Goal: Task Accomplishment & Management: Use online tool/utility

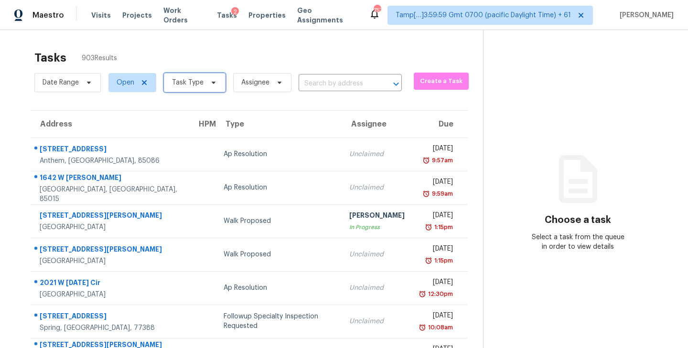
click at [210, 86] on icon at bounding box center [214, 83] width 8 height 8
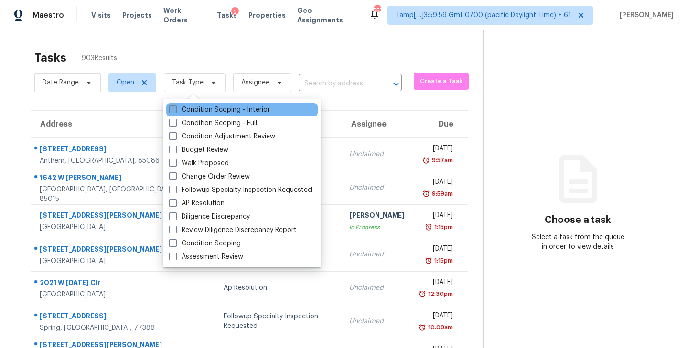
click at [173, 111] on span at bounding box center [173, 110] width 8 height 8
click at [173, 111] on input "Condition Scoping - Interior" at bounding box center [172, 108] width 6 height 6
checkbox input "true"
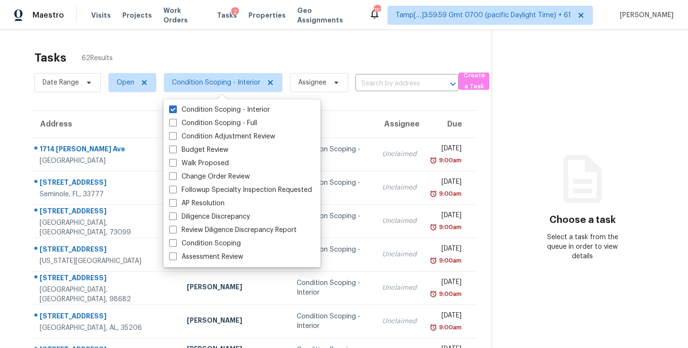
click at [252, 54] on div "Tasks 62 Results" at bounding box center [262, 57] width 457 height 25
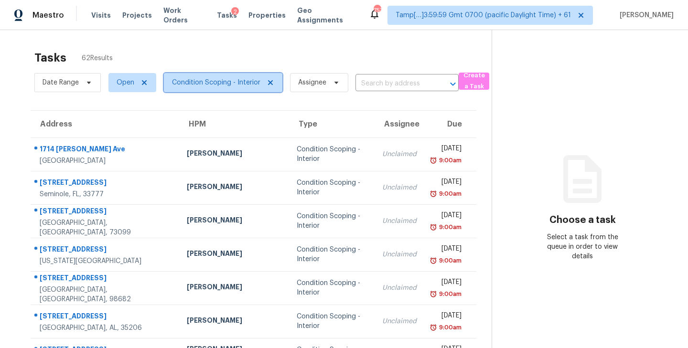
click at [268, 81] on icon at bounding box center [270, 82] width 5 height 5
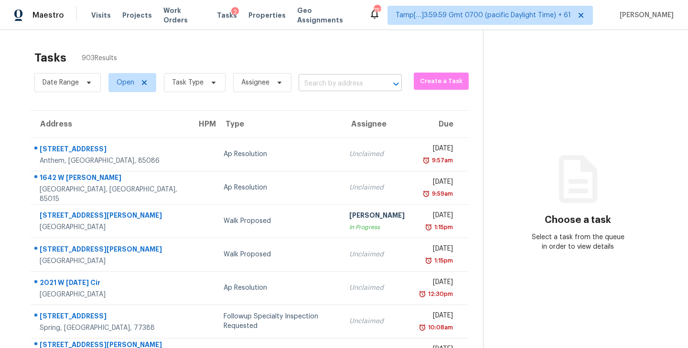
click at [343, 84] on input "text" at bounding box center [337, 83] width 76 height 15
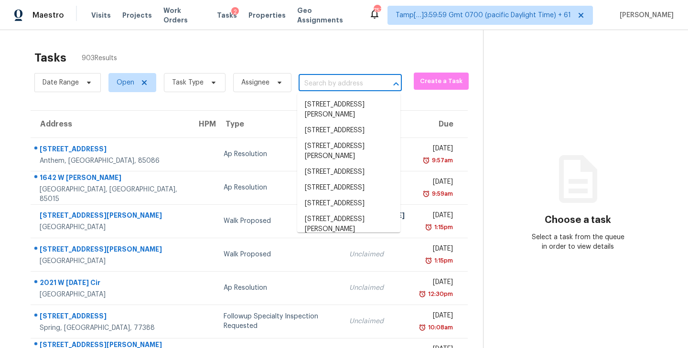
paste input "608 Saddle Rider Ct Henderson, NV, 89011"
type input "608 Saddle Rider Ct Henderson, NV, 89011"
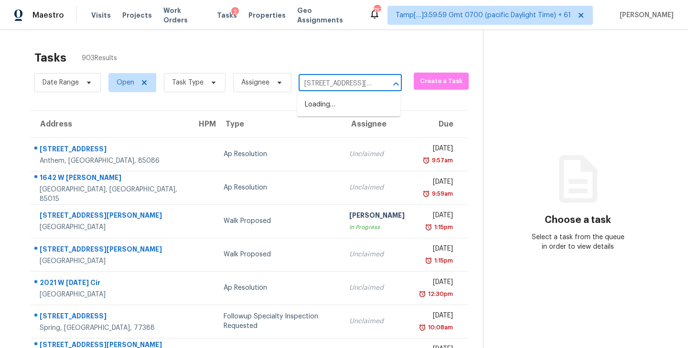
scroll to position [0, 63]
click at [341, 100] on li "608 Saddle Rider Ct, Henderson, NV 89011" at bounding box center [348, 110] width 103 height 26
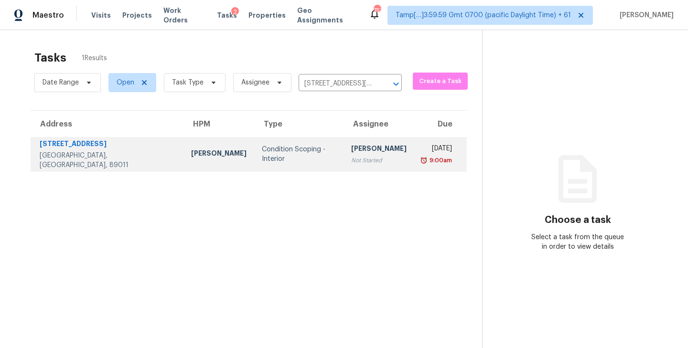
click at [351, 150] on div "[PERSON_NAME]" at bounding box center [378, 150] width 55 height 12
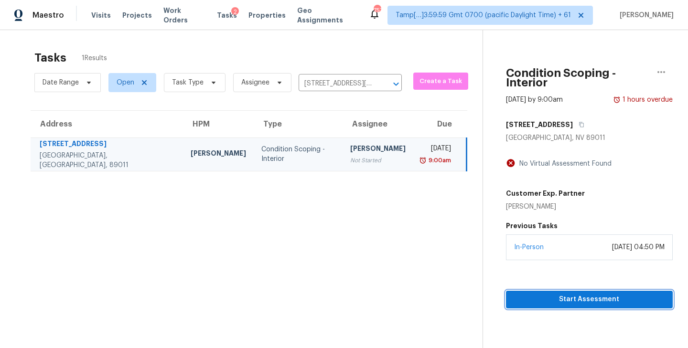
click at [581, 294] on span "Start Assessment" at bounding box center [590, 300] width 152 height 12
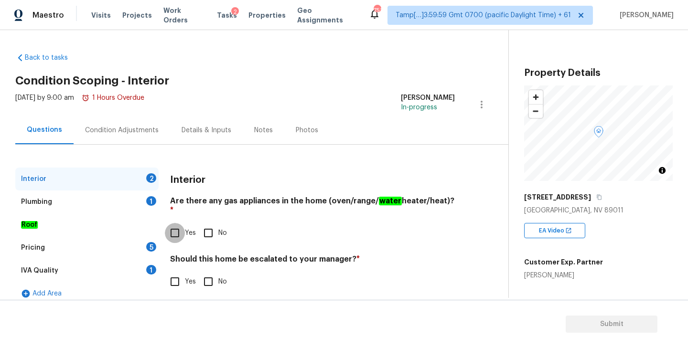
click at [177, 223] on input "Yes" at bounding box center [175, 233] width 20 height 20
checkbox input "true"
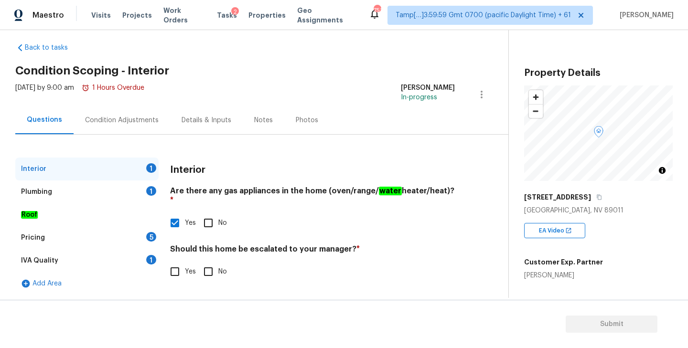
click at [207, 268] on input "No" at bounding box center [208, 272] width 20 height 20
checkbox input "true"
click at [73, 261] on div "IVA Quality 1" at bounding box center [86, 260] width 143 height 23
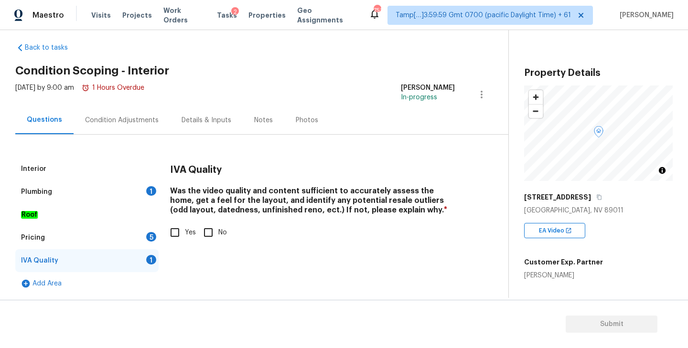
click at [174, 234] on input "Yes" at bounding box center [175, 233] width 20 height 20
checkbox input "true"
click at [77, 195] on div "Plumbing 1" at bounding box center [86, 192] width 143 height 23
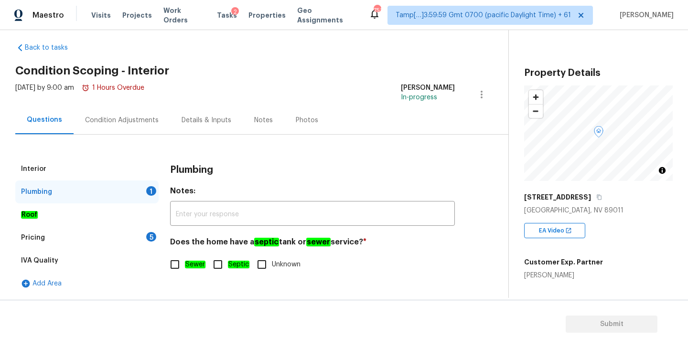
click at [174, 269] on input "Sewer" at bounding box center [175, 265] width 20 height 20
checkbox input "true"
click at [57, 237] on div "Pricing 5" at bounding box center [86, 238] width 143 height 23
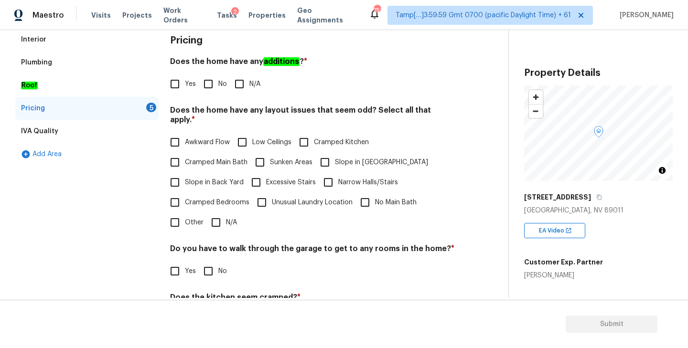
scroll to position [147, 0]
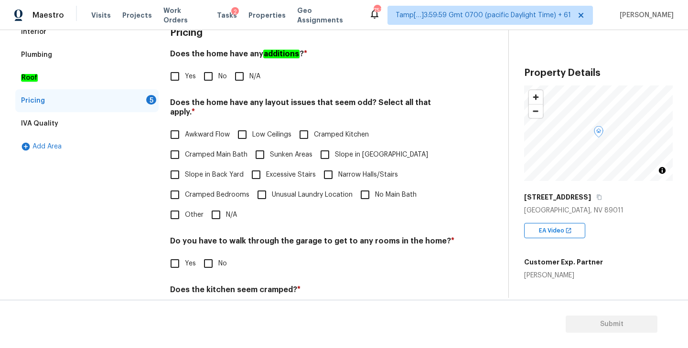
click at [207, 80] on input "No" at bounding box center [208, 76] width 20 height 20
checkbox input "true"
click at [214, 207] on input "N/A" at bounding box center [216, 215] width 20 height 20
checkbox input "true"
click at [209, 254] on input "No" at bounding box center [208, 264] width 20 height 20
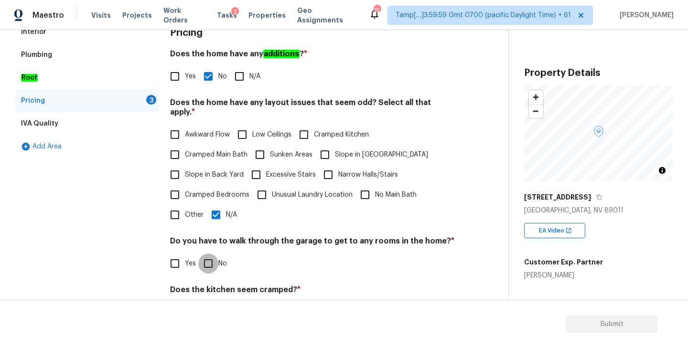
checkbox input "true"
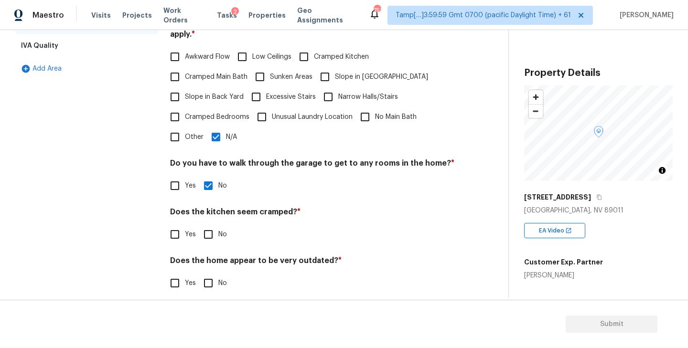
click at [211, 226] on input "No" at bounding box center [208, 235] width 20 height 20
checkbox input "true"
click at [213, 275] on input "No" at bounding box center [208, 283] width 20 height 20
checkbox input "true"
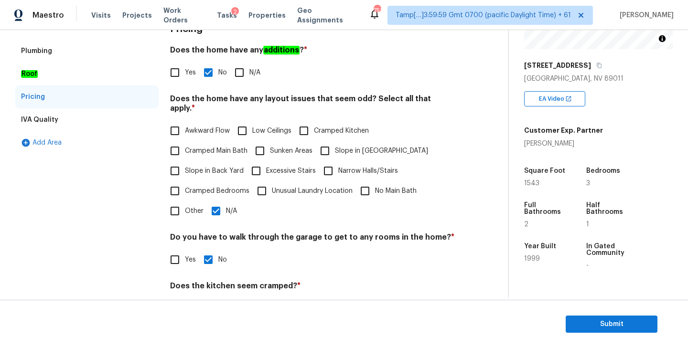
scroll to position [0, 0]
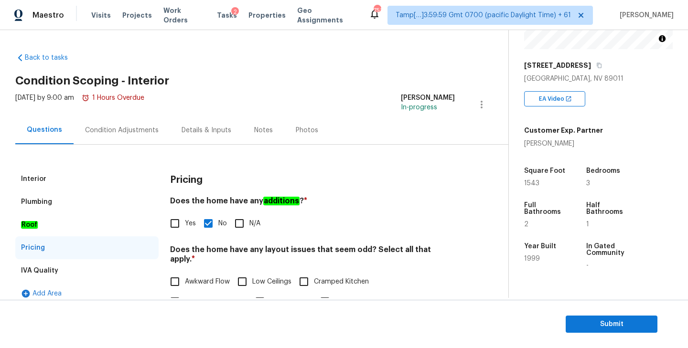
click at [146, 132] on div "Condition Adjustments" at bounding box center [122, 131] width 74 height 10
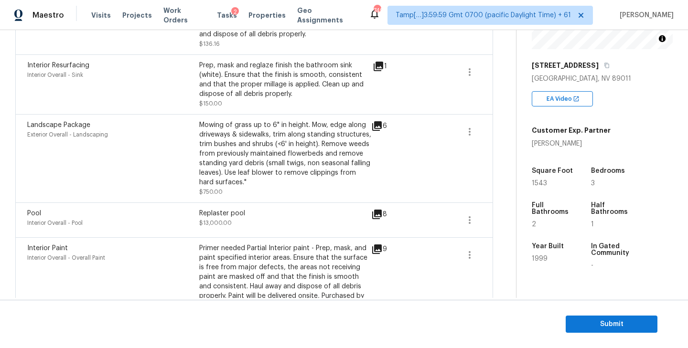
scroll to position [84, 0]
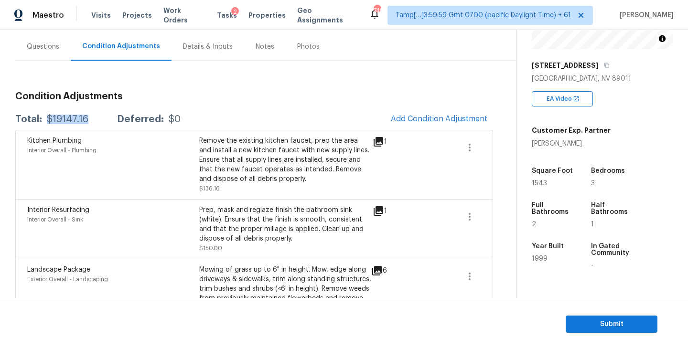
drag, startPoint x: 47, startPoint y: 118, endPoint x: 95, endPoint y: 118, distance: 48.3
click at [95, 118] on div "Total: $19147.16 Deferred: $0" at bounding box center [97, 120] width 165 height 10
copy div "$19147.16"
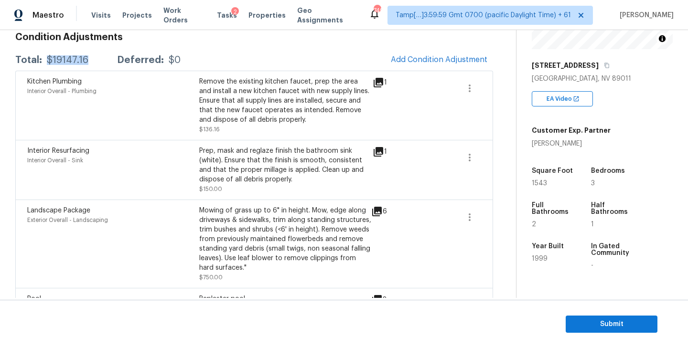
scroll to position [144, 0]
click at [378, 152] on icon at bounding box center [378, 150] width 11 height 11
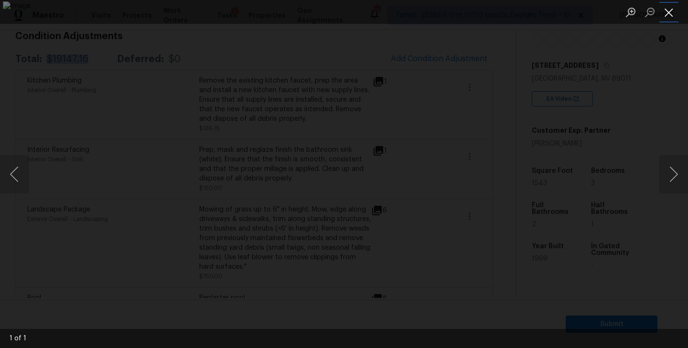
click at [673, 9] on button "Close lightbox" at bounding box center [669, 12] width 19 height 17
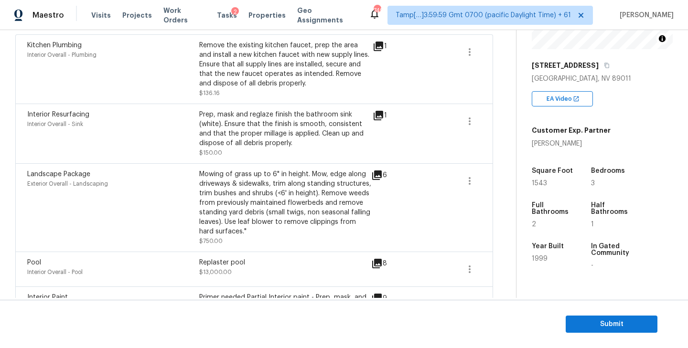
scroll to position [135, 0]
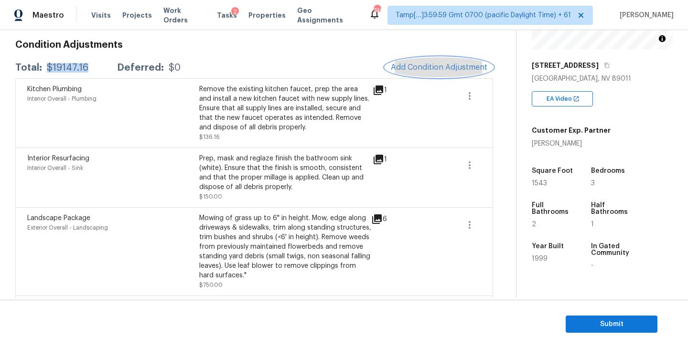
click at [439, 67] on span "Add Condition Adjustment" at bounding box center [439, 67] width 97 height 9
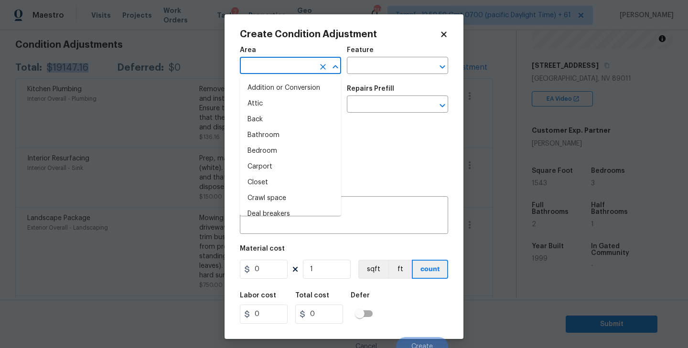
click at [277, 63] on input "text" at bounding box center [277, 66] width 75 height 15
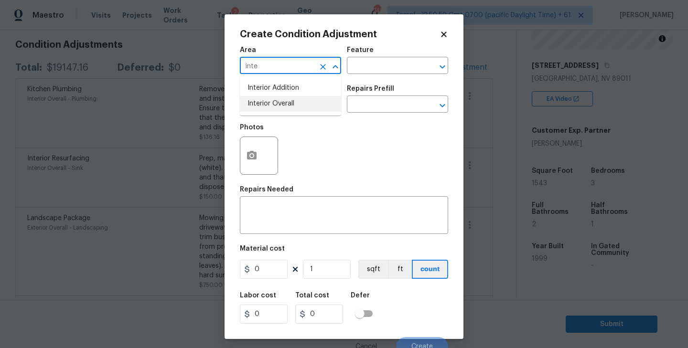
click at [271, 108] on li "Interior Overall" at bounding box center [290, 104] width 101 height 16
type input "Interior Overall"
click at [283, 103] on input "text" at bounding box center [277, 105] width 75 height 15
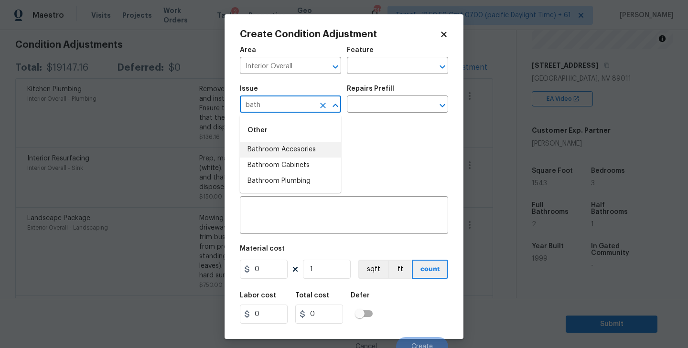
type input "bath"
click at [367, 136] on div "Photos" at bounding box center [344, 150] width 208 height 62
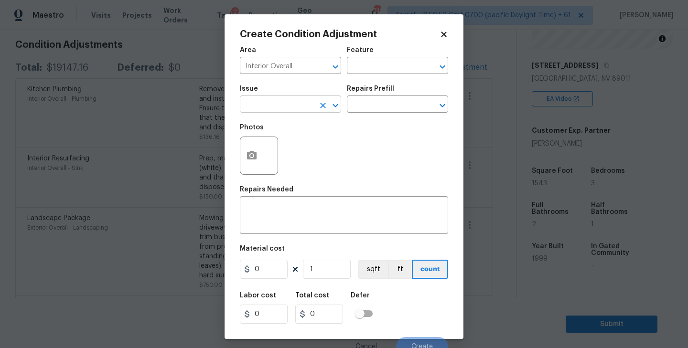
click at [266, 107] on input "text" at bounding box center [277, 105] width 75 height 15
type input "reg"
click at [377, 103] on input "text" at bounding box center [384, 105] width 75 height 15
type input "regla"
click at [434, 84] on div "Issue ​ Repairs Prefill ​" at bounding box center [344, 99] width 208 height 39
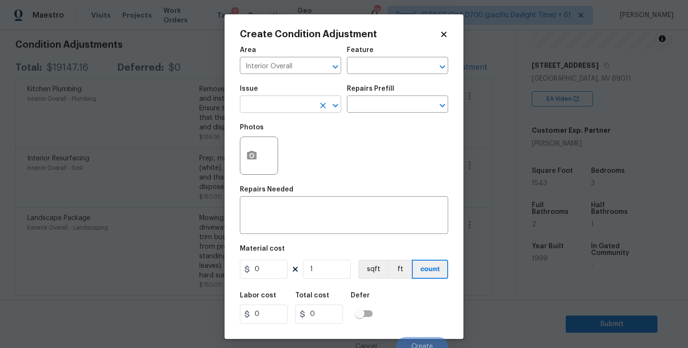
click at [253, 105] on input "text" at bounding box center [277, 105] width 75 height 15
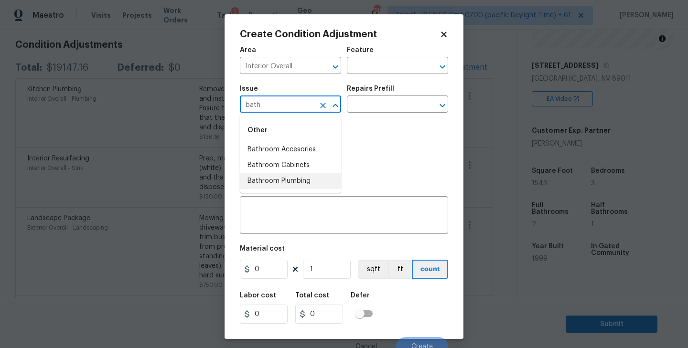
click at [273, 179] on li "Bathroom Plumbing" at bounding box center [290, 181] width 101 height 16
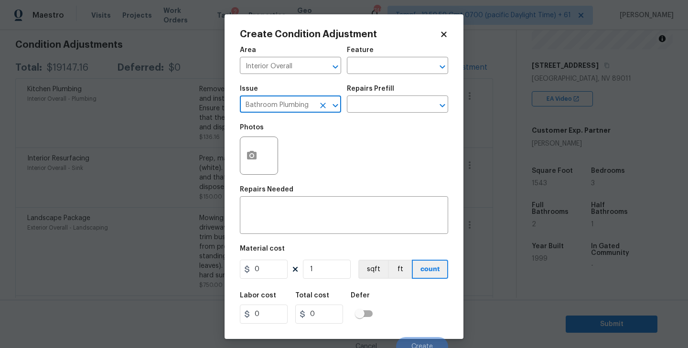
type input "Bathroom Plumbing"
click at [376, 93] on div "Repairs Prefill" at bounding box center [397, 92] width 101 height 12
click at [371, 104] on input "text" at bounding box center [384, 105] width 75 height 15
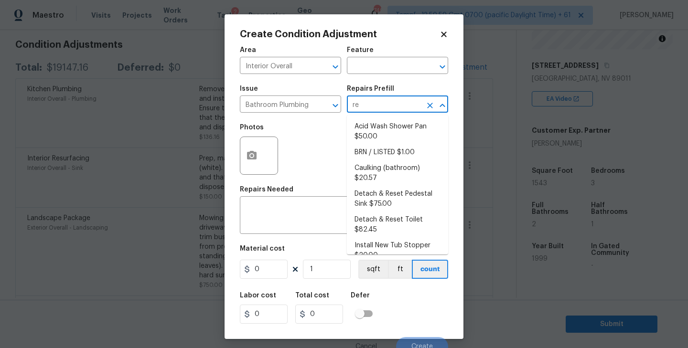
type input "r"
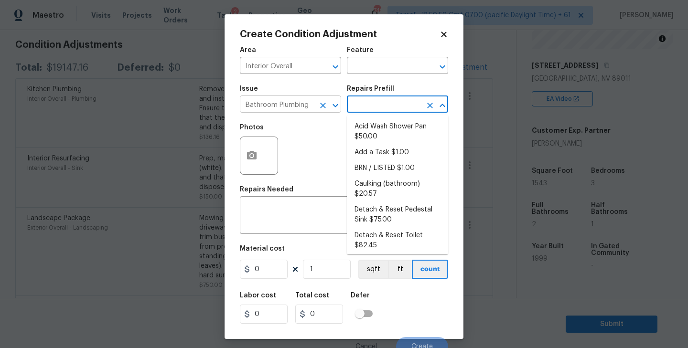
click at [317, 105] on button "Clear" at bounding box center [322, 105] width 13 height 13
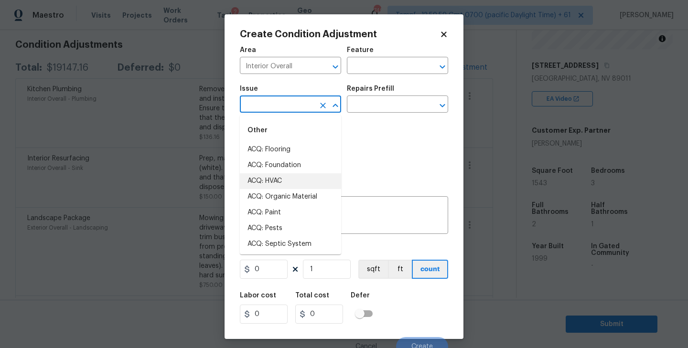
click at [295, 110] on input "text" at bounding box center [277, 105] width 75 height 15
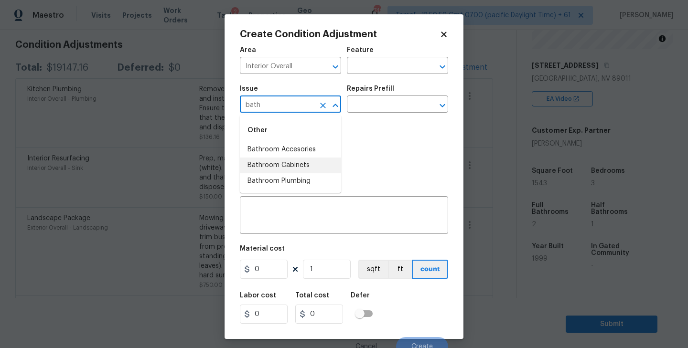
click at [287, 162] on li "Bathroom Cabinets" at bounding box center [290, 166] width 101 height 16
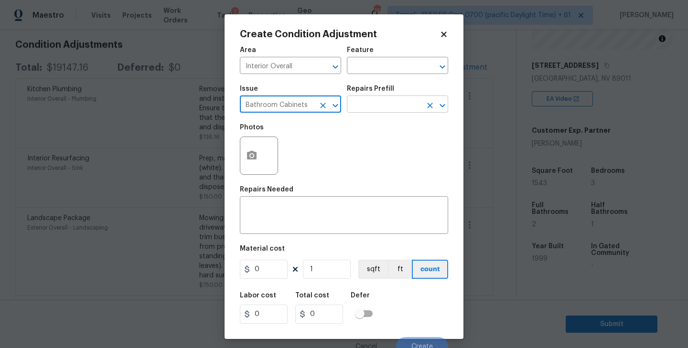
type input "Bathroom Cabinets"
click at [381, 102] on input "text" at bounding box center [384, 105] width 75 height 15
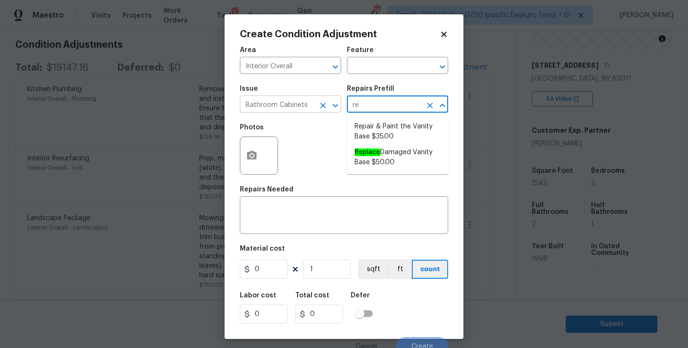
type input "re"
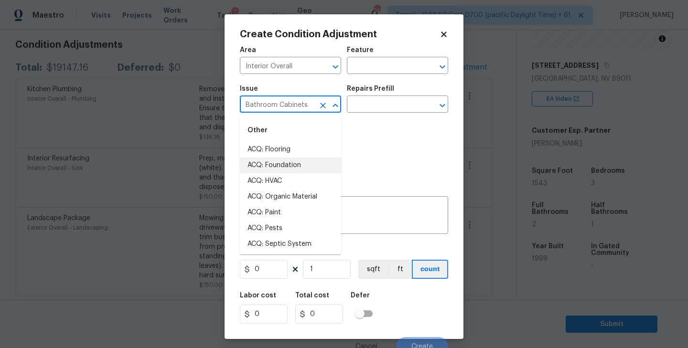
click at [296, 104] on input "Bathroom Cabinets" at bounding box center [277, 105] width 75 height 15
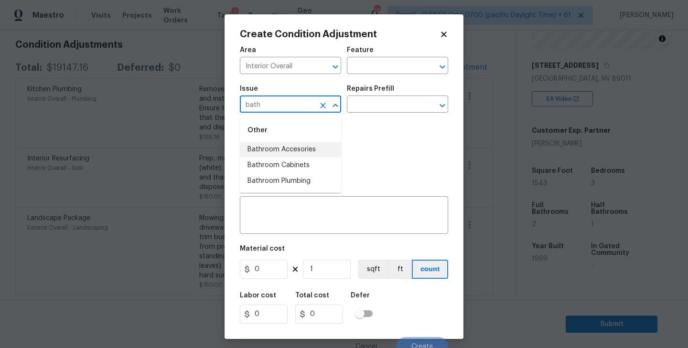
click at [285, 149] on li "Bathroom Accesories" at bounding box center [290, 150] width 101 height 16
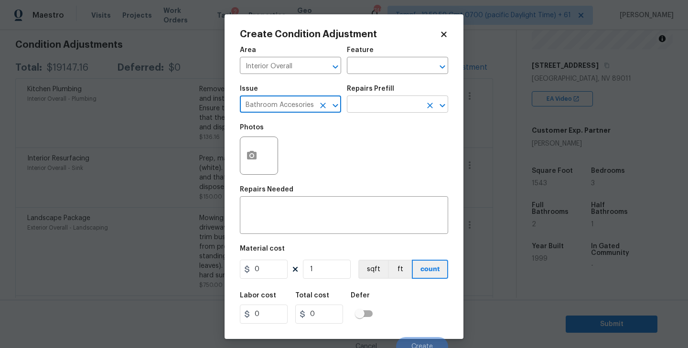
type input "Bathroom Accesories"
click at [385, 106] on input "text" at bounding box center [384, 105] width 75 height 15
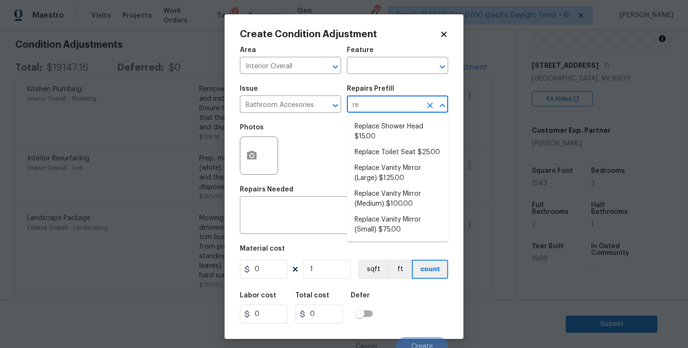
type input "r"
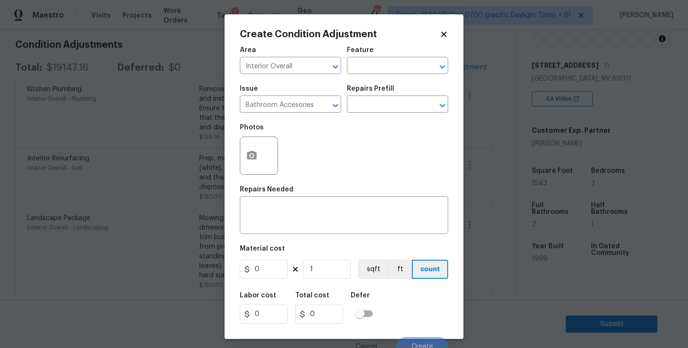
click at [328, 129] on div "Photos" at bounding box center [344, 150] width 208 height 62
click at [334, 103] on icon "Open" at bounding box center [335, 105] width 11 height 11
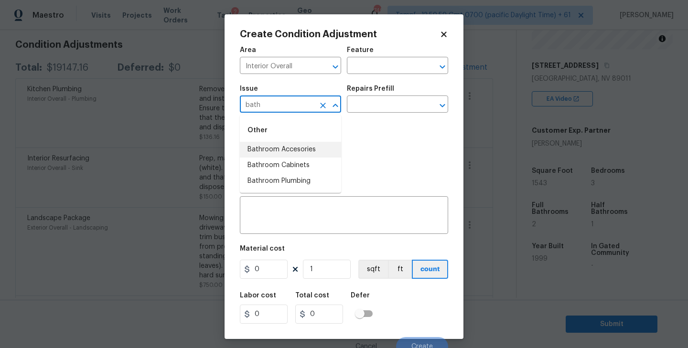
type input "Bathroom Accesories"
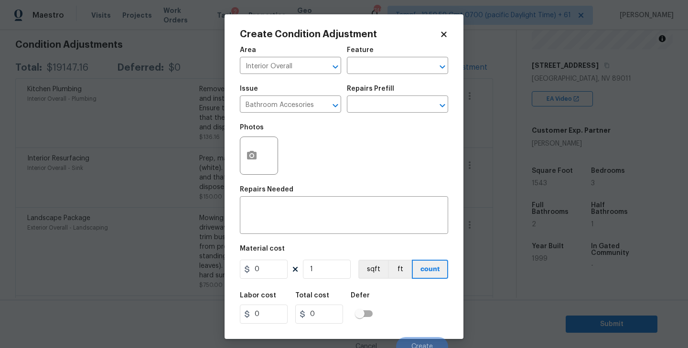
click at [360, 151] on div "Photos" at bounding box center [344, 150] width 208 height 62
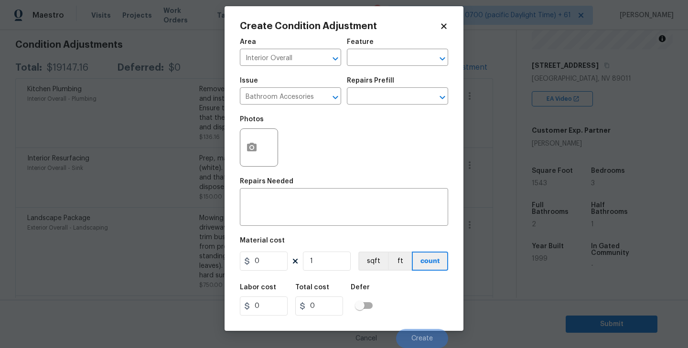
click at [445, 29] on icon at bounding box center [444, 26] width 9 height 9
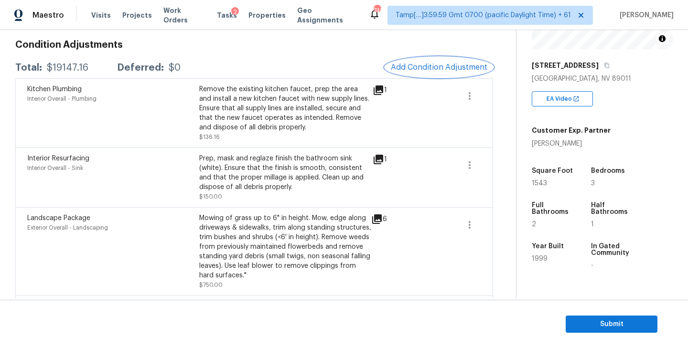
scroll to position [0, 0]
click at [368, 64] on div "Total: $19147.16 Deferred: $0 Add Condition Adjustment" at bounding box center [254, 67] width 478 height 21
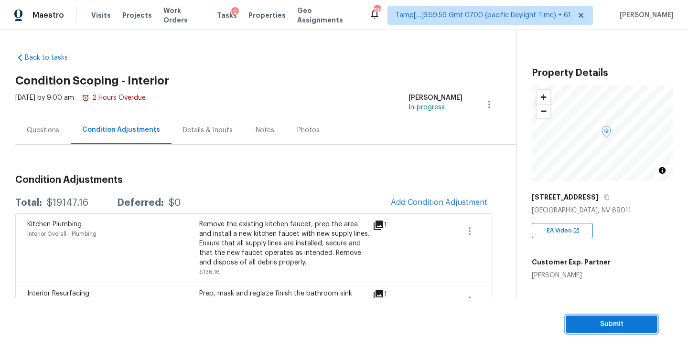
click at [614, 322] on span "Submit" at bounding box center [612, 325] width 76 height 12
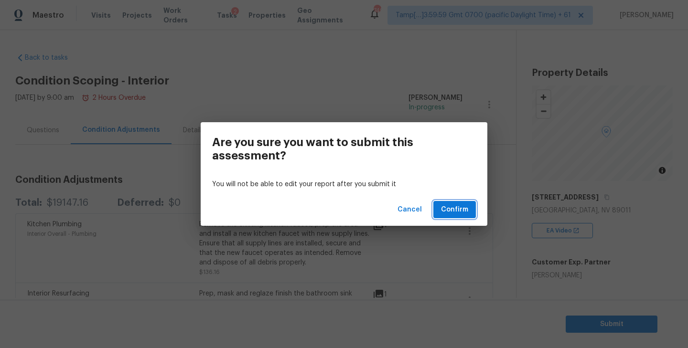
click at [452, 206] on span "Confirm" at bounding box center [454, 210] width 27 height 12
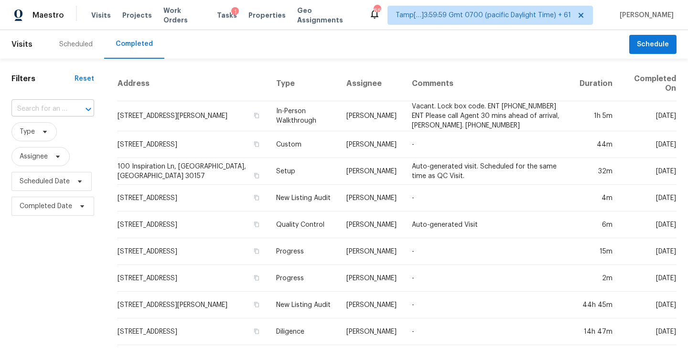
click at [55, 108] on input "text" at bounding box center [39, 109] width 56 height 15
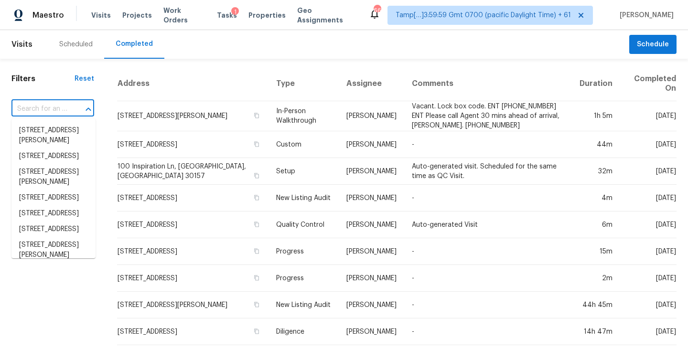
paste input "608 Saddle Rider Ct Henderson, NV, 89011"
type input "608 Saddle Rider Ct Henderson, NV, 89011"
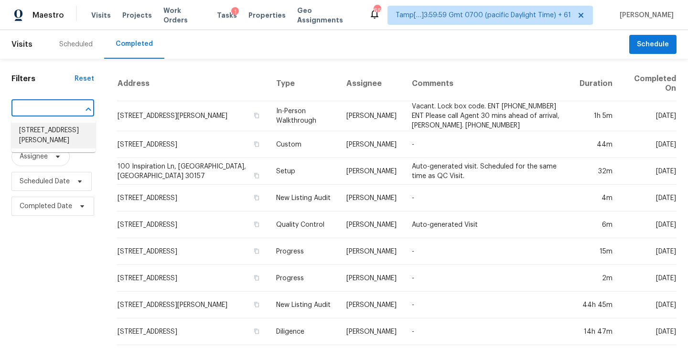
click at [46, 144] on li "608 Saddle Rider Ct, Henderson, NV 89011" at bounding box center [53, 136] width 84 height 26
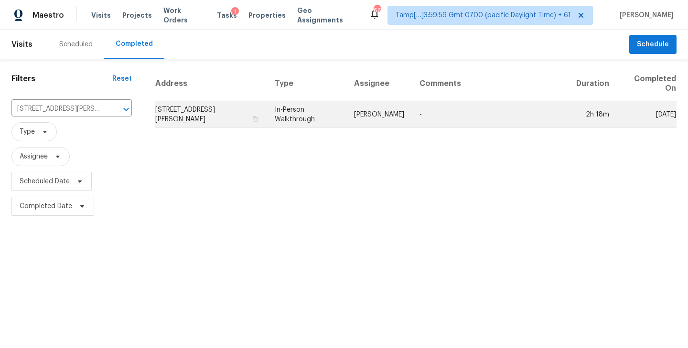
click at [228, 112] on td "608 Saddle Rider Ct, Henderson, NV 89011" at bounding box center [211, 114] width 112 height 27
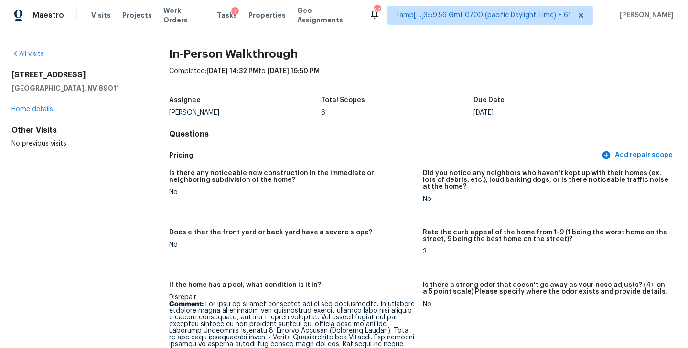
scroll to position [715, 0]
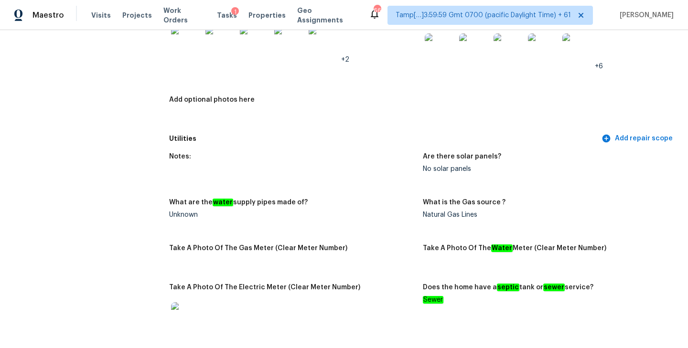
click at [412, 73] on div "Notes: HOA community Corner lot houses Huge pool and backyard Schools • McCaw S…" at bounding box center [423, 7] width 508 height 246
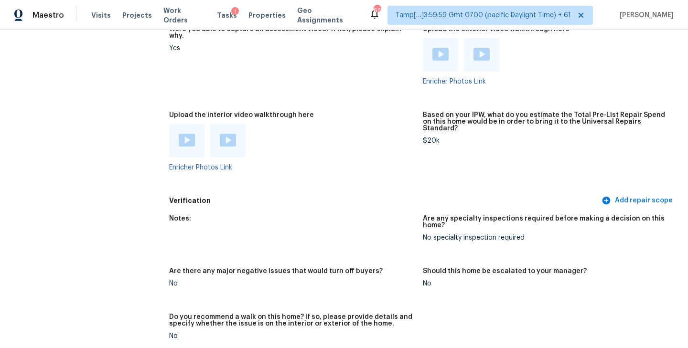
scroll to position [2245, 0]
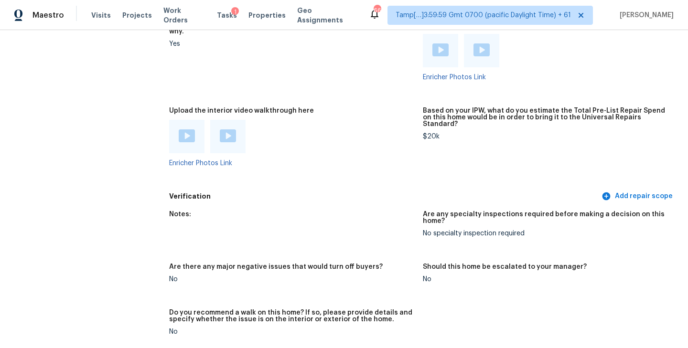
click at [185, 130] on img at bounding box center [187, 136] width 16 height 13
click at [228, 130] on img at bounding box center [228, 136] width 16 height 13
click at [401, 120] on div at bounding box center [292, 136] width 246 height 33
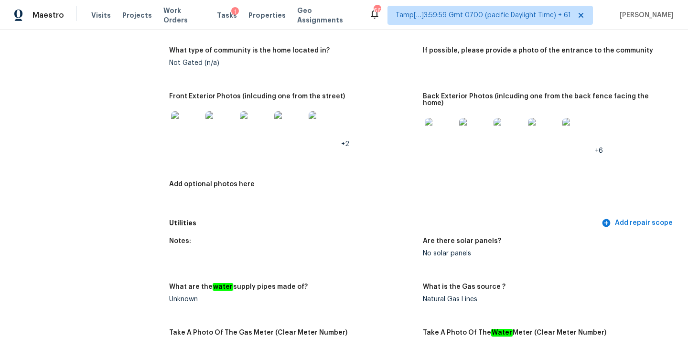
scroll to position [582, 0]
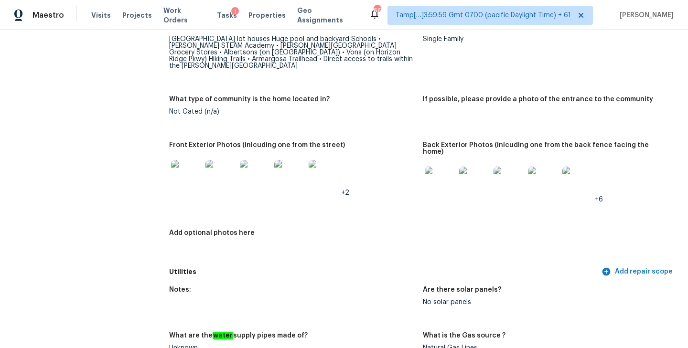
click at [360, 96] on div "What type of community is the home located in?" at bounding box center [292, 102] width 246 height 12
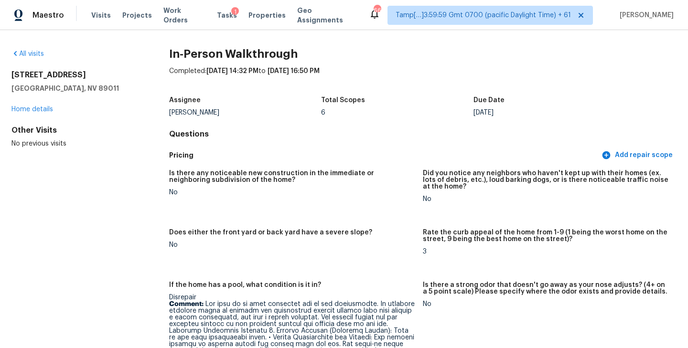
click at [409, 108] on div "Total Scopes" at bounding box center [397, 103] width 152 height 12
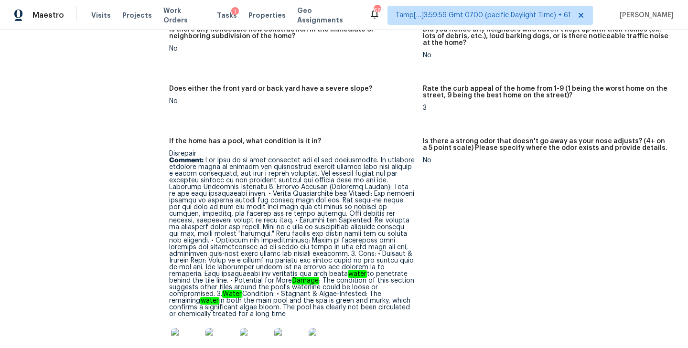
scroll to position [214, 0]
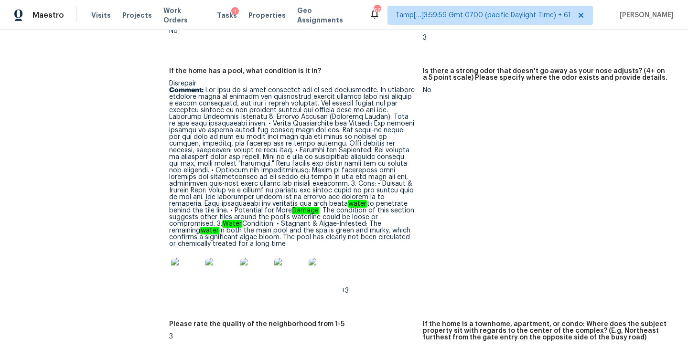
click at [541, 147] on figure "Is there a strong odor that doesn't go away as your nose adjusts? (4+ on a 5 po…" at bounding box center [550, 189] width 254 height 242
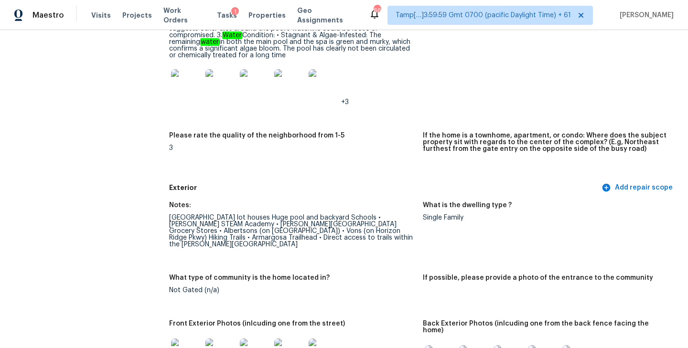
scroll to position [474, 0]
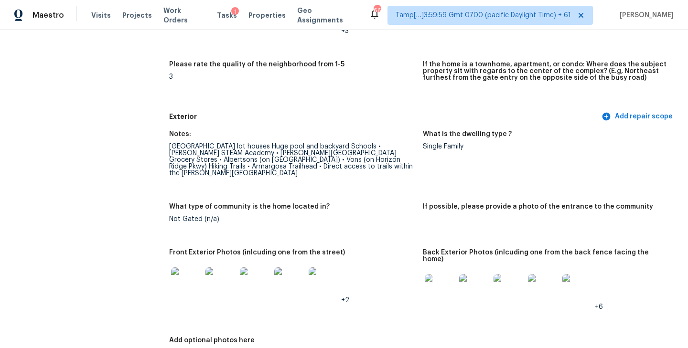
click at [355, 85] on figure "Please rate the quality of the neighborhood from 1-5 3" at bounding box center [296, 81] width 254 height 41
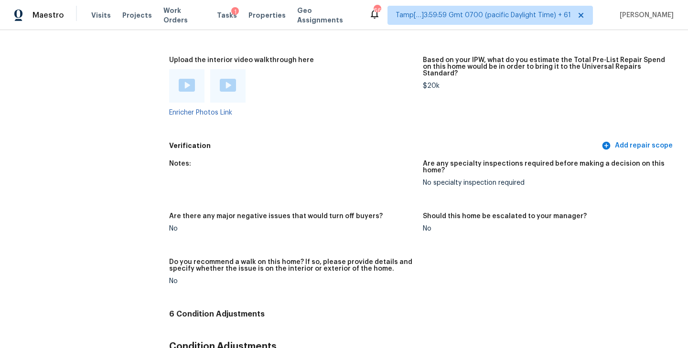
scroll to position [800, 0]
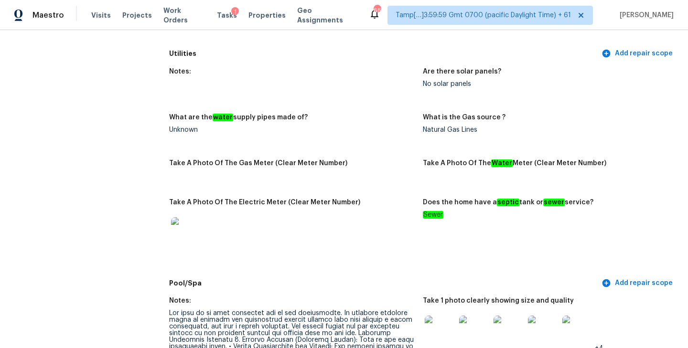
click at [525, 114] on div "What is the Gas source ?" at bounding box center [546, 120] width 246 height 12
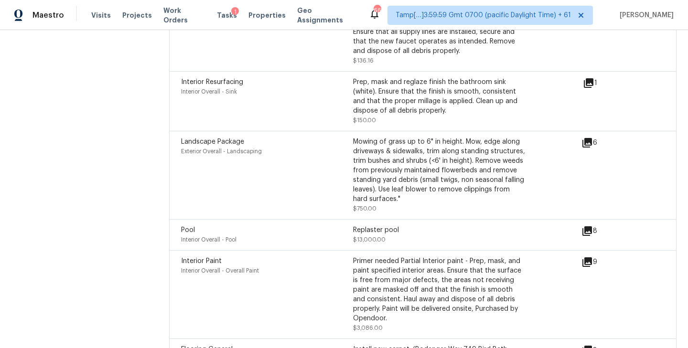
scroll to position [2723, 0]
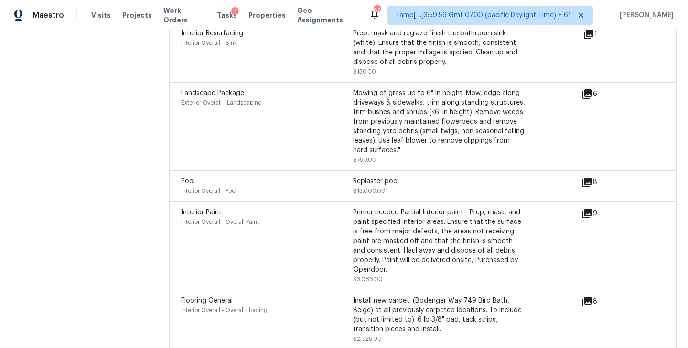
click at [592, 297] on icon at bounding box center [588, 302] width 10 height 10
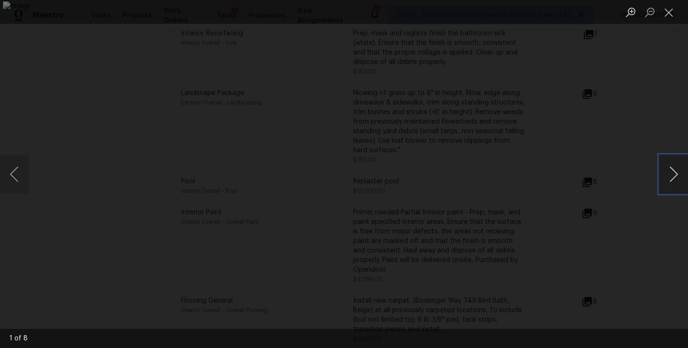
click at [672, 173] on button "Next image" at bounding box center [674, 174] width 29 height 38
click at [680, 183] on button "Next image" at bounding box center [674, 174] width 29 height 38
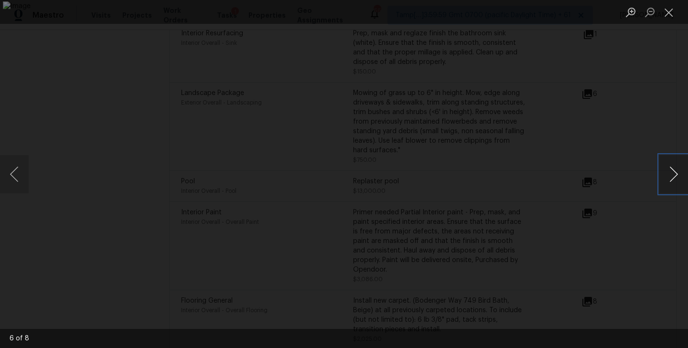
click at [680, 183] on button "Next image" at bounding box center [674, 174] width 29 height 38
click at [666, 164] on button "Next image" at bounding box center [674, 174] width 29 height 38
click at [667, 13] on button "Close lightbox" at bounding box center [669, 12] width 19 height 17
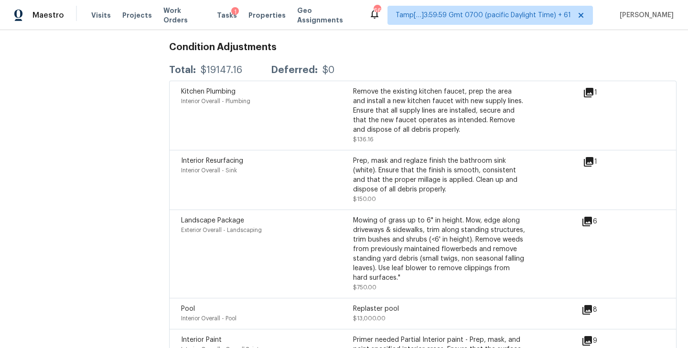
scroll to position [2587, 0]
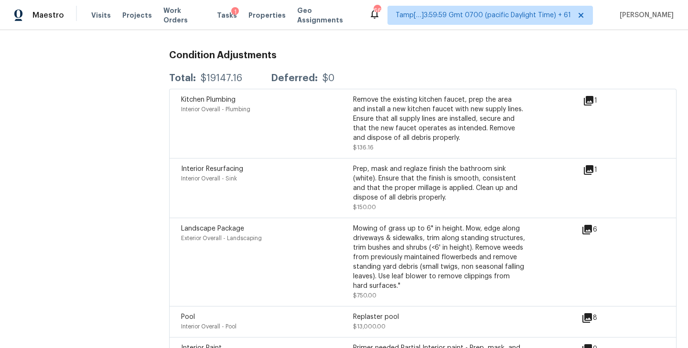
click at [587, 165] on icon at bounding box center [589, 170] width 10 height 10
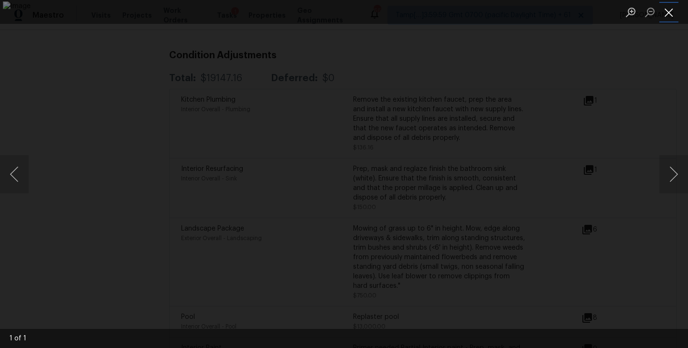
click at [666, 13] on button "Close lightbox" at bounding box center [669, 12] width 19 height 17
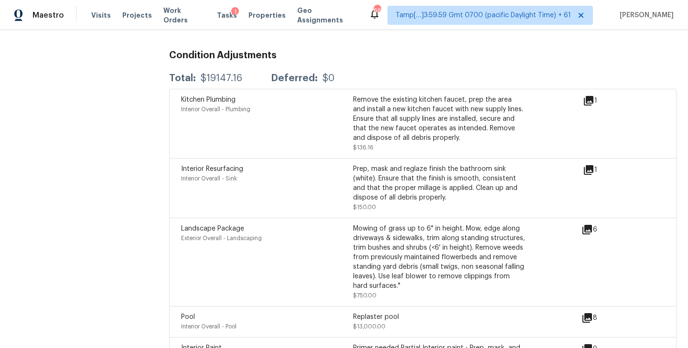
scroll to position [2570, 0]
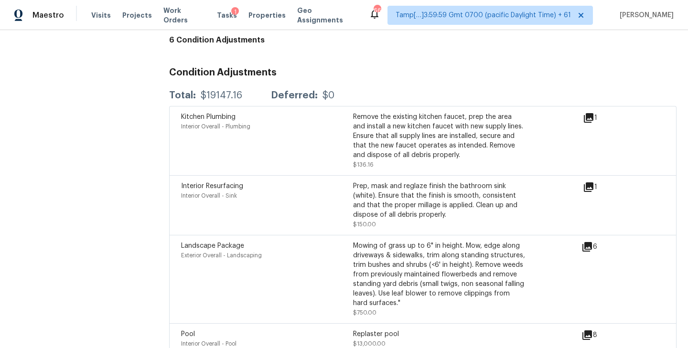
click at [593, 183] on icon at bounding box center [589, 188] width 10 height 10
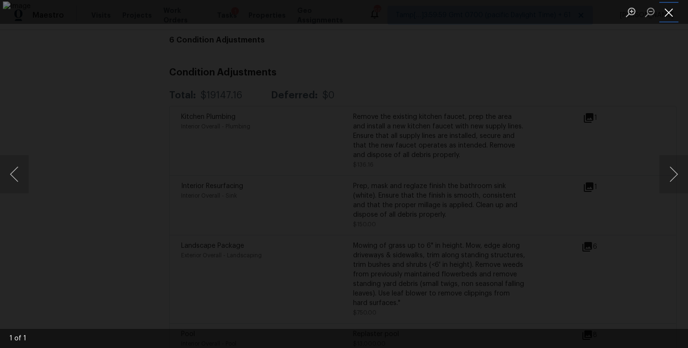
click at [664, 17] on button "Close lightbox" at bounding box center [669, 12] width 19 height 17
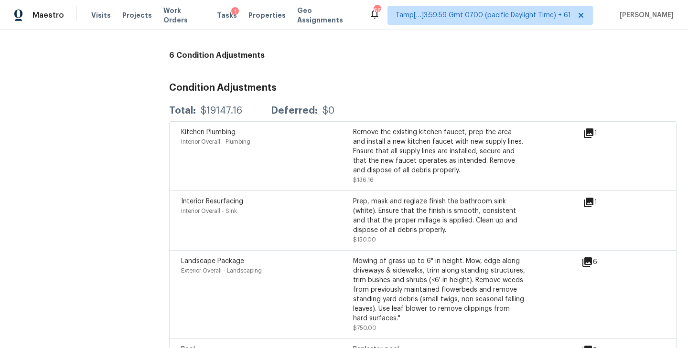
scroll to position [2550, 0]
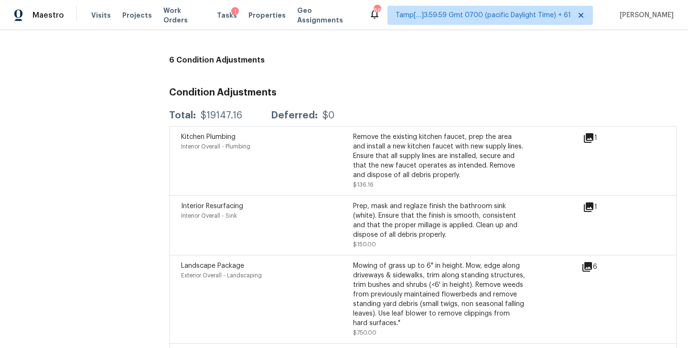
click at [592, 133] on icon at bounding box center [589, 138] width 10 height 10
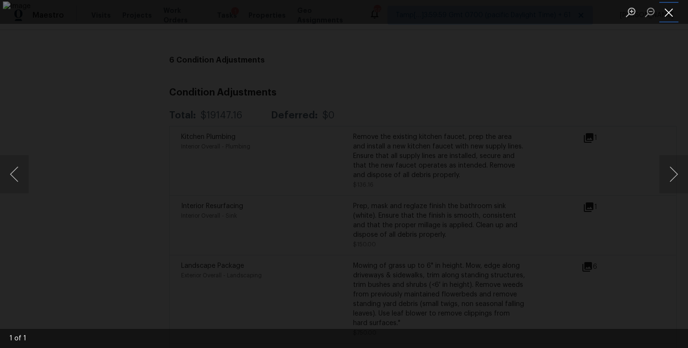
click at [674, 10] on button "Close lightbox" at bounding box center [669, 12] width 19 height 17
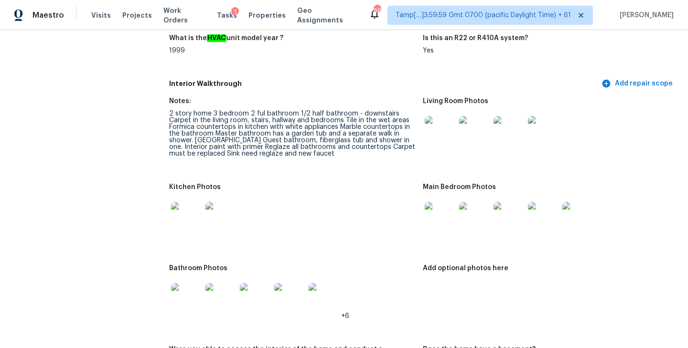
scroll to position [1466, 0]
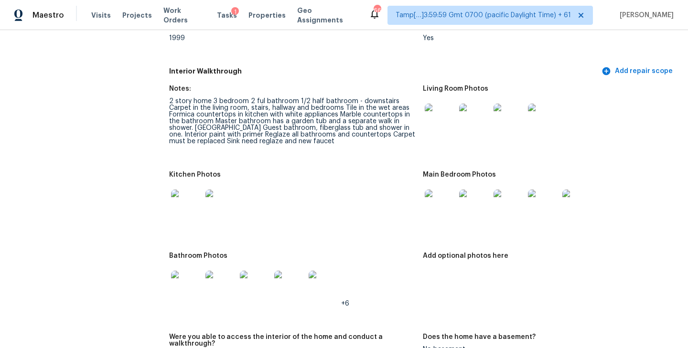
click at [220, 190] on img at bounding box center [221, 205] width 31 height 31
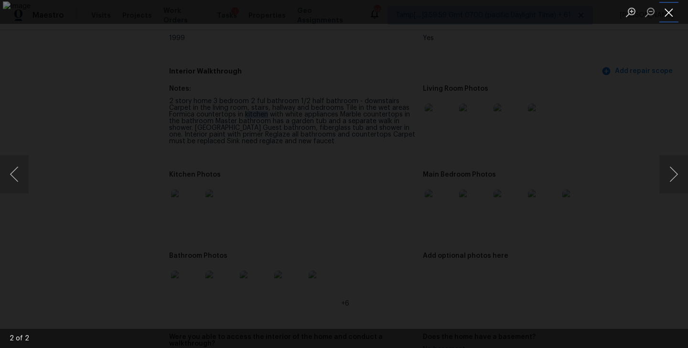
click at [667, 11] on button "Close lightbox" at bounding box center [669, 12] width 19 height 17
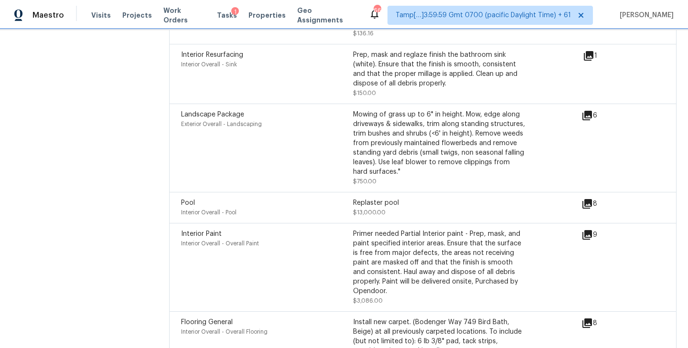
scroll to position [2707, 0]
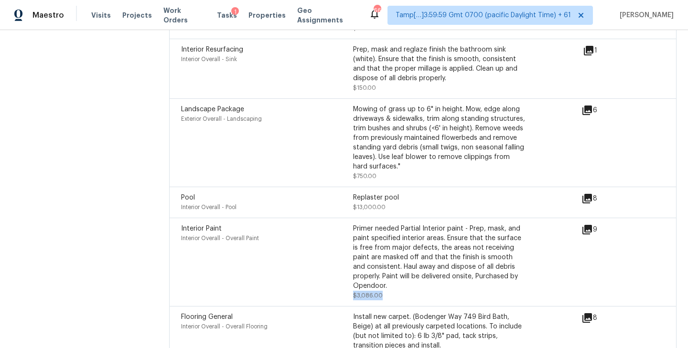
drag, startPoint x: 354, startPoint y: 269, endPoint x: 390, endPoint y: 268, distance: 36.8
click at [390, 268] on div "Primer needed Partial Interior paint - Prep, mask, and paint specified interior…" at bounding box center [439, 262] width 172 height 76
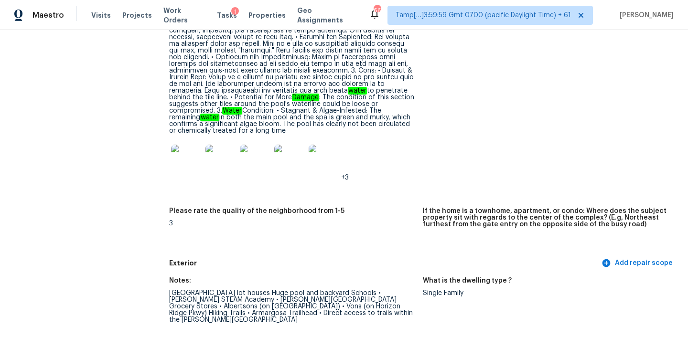
scroll to position [0, 0]
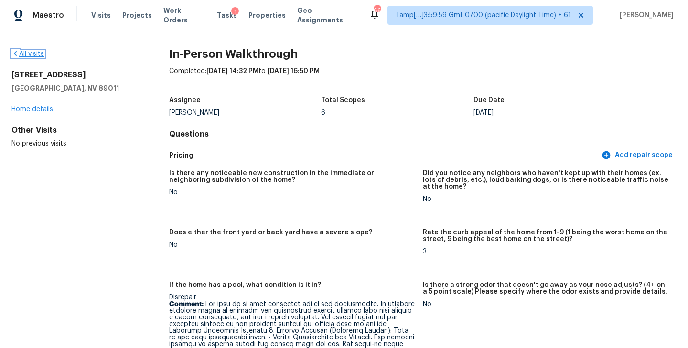
click at [35, 56] on link "All visits" at bounding box center [27, 54] width 33 height 7
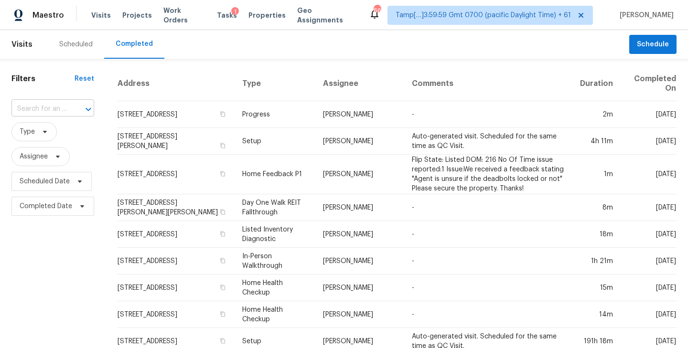
click at [53, 107] on input "text" at bounding box center [39, 109] width 56 height 15
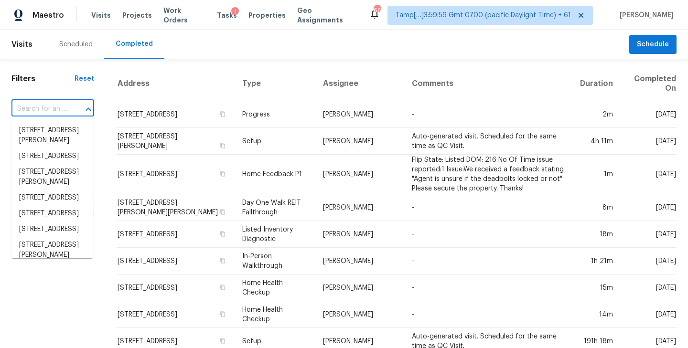
paste input "800 Camden Ave Durham, NC, 27701"
type input "800 Camden Ave Durham, NC, 27701"
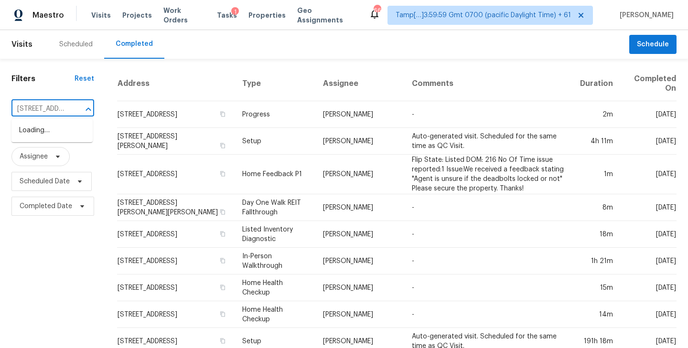
scroll to position [0, 67]
click at [45, 139] on li "800 Camden Ave, Durham, NC 27701" at bounding box center [51, 131] width 81 height 16
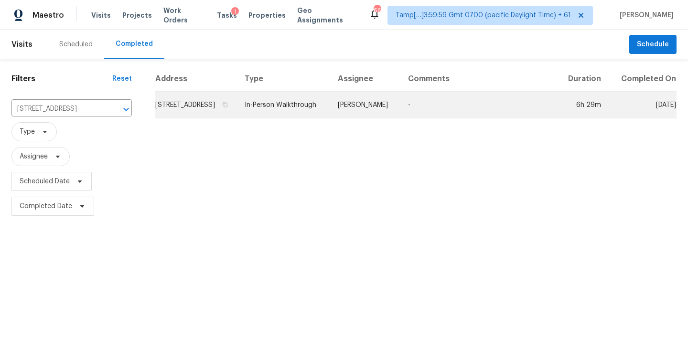
click at [217, 113] on td "800 Camden Ave, Durham, NC 27701" at bounding box center [196, 105] width 82 height 27
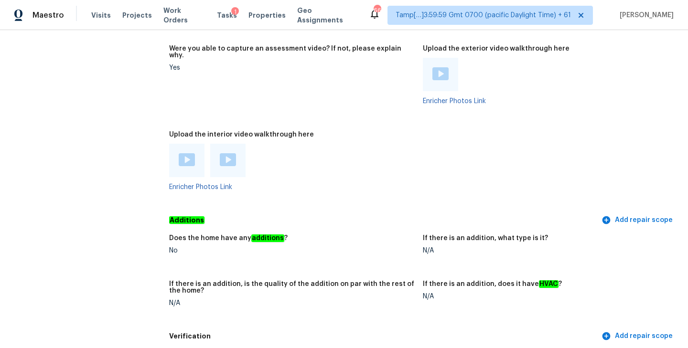
scroll to position [2317, 0]
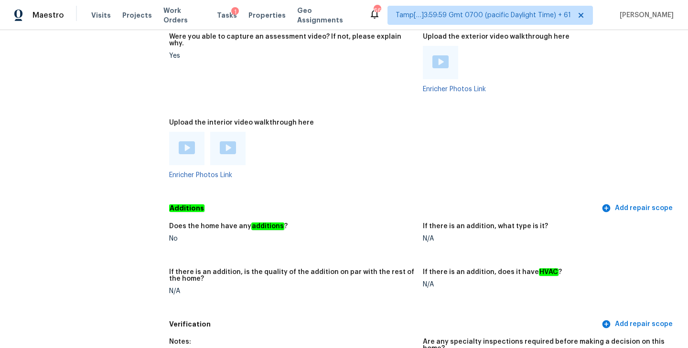
click at [182, 144] on img at bounding box center [187, 147] width 16 height 13
click at [287, 153] on div at bounding box center [292, 148] width 246 height 33
click at [228, 144] on img at bounding box center [228, 147] width 16 height 13
click at [391, 133] on div at bounding box center [292, 148] width 246 height 33
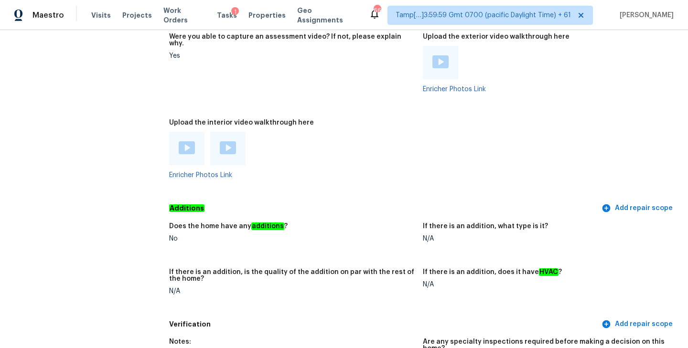
scroll to position [0, 0]
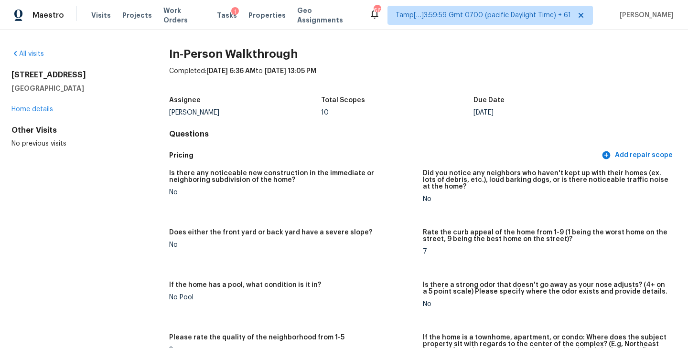
click at [418, 85] on div "Completed: 10/2/2025, 6:36 AM to 10/2/2025, 13:05 PM" at bounding box center [423, 78] width 508 height 25
click at [432, 117] on div "Assignee Lee Privette Total Scopes 10 Due Date Thu, Oct 02" at bounding box center [423, 106] width 508 height 31
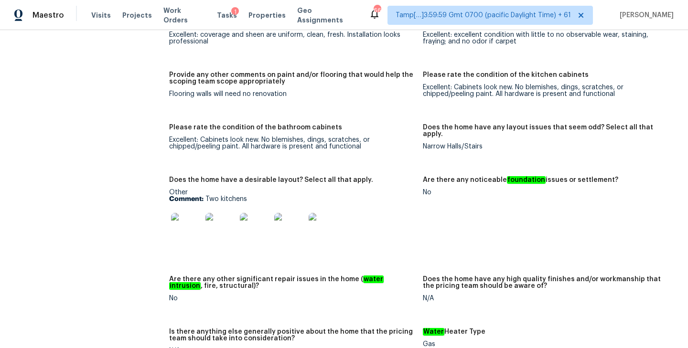
scroll to position [1894, 0]
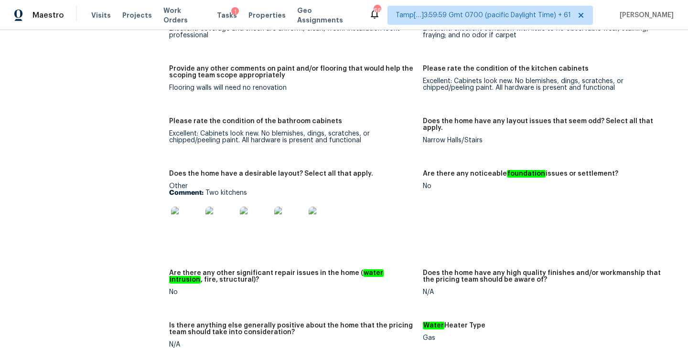
click at [189, 215] on img at bounding box center [186, 222] width 31 height 31
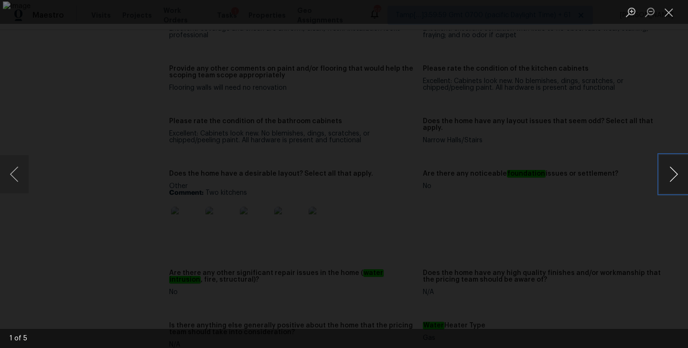
click at [671, 176] on button "Next image" at bounding box center [674, 174] width 29 height 38
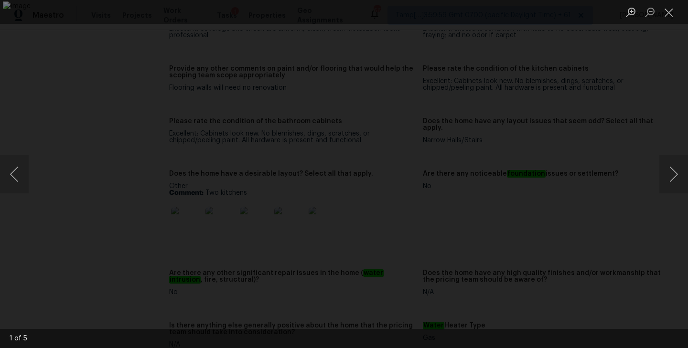
click at [610, 91] on div "Lightbox" at bounding box center [344, 174] width 688 height 348
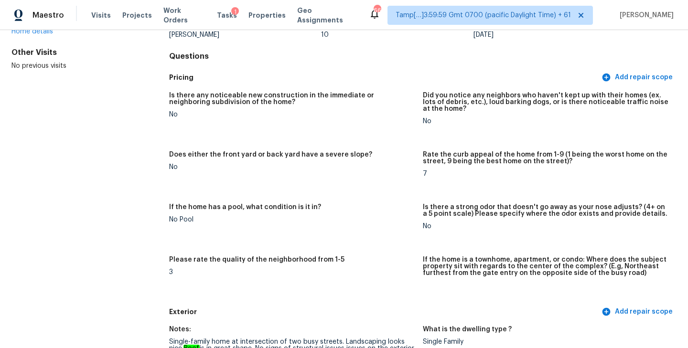
scroll to position [0, 0]
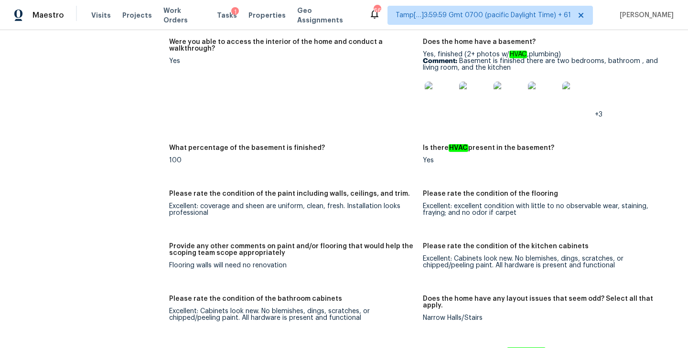
scroll to position [3524, 0]
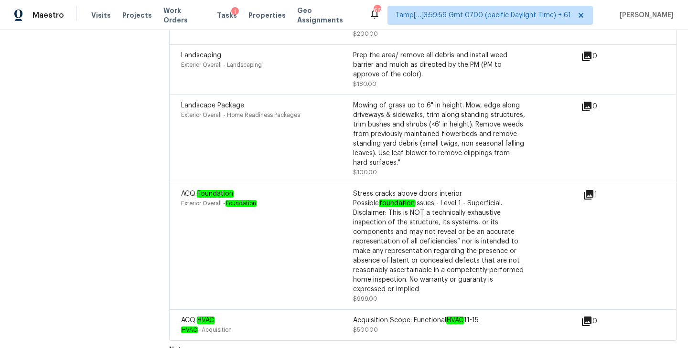
click at [590, 190] on icon at bounding box center [589, 195] width 10 height 10
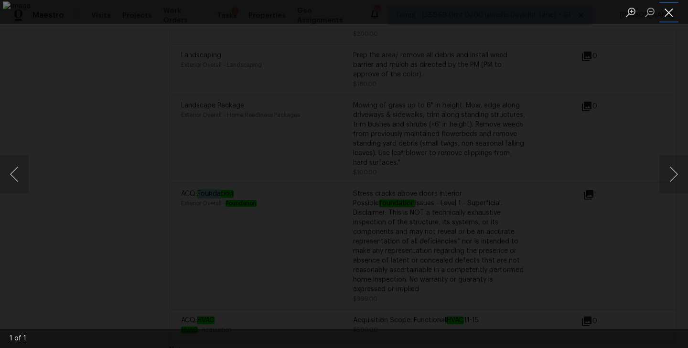
click at [669, 12] on button "Close lightbox" at bounding box center [669, 12] width 19 height 17
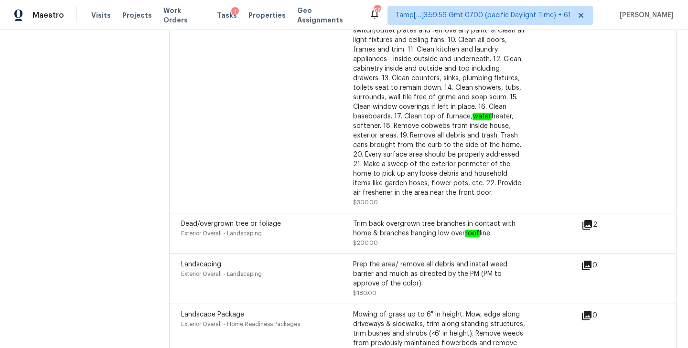
scroll to position [3527, 0]
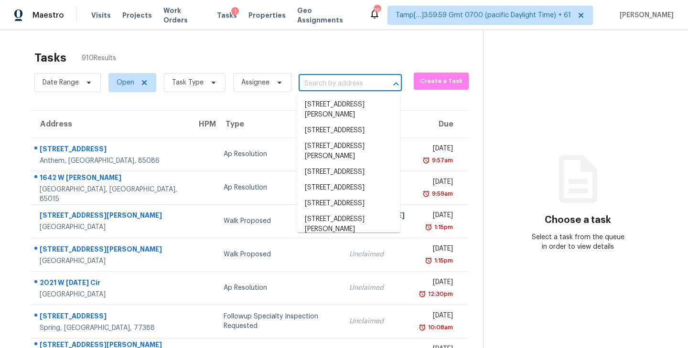
click at [316, 86] on input "text" at bounding box center [337, 83] width 76 height 15
paste input "800 Camden Ave Durham, NC, 27701"
type input "800 Camden Ave Durham, NC, 27701"
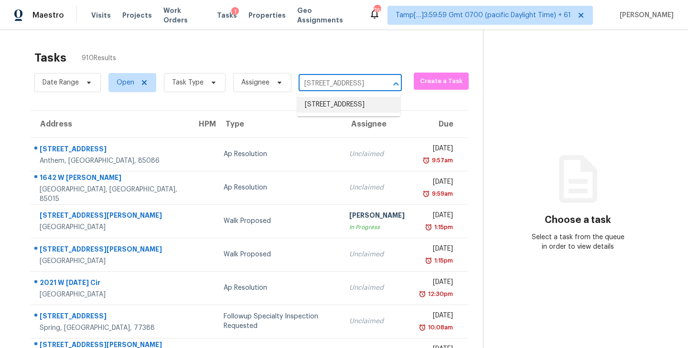
click at [324, 107] on li "800 Camden Ave, Durham, NC 27701" at bounding box center [348, 105] width 103 height 16
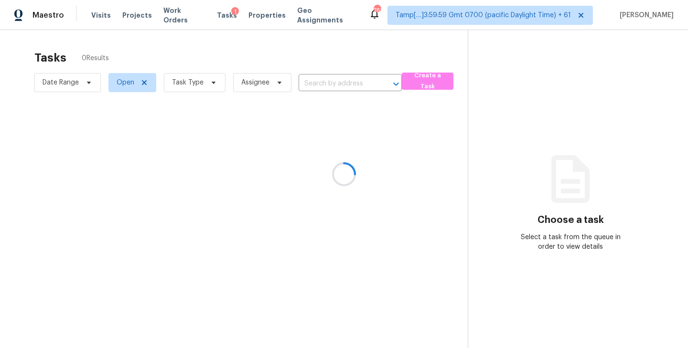
type input "800 Camden Ave, Durham, NC 27701"
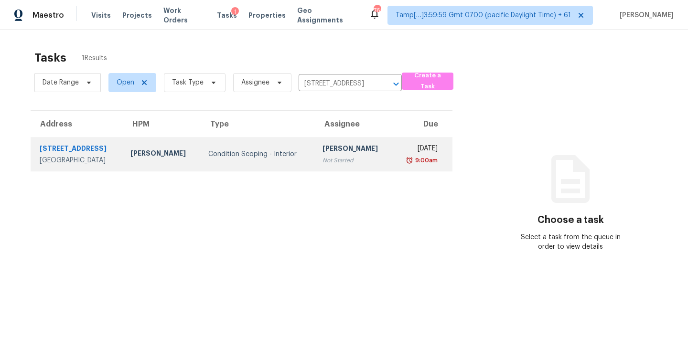
click at [340, 146] on div "[PERSON_NAME]" at bounding box center [354, 150] width 63 height 12
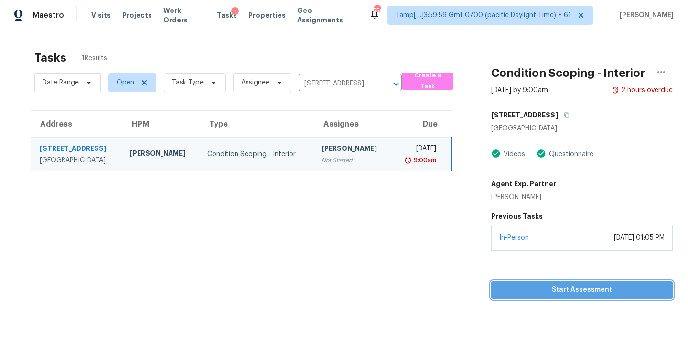
click at [581, 288] on span "Start Assessment" at bounding box center [582, 290] width 166 height 12
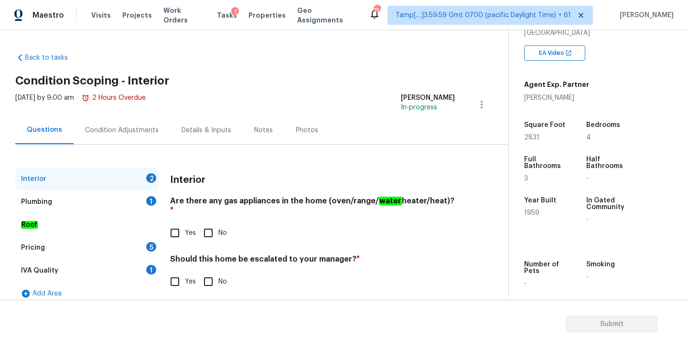
scroll to position [180, 0]
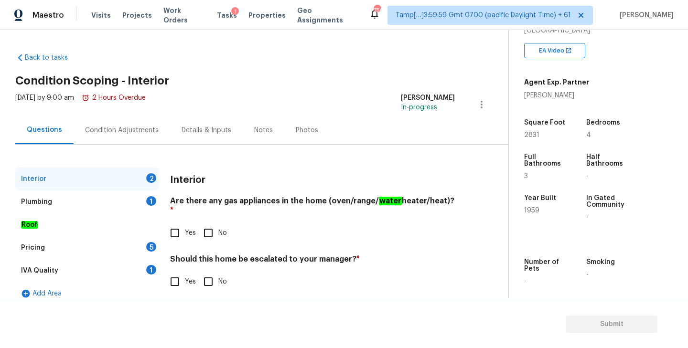
click at [531, 213] on span "1959" at bounding box center [531, 210] width 15 height 7
copy span "1959"
click at [173, 228] on input "Yes" at bounding box center [175, 233] width 20 height 20
checkbox input "true"
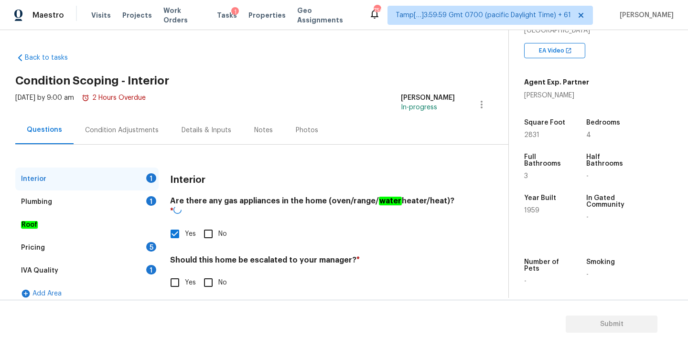
scroll to position [10, 0]
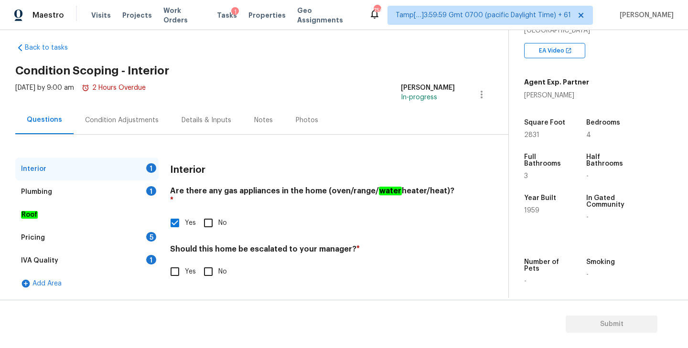
click at [212, 268] on input "No" at bounding box center [208, 272] width 20 height 20
checkbox input "true"
click at [96, 262] on div "IVA Quality 1" at bounding box center [86, 260] width 143 height 23
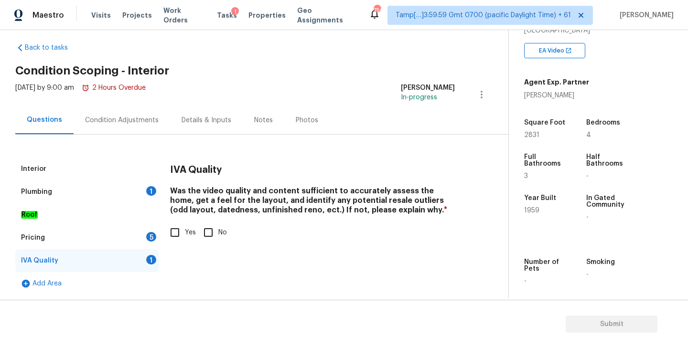
click at [173, 235] on input "Yes" at bounding box center [175, 233] width 20 height 20
checkbox input "true"
click at [108, 191] on div "Plumbing 1" at bounding box center [86, 192] width 143 height 23
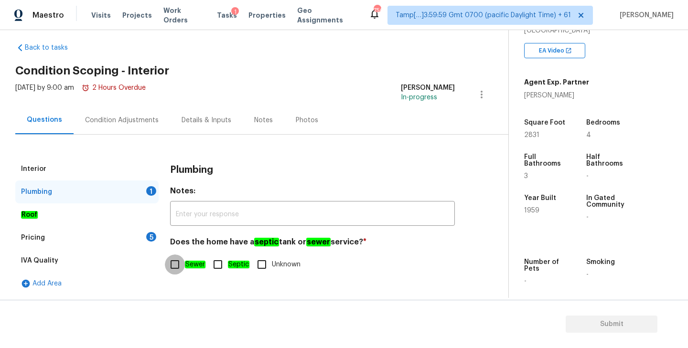
click at [179, 267] on input "Sewer" at bounding box center [175, 265] width 20 height 20
checkbox input "true"
click at [111, 233] on div "Pricing 5" at bounding box center [86, 238] width 143 height 23
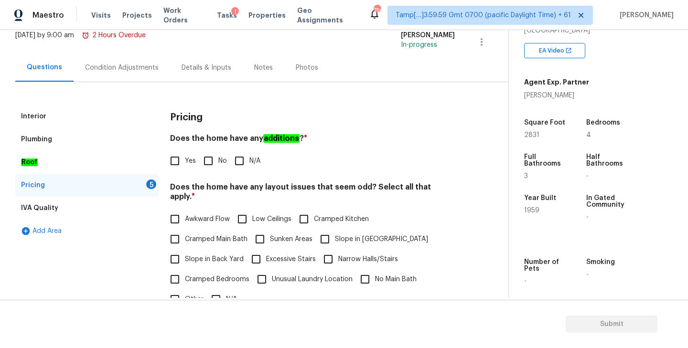
scroll to position [70, 0]
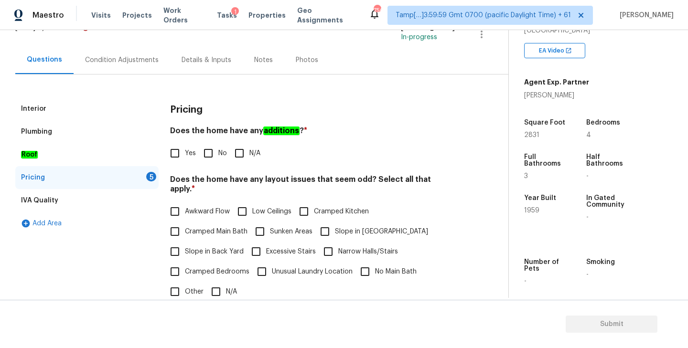
click at [220, 154] on span "No" at bounding box center [222, 154] width 9 height 10
click at [218, 154] on input "No" at bounding box center [208, 153] width 20 height 20
checkbox input "true"
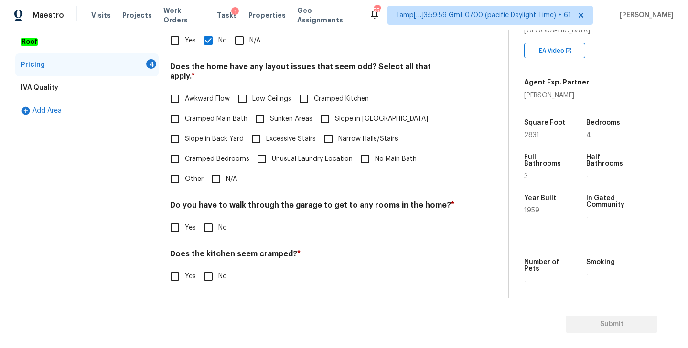
scroll to position [198, 0]
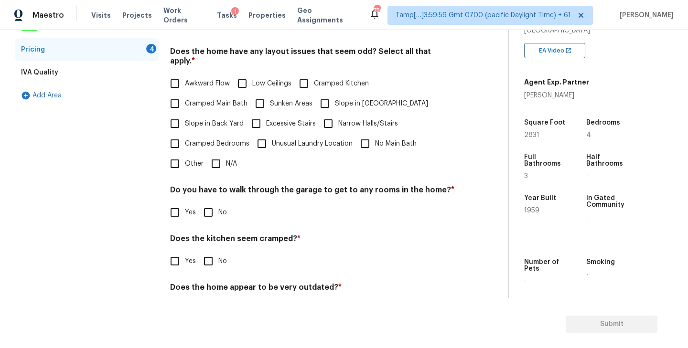
click at [332, 116] on input "Narrow Halls/Stairs" at bounding box center [328, 124] width 20 height 20
checkbox input "true"
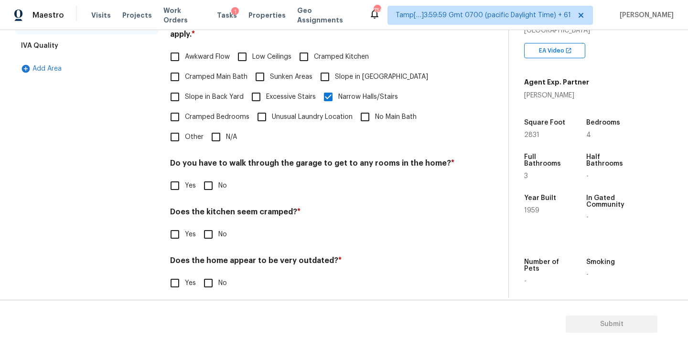
click at [212, 176] on input "No" at bounding box center [208, 186] width 20 height 20
checkbox input "true"
click at [207, 230] on input "No" at bounding box center [208, 235] width 20 height 20
checkbox input "true"
click at [209, 275] on input "No" at bounding box center [208, 283] width 20 height 20
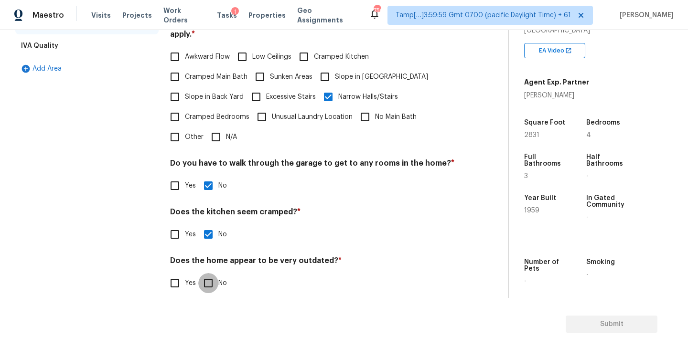
checkbox input "true"
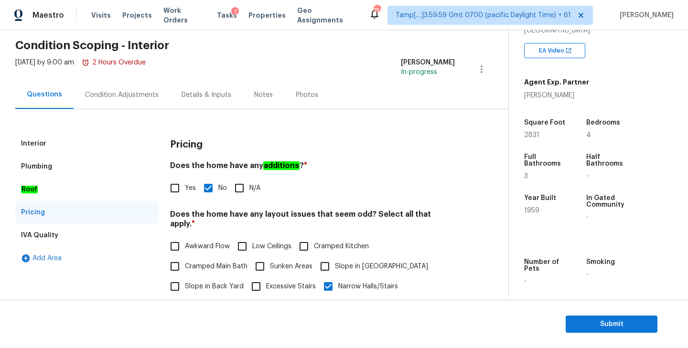
scroll to position [0, 0]
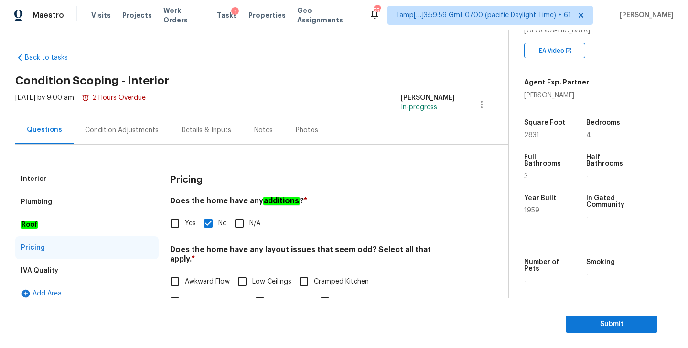
click at [119, 132] on div "Condition Adjustments" at bounding box center [122, 131] width 74 height 10
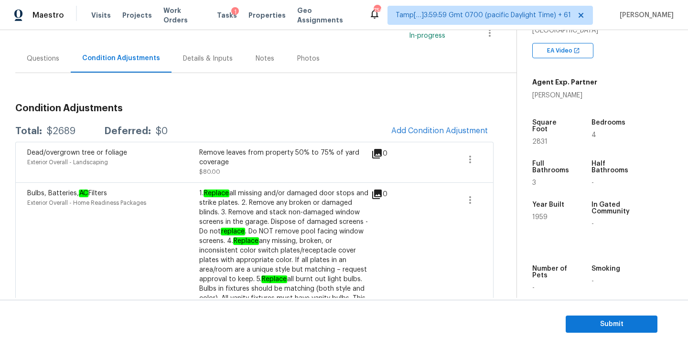
scroll to position [70, 0]
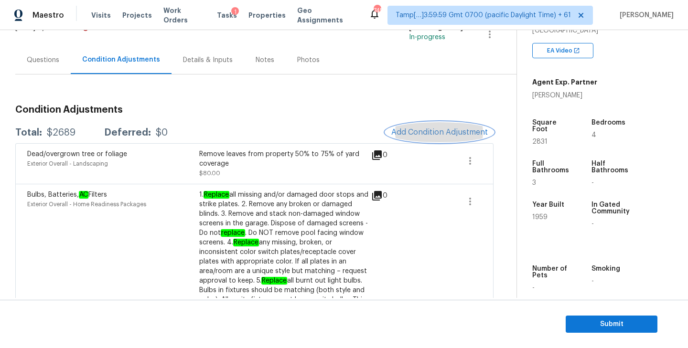
click at [440, 132] on span "Add Condition Adjustment" at bounding box center [439, 132] width 97 height 9
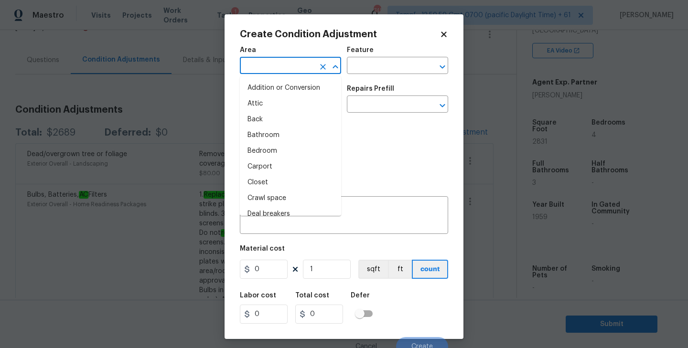
click at [291, 63] on input "text" at bounding box center [277, 66] width 75 height 15
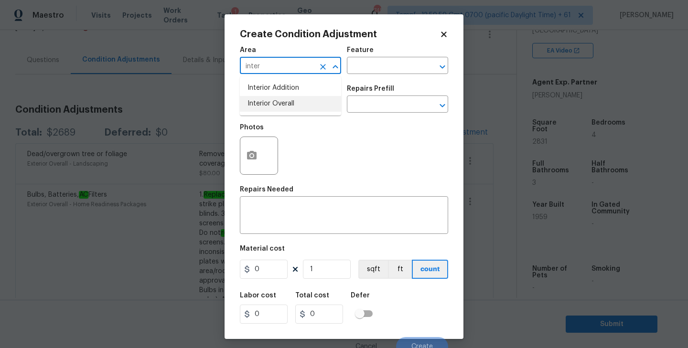
click at [283, 98] on li "Interior Overall" at bounding box center [290, 104] width 101 height 16
type input "Interior Overall"
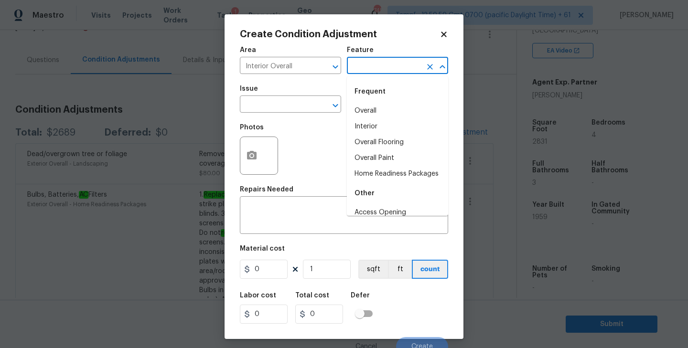
click at [407, 69] on input "text" at bounding box center [384, 66] width 75 height 15
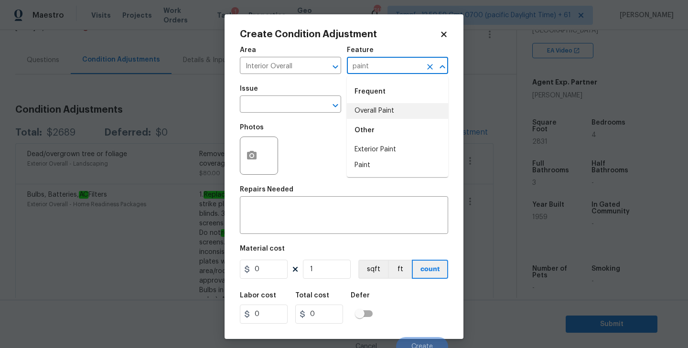
click at [410, 108] on li "Overall Paint" at bounding box center [397, 111] width 101 height 16
type input "Overall Paint"
click at [274, 101] on input "text" at bounding box center [277, 105] width 75 height 15
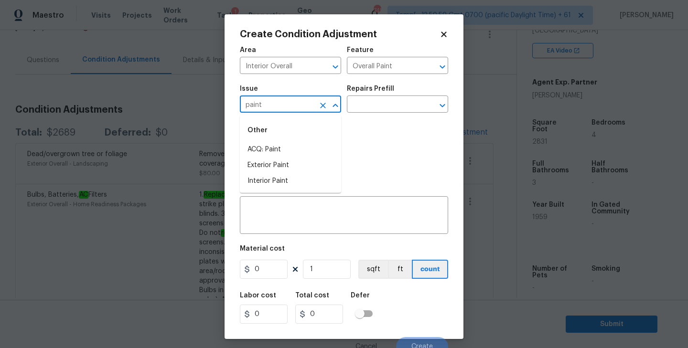
click at [259, 149] on li "ACQ: Paint" at bounding box center [290, 150] width 101 height 16
click at [444, 103] on icon "Open" at bounding box center [442, 105] width 11 height 11
type input "ACQ: Paint"
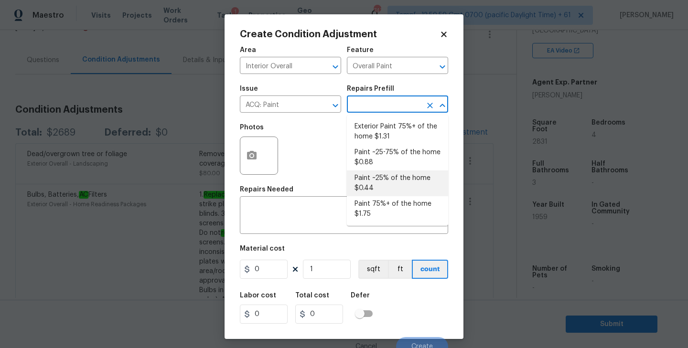
click at [385, 185] on li "Paint ~25% of the home $0.44" at bounding box center [397, 184] width 101 height 26
type input "Acquisition"
type textarea "Acquisition Scope: ~25% of the home needs interior paint"
type input "0.44"
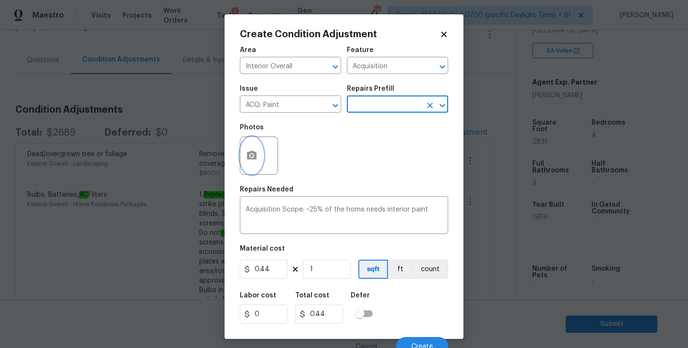
click at [250, 157] on icon "button" at bounding box center [251, 155] width 11 height 11
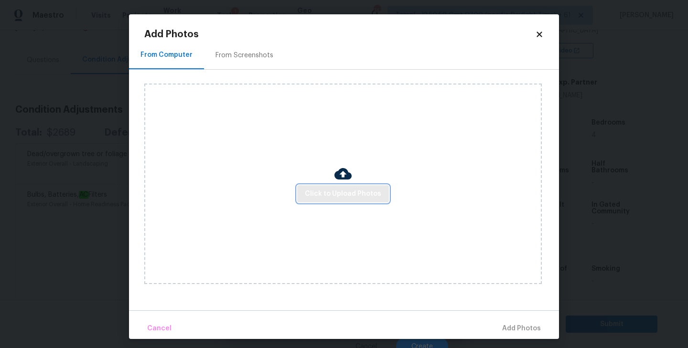
click at [354, 199] on button "Click to Upload Photos" at bounding box center [343, 194] width 92 height 18
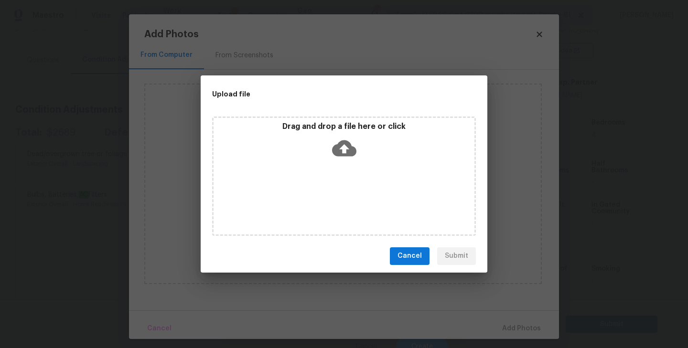
click at [340, 149] on icon at bounding box center [344, 148] width 24 height 16
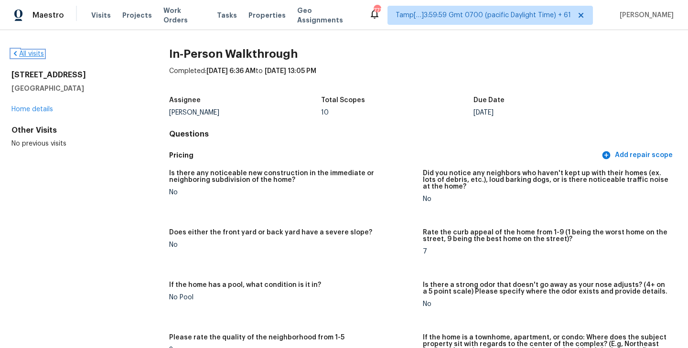
click at [33, 54] on link "All visits" at bounding box center [27, 54] width 33 height 7
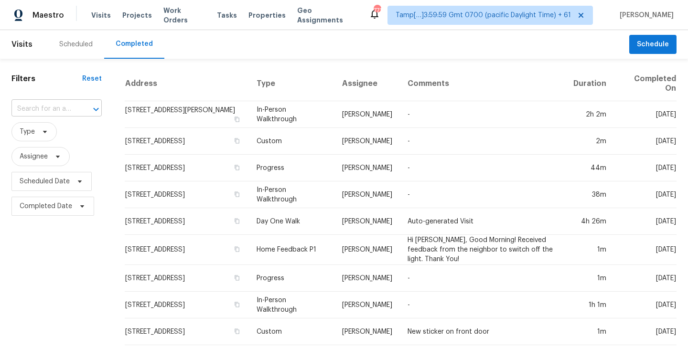
click at [72, 112] on input "text" at bounding box center [43, 109] width 64 height 15
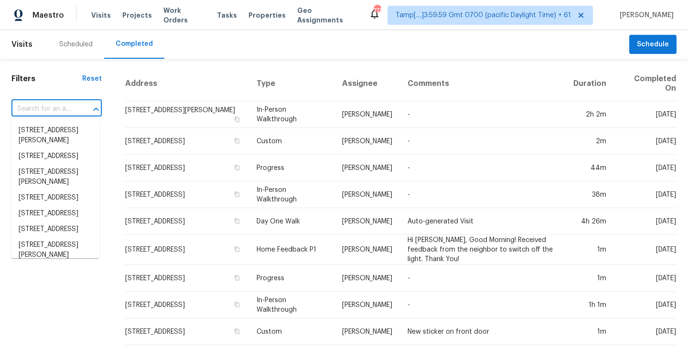
paste input "[STREET_ADDRESS]"
type input "[STREET_ADDRESS]"
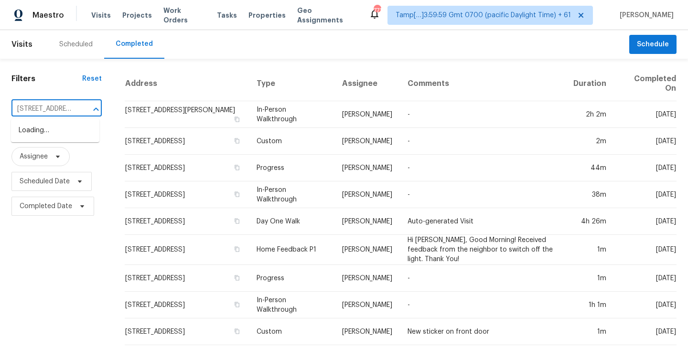
scroll to position [0, 60]
click at [64, 129] on li "[STREET_ADDRESS]" at bounding box center [55, 131] width 88 height 16
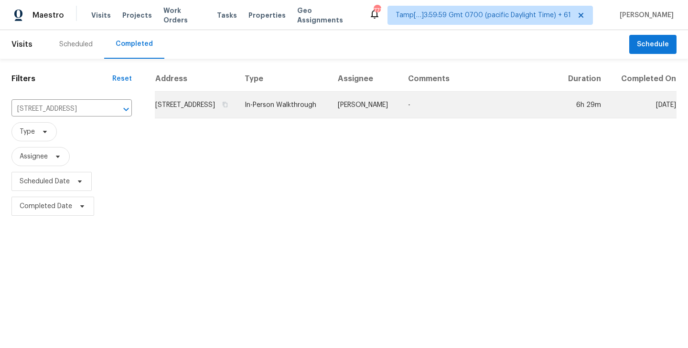
click at [205, 118] on td "[STREET_ADDRESS]" at bounding box center [196, 105] width 82 height 27
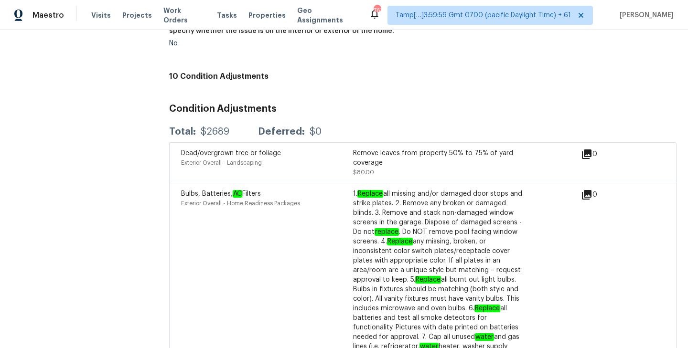
scroll to position [2713, 0]
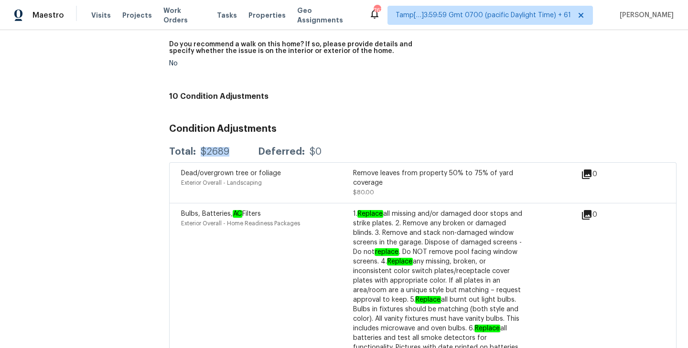
drag, startPoint x: 199, startPoint y: 144, endPoint x: 227, endPoint y: 144, distance: 28.2
click at [227, 147] on div "$2689" at bounding box center [215, 152] width 29 height 10
copy div "$2689"
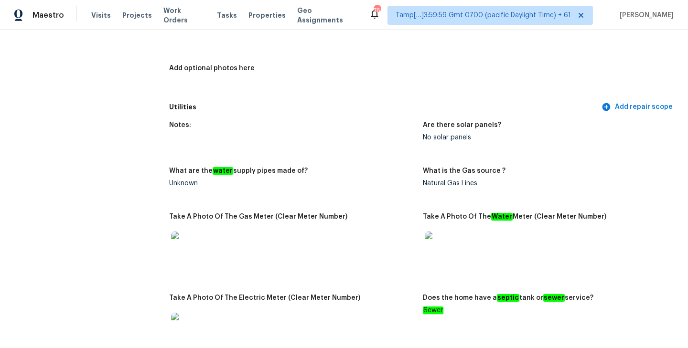
scroll to position [0, 0]
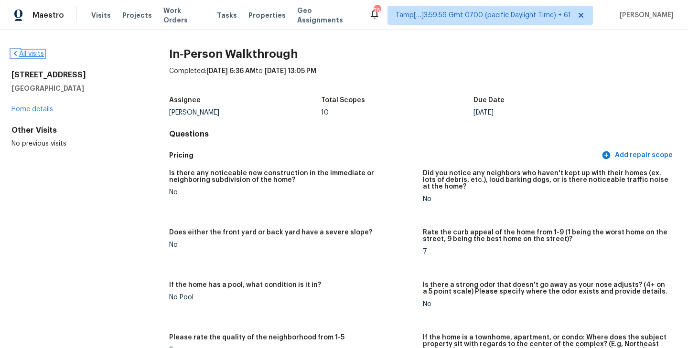
click at [35, 54] on link "All visits" at bounding box center [27, 54] width 33 height 7
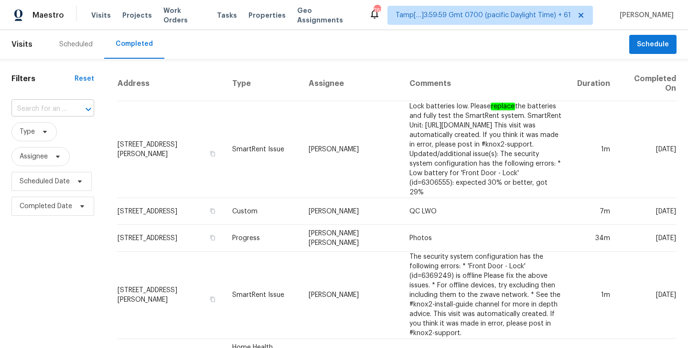
click at [38, 105] on input "text" at bounding box center [39, 109] width 56 height 15
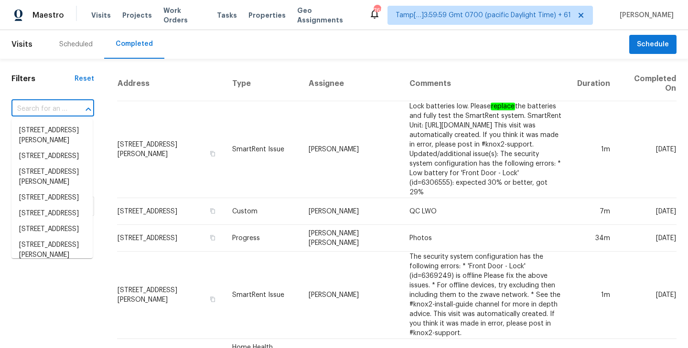
paste input "[STREET_ADDRESS]"
type input "[STREET_ADDRESS]"
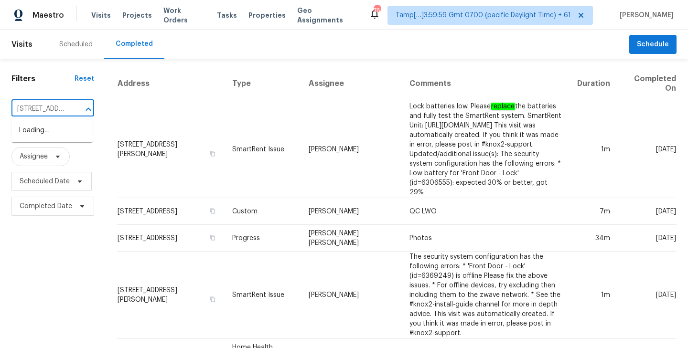
scroll to position [0, 93]
click at [38, 139] on li "[STREET_ADDRESS]" at bounding box center [51, 131] width 81 height 16
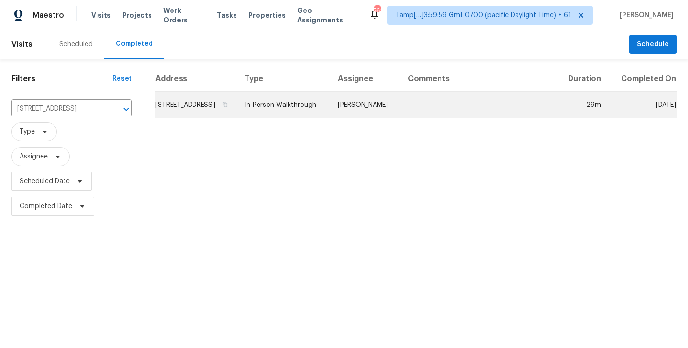
click at [237, 113] on td "[STREET_ADDRESS]" at bounding box center [196, 105] width 82 height 27
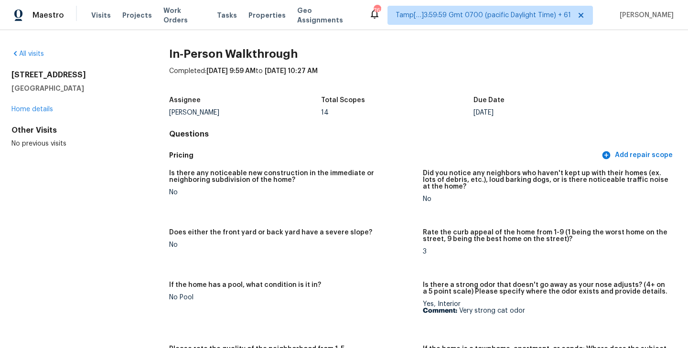
click at [516, 91] on div "Completed: [DATE] 9:59 AM to [DATE] 10:27 AM" at bounding box center [423, 78] width 508 height 25
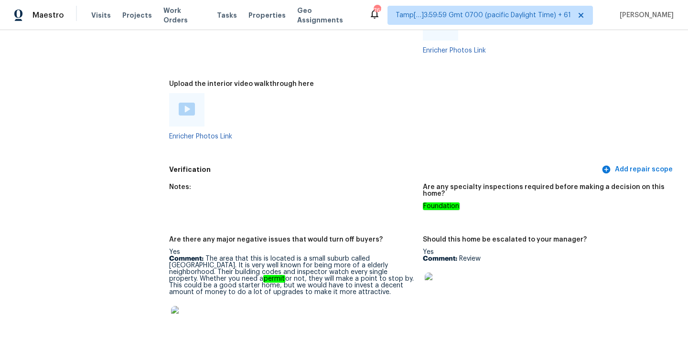
scroll to position [2211, 0]
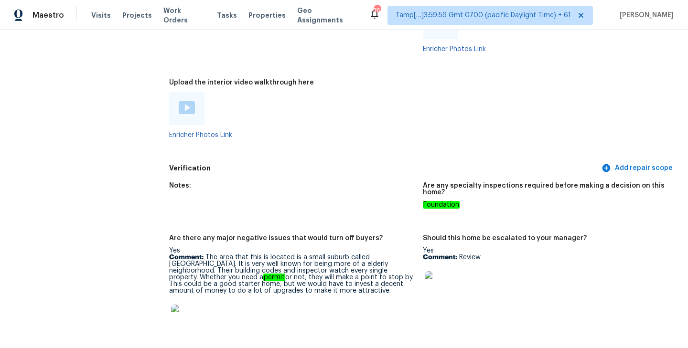
click at [183, 101] on img at bounding box center [187, 107] width 16 height 13
click at [358, 123] on div "Enricher Photos Link" at bounding box center [292, 115] width 246 height 47
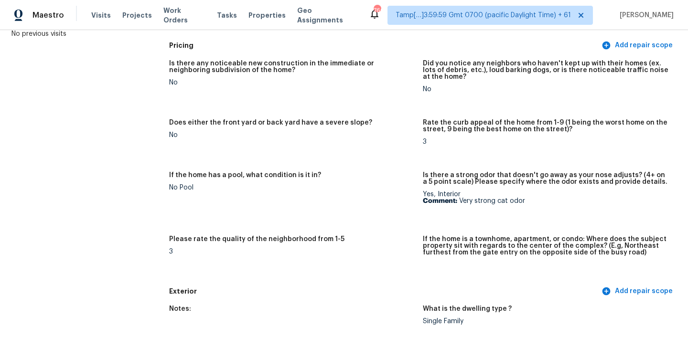
scroll to position [111, 0]
drag, startPoint x: 459, startPoint y: 200, endPoint x: 552, endPoint y: 196, distance: 92.3
click at [552, 197] on p "Comment: Very strong cat odor" at bounding box center [546, 200] width 246 height 7
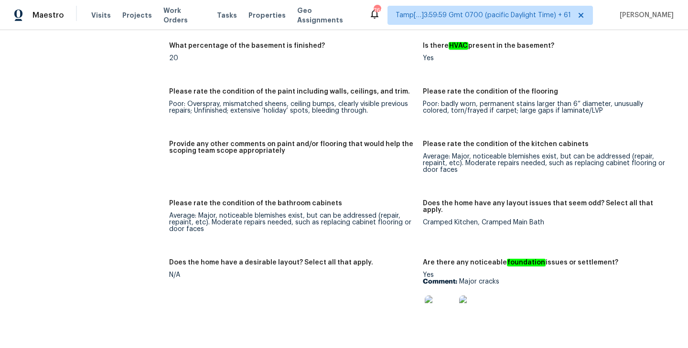
scroll to position [1661, 0]
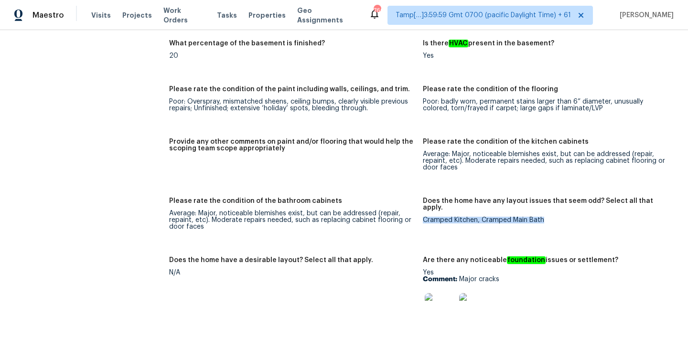
drag, startPoint x: 424, startPoint y: 206, endPoint x: 558, endPoint y: 207, distance: 134.3
click at [558, 217] on div "Cramped Kitchen, Cramped Main Bath" at bounding box center [546, 220] width 246 height 7
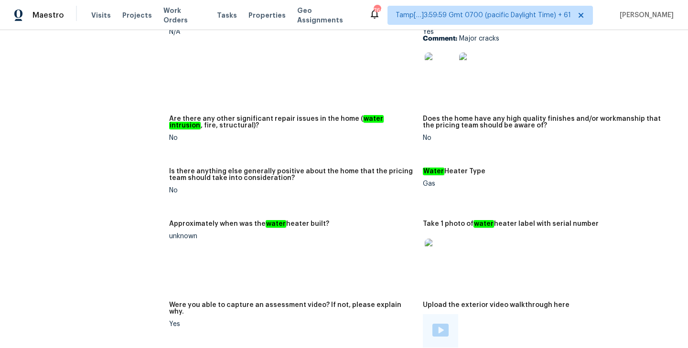
scroll to position [1836, 0]
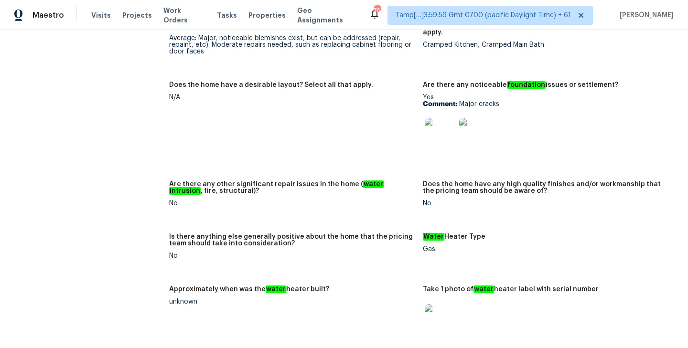
click at [434, 128] on img at bounding box center [440, 133] width 31 height 31
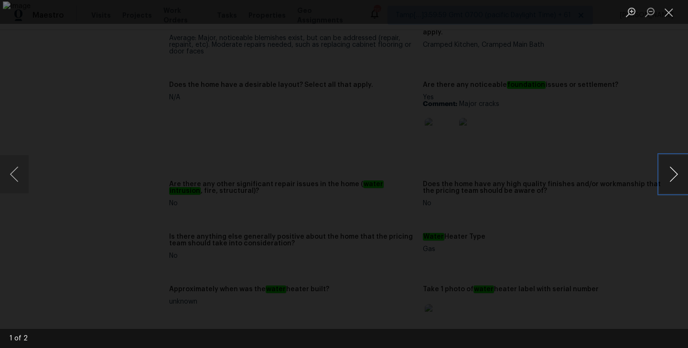
click at [682, 168] on button "Next image" at bounding box center [674, 174] width 29 height 38
click at [673, 8] on button "Close lightbox" at bounding box center [669, 12] width 19 height 17
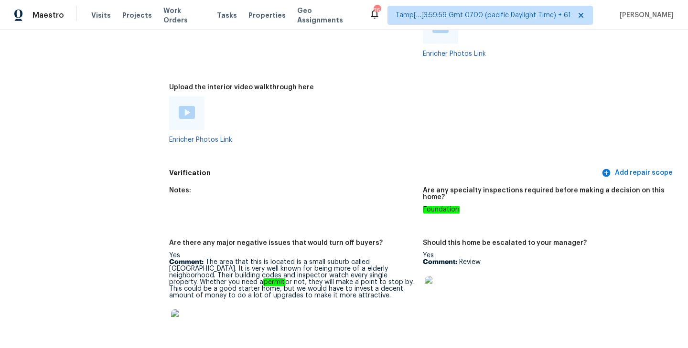
scroll to position [2208, 0]
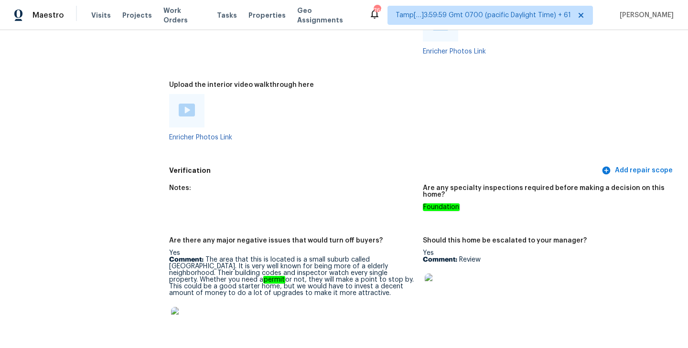
click at [466, 195] on div "Are any specialty inspections required before making a decision on this home?" at bounding box center [546, 194] width 246 height 19
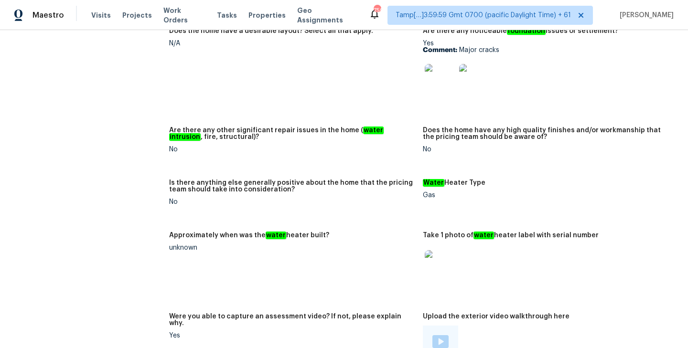
scroll to position [2253, 0]
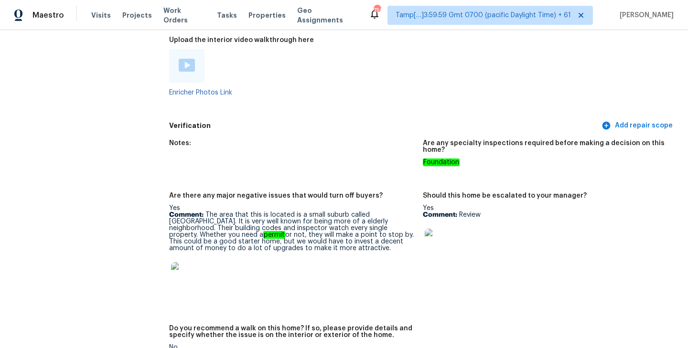
click at [326, 140] on div "Notes:" at bounding box center [292, 146] width 246 height 12
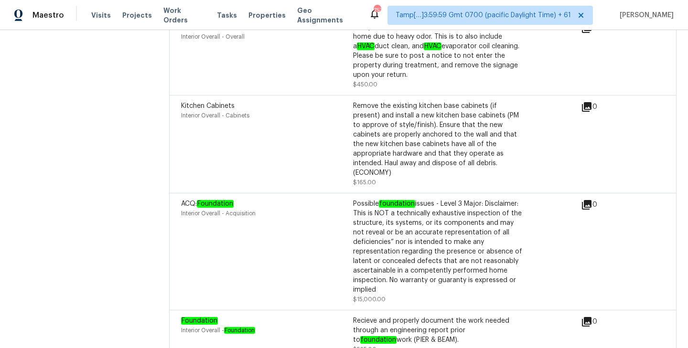
scroll to position [1725, 0]
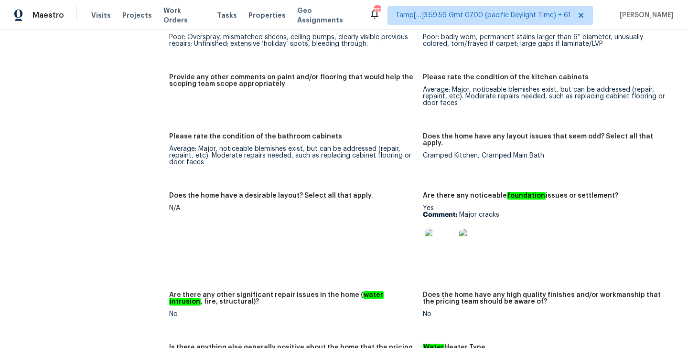
click at [424, 247] on div at bounding box center [440, 244] width 34 height 42
click at [436, 245] on img at bounding box center [440, 244] width 31 height 31
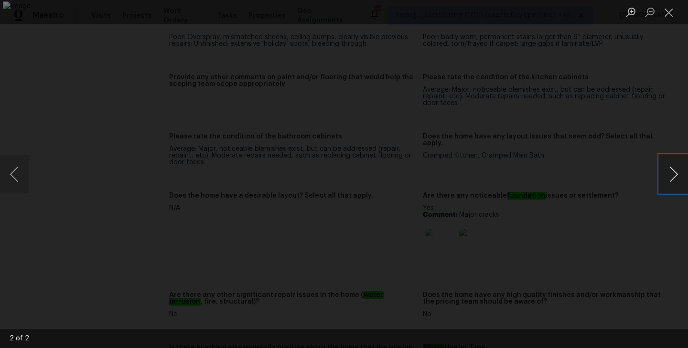
click at [677, 173] on button "Next image" at bounding box center [674, 174] width 29 height 38
click at [666, 16] on button "Close lightbox" at bounding box center [669, 12] width 19 height 17
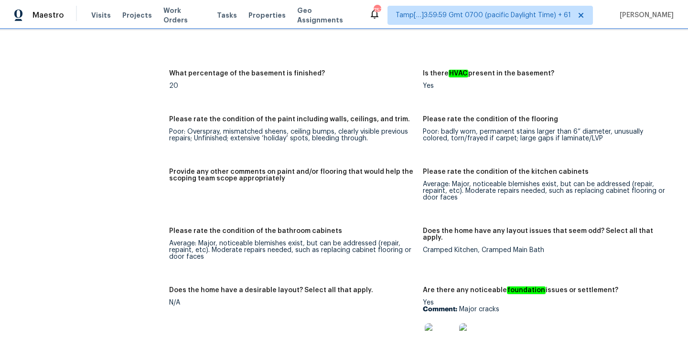
scroll to position [1738, 0]
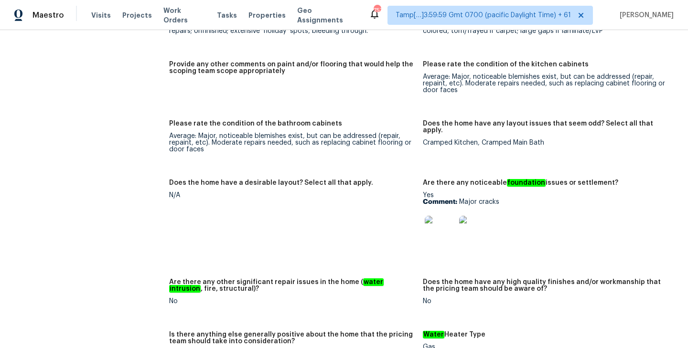
click at [443, 225] on img at bounding box center [440, 231] width 31 height 31
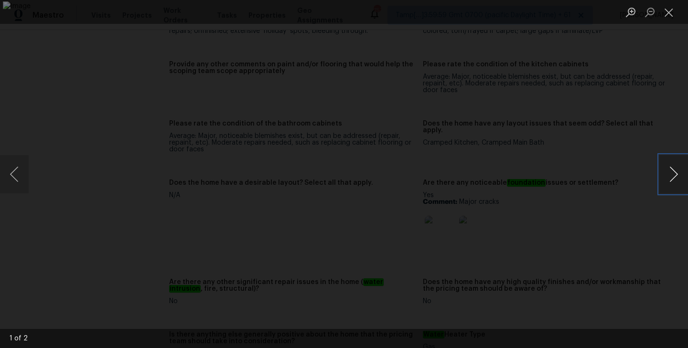
click at [670, 171] on button "Next image" at bounding box center [674, 174] width 29 height 38
click at [11, 175] on button "Previous image" at bounding box center [14, 174] width 29 height 38
click at [675, 9] on button "Close lightbox" at bounding box center [669, 12] width 19 height 17
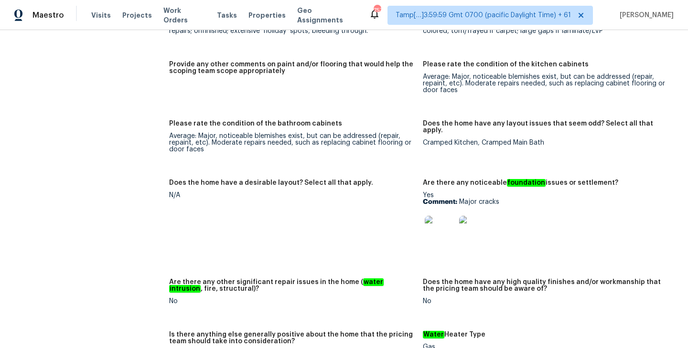
click at [460, 199] on p "Comment: Major cracks" at bounding box center [546, 202] width 246 height 7
drag, startPoint x: 460, startPoint y: 197, endPoint x: 517, endPoint y: 197, distance: 56.4
click at [517, 199] on p "Comment: Major cracks" at bounding box center [546, 202] width 246 height 7
copy p "Major cracks"
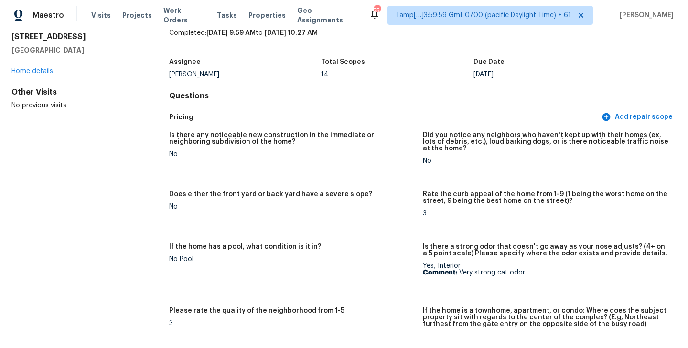
scroll to position [0, 0]
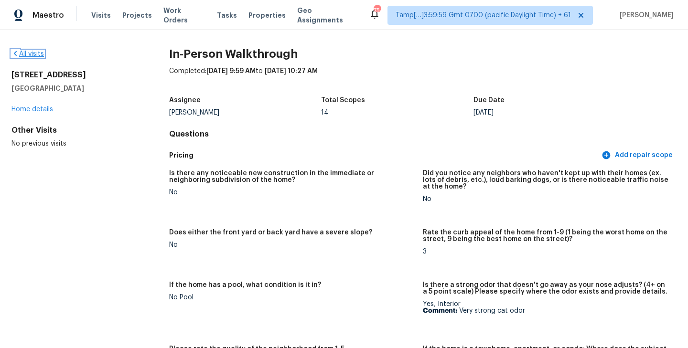
click at [35, 53] on link "All visits" at bounding box center [27, 54] width 33 height 7
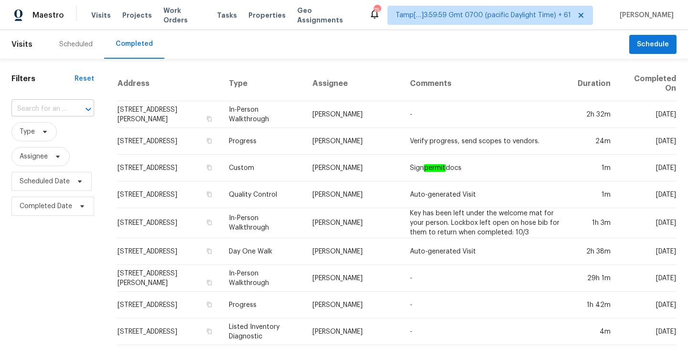
click at [44, 105] on input "text" at bounding box center [39, 109] width 56 height 15
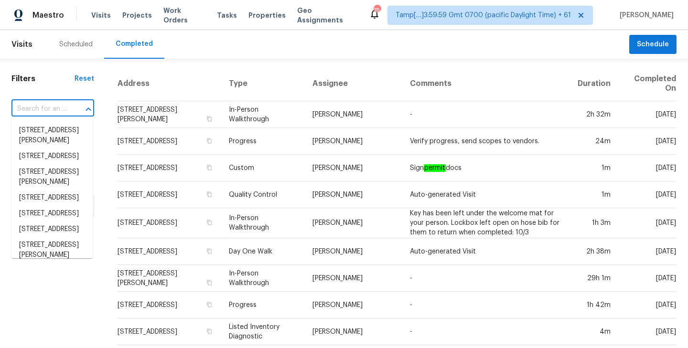
paste input "1612 E Harry Ave, Hazel Park, MI 48030"
type input "1612 E Harry Ave, Hazel Park, MI 48030"
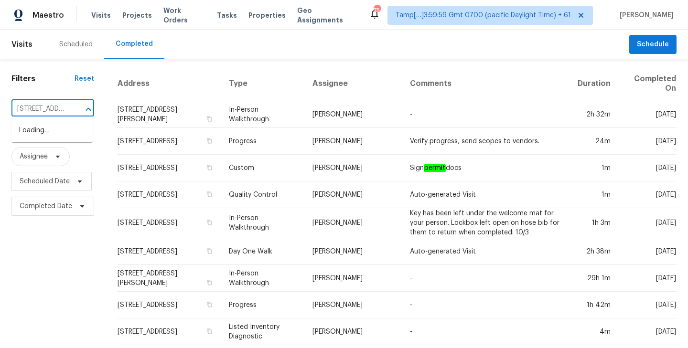
scroll to position [0, 72]
click at [45, 141] on li "1612 E Harry Ave, Hazel Park, MI 48030" at bounding box center [51, 136] width 81 height 26
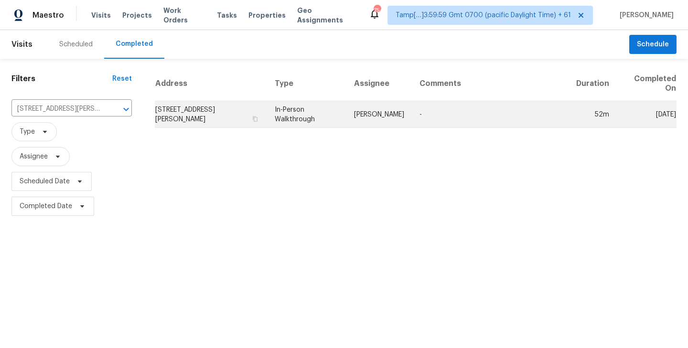
click at [182, 118] on td "1612 E Harry Ave, Hazel Park, MI 48030" at bounding box center [211, 114] width 112 height 27
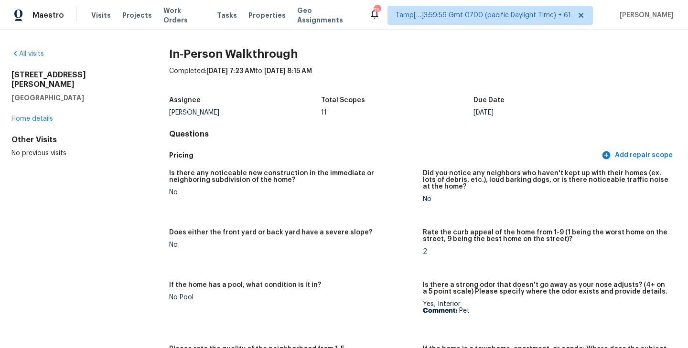
click at [399, 163] on div "Pricing Add repair scope" at bounding box center [423, 156] width 508 height 18
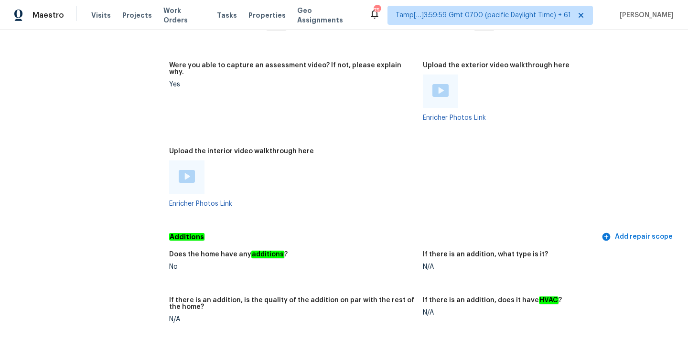
scroll to position [1711, 0]
click at [188, 169] on img at bounding box center [187, 175] width 16 height 13
click at [417, 89] on figure "Were you able to capture an assessment video? If not, please explain why. Yes" at bounding box center [296, 98] width 254 height 75
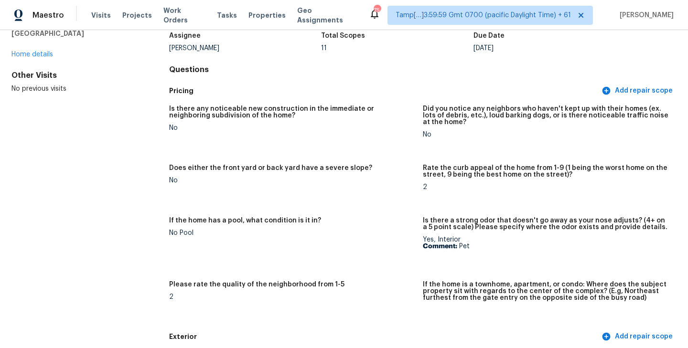
scroll to position [154, 0]
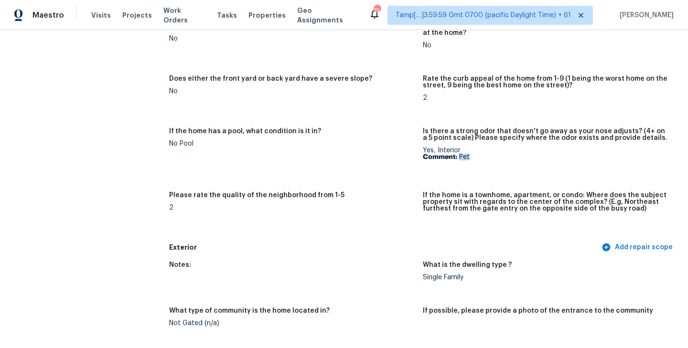
drag, startPoint x: 461, startPoint y: 158, endPoint x: 507, endPoint y: 158, distance: 45.9
click at [507, 158] on p "Comment: Pet" at bounding box center [546, 157] width 246 height 7
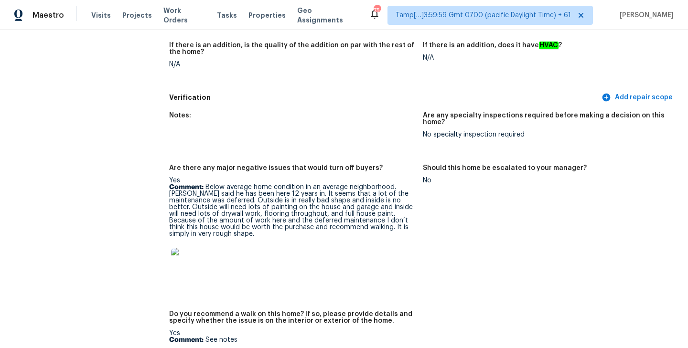
scroll to position [1956, 0]
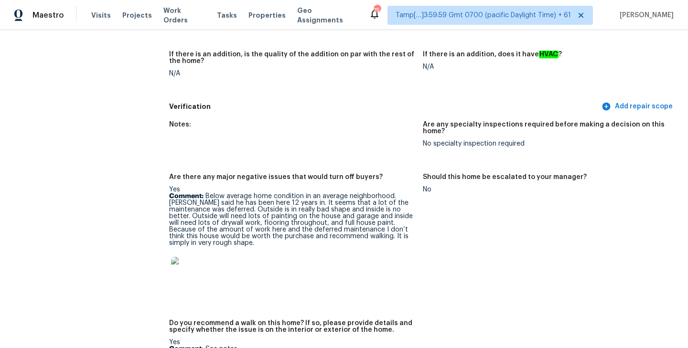
click at [522, 219] on figure "Should this home be escalated to your manager? No" at bounding box center [550, 241] width 254 height 135
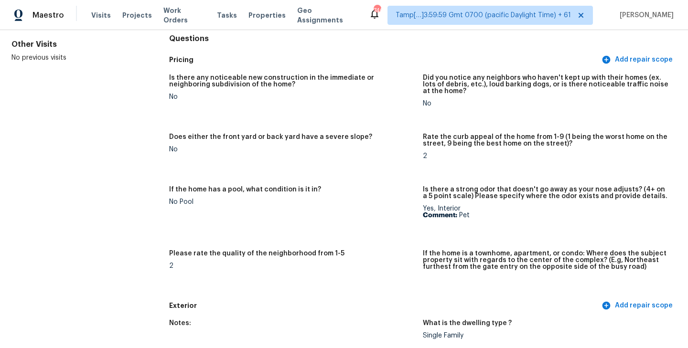
click at [455, 193] on h5 "Is there a strong odor that doesn't go away as your nose adjusts? (4+ on a 5 po…" at bounding box center [546, 192] width 246 height 13
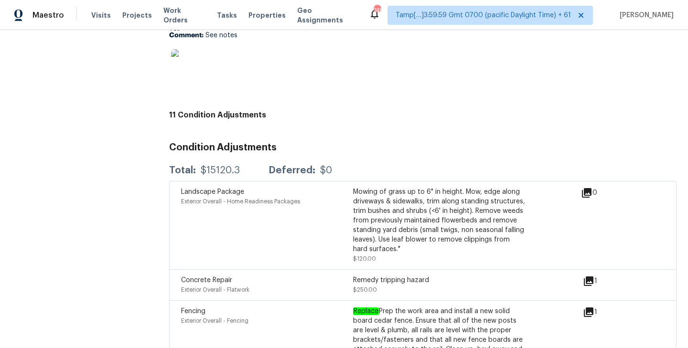
scroll to position [2854, 0]
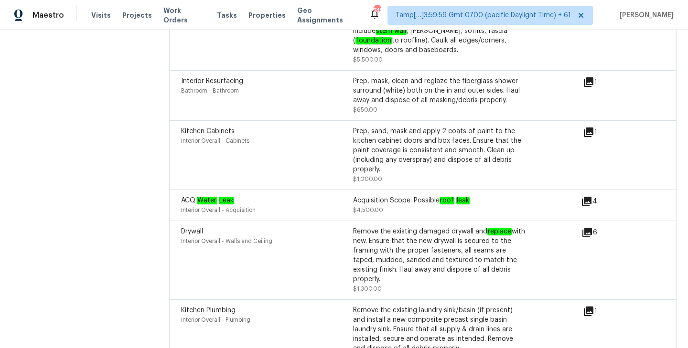
click at [587, 197] on icon at bounding box center [587, 202] width 10 height 10
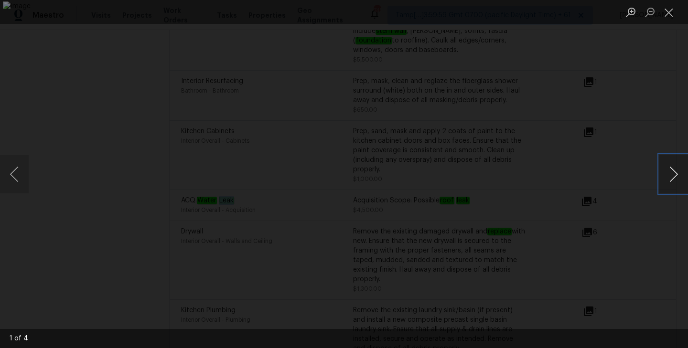
click at [670, 162] on button "Next image" at bounding box center [674, 174] width 29 height 38
click at [24, 173] on button "Previous image" at bounding box center [14, 174] width 29 height 38
click at [678, 174] on button "Next image" at bounding box center [674, 174] width 29 height 38
click at [666, 178] on button "Next image" at bounding box center [674, 174] width 29 height 38
click at [670, 170] on button "Next image" at bounding box center [674, 174] width 29 height 38
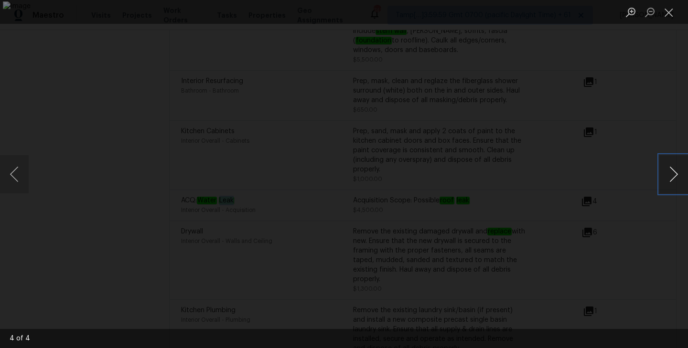
click at [673, 176] on button "Next image" at bounding box center [674, 174] width 29 height 38
click at [680, 173] on button "Next image" at bounding box center [674, 174] width 29 height 38
click at [673, 178] on button "Next image" at bounding box center [674, 174] width 29 height 38
click at [667, 15] on button "Close lightbox" at bounding box center [669, 12] width 19 height 17
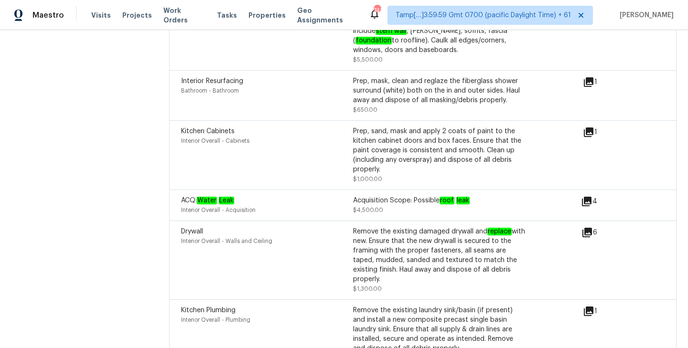
click at [637, 55] on div "Exterior Overall - Bathroom Pressure wash, scrape and paint, garage included, p…" at bounding box center [423, 17] width 508 height 108
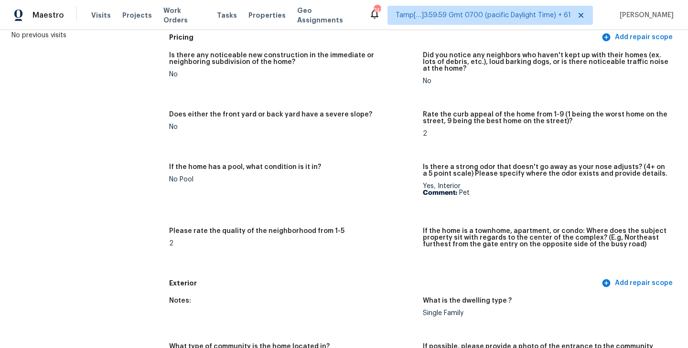
scroll to position [0, 0]
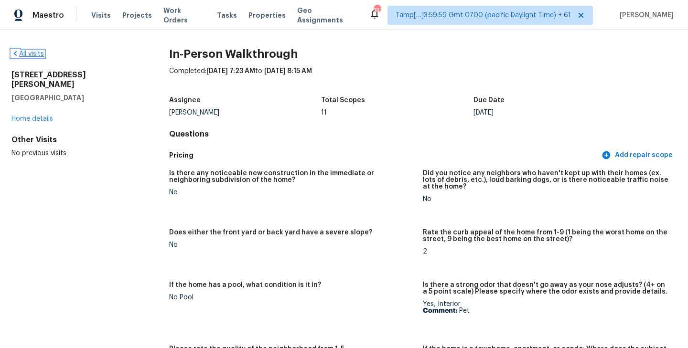
click at [37, 54] on link "All visits" at bounding box center [27, 54] width 33 height 7
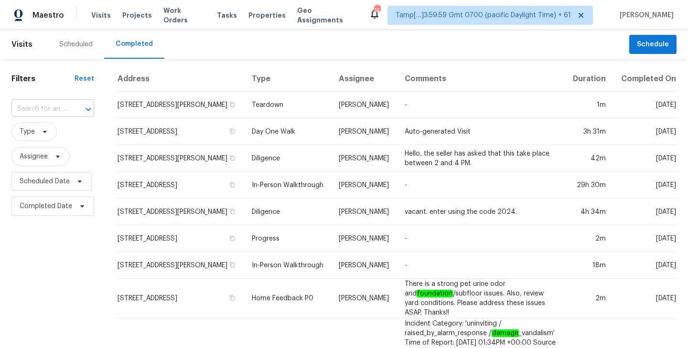
click at [43, 109] on input "text" at bounding box center [39, 109] width 56 height 15
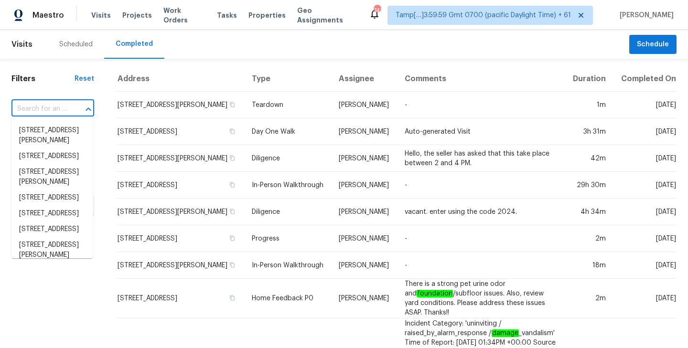
paste input "[STREET_ADDRESS]"
type input "[STREET_ADDRESS]"
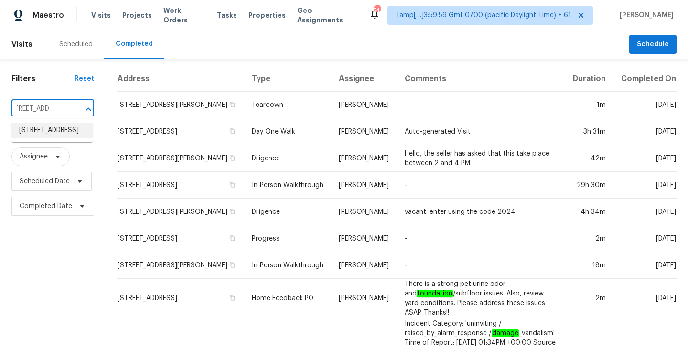
click at [51, 134] on li "[STREET_ADDRESS]" at bounding box center [51, 131] width 81 height 16
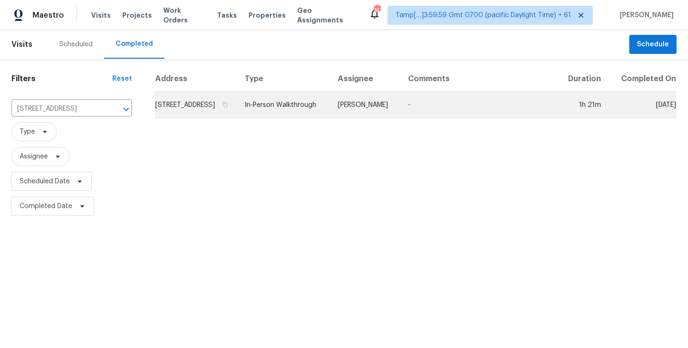
click at [220, 115] on td "[STREET_ADDRESS]" at bounding box center [196, 105] width 82 height 27
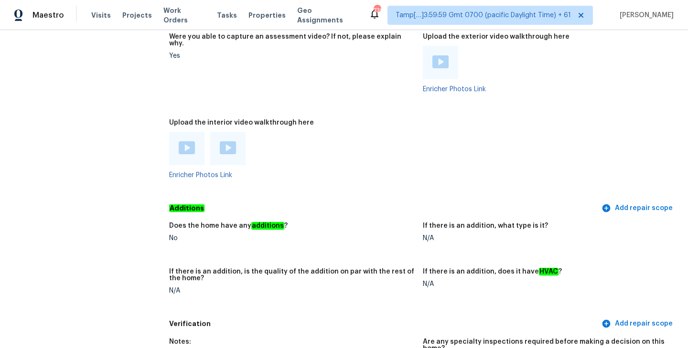
scroll to position [1817, 0]
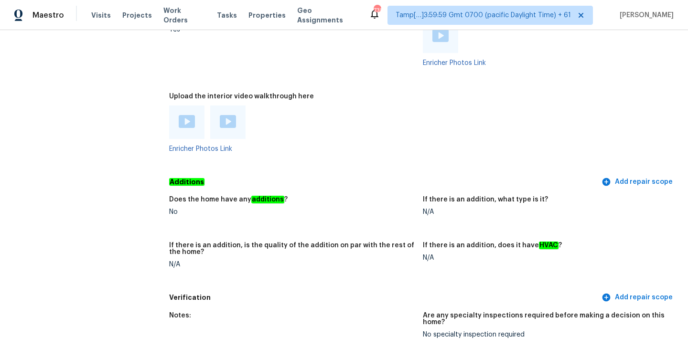
click at [184, 115] on img at bounding box center [187, 121] width 16 height 13
click at [227, 115] on img at bounding box center [228, 121] width 16 height 13
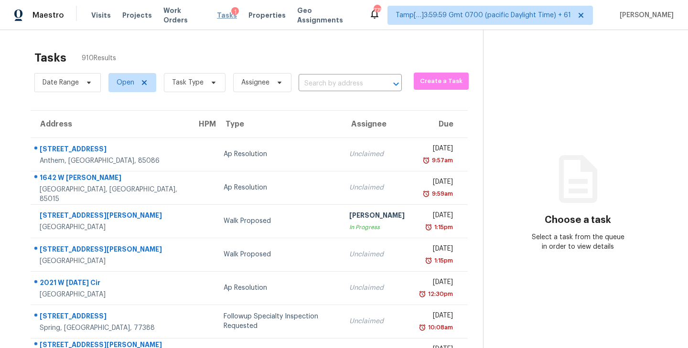
click at [217, 14] on span "Tasks" at bounding box center [227, 15] width 20 height 7
click at [346, 79] on input "text" at bounding box center [337, 83] width 76 height 15
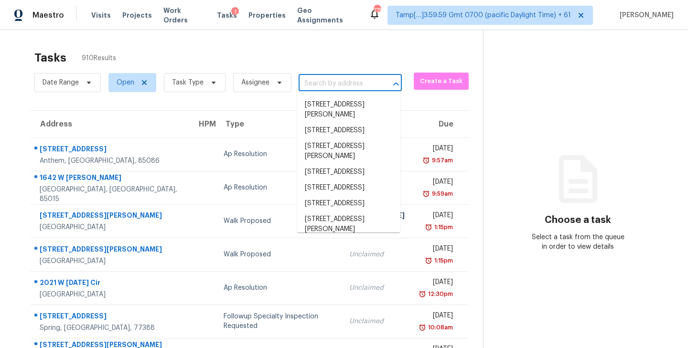
paste input "[STREET_ADDRESS]"
type input "[STREET_ADDRESS]"
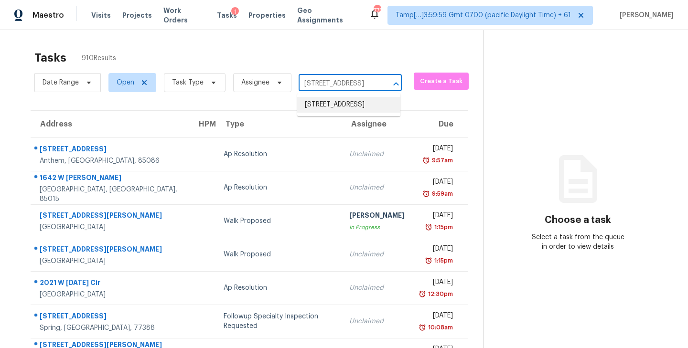
click at [326, 105] on li "[STREET_ADDRESS]" at bounding box center [348, 105] width 103 height 16
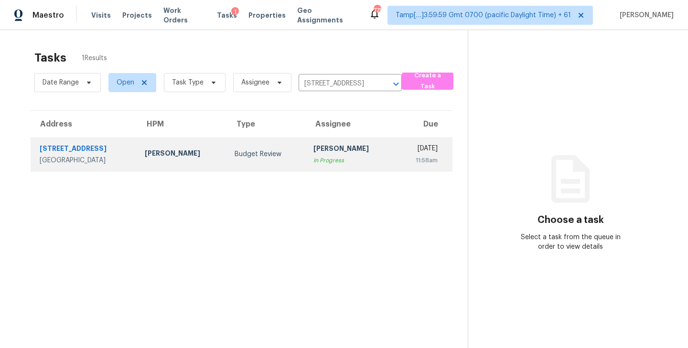
click at [314, 158] on div "In Progress" at bounding box center [351, 161] width 75 height 10
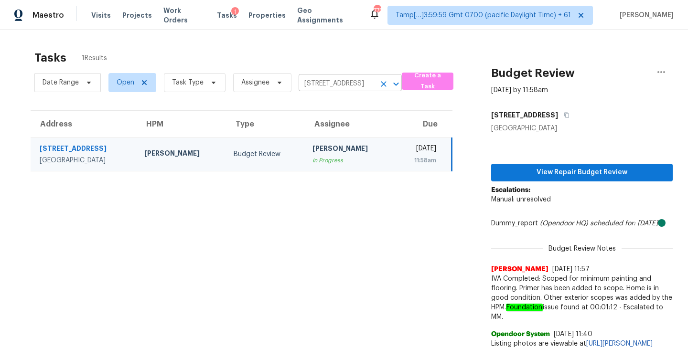
click at [380, 83] on icon "Clear" at bounding box center [384, 84] width 10 height 10
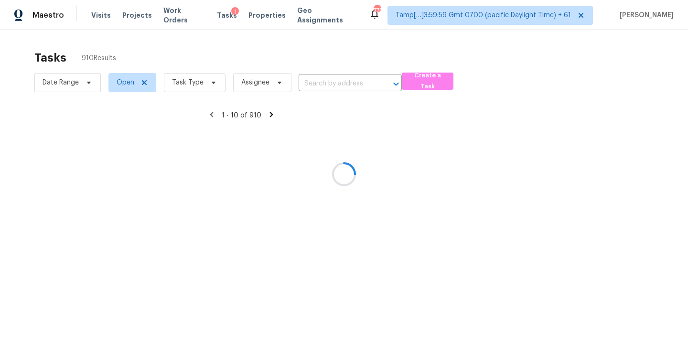
click at [319, 83] on div at bounding box center [344, 174] width 688 height 348
click at [309, 84] on div at bounding box center [344, 174] width 688 height 348
click at [312, 85] on div at bounding box center [344, 174] width 688 height 348
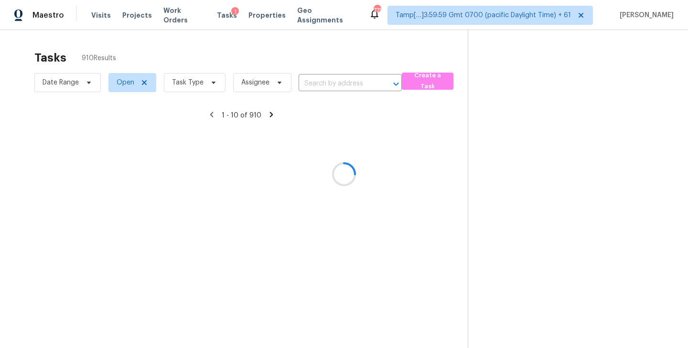
click at [312, 84] on div at bounding box center [344, 174] width 688 height 348
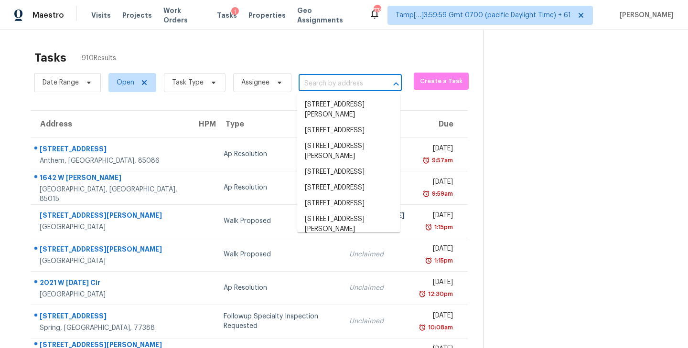
click at [318, 83] on input "text" at bounding box center [337, 83] width 76 height 15
paste input "[STREET_ADDRESS]"
type input "[STREET_ADDRESS]"
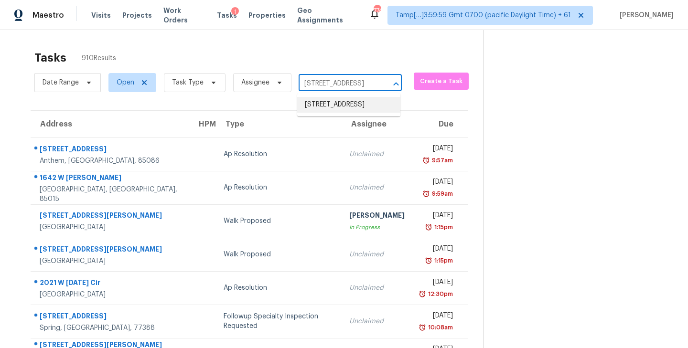
click at [339, 108] on li "[STREET_ADDRESS]" at bounding box center [348, 105] width 103 height 16
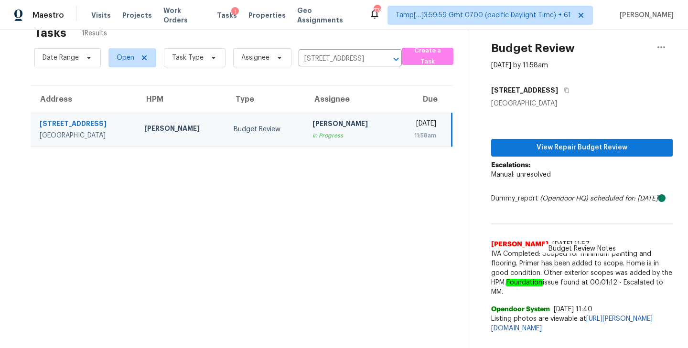
scroll to position [34, 0]
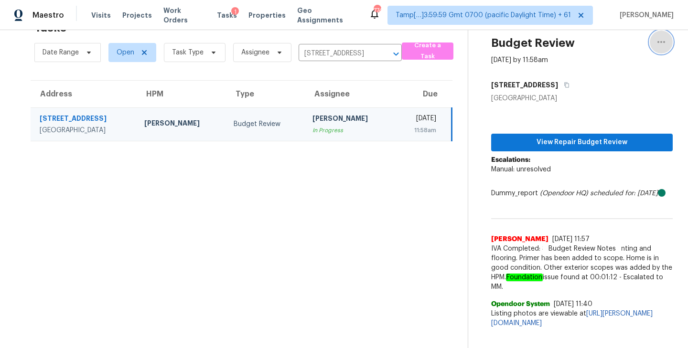
click at [658, 39] on icon "button" at bounding box center [661, 41] width 11 height 11
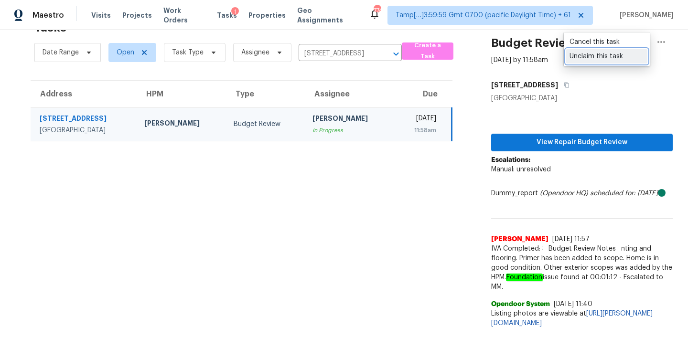
click at [610, 56] on div "Unclaim this task" at bounding box center [607, 57] width 75 height 10
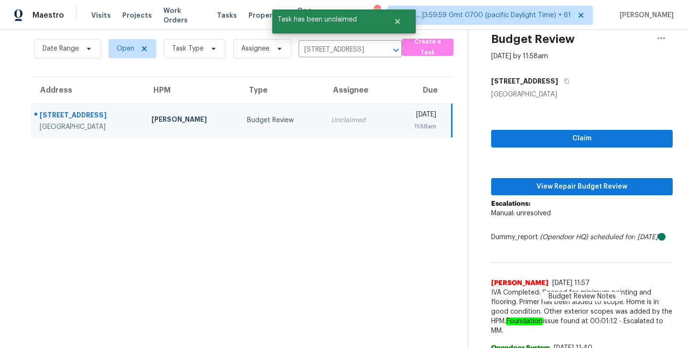
click at [419, 162] on section "Tasks 1 Results Date Range Open Task Type Assignee [STREET_ADDRESS] ​ Create a …" at bounding box center [241, 194] width 453 height 366
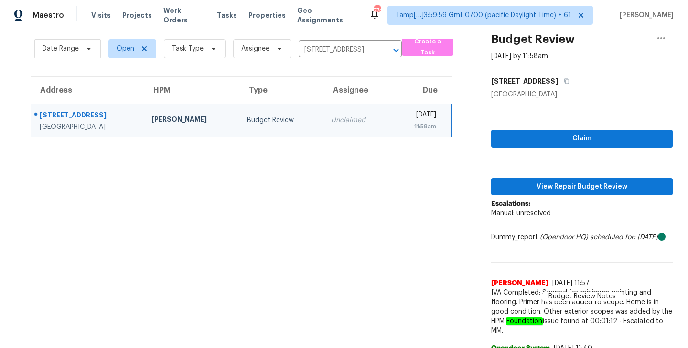
scroll to position [0, 0]
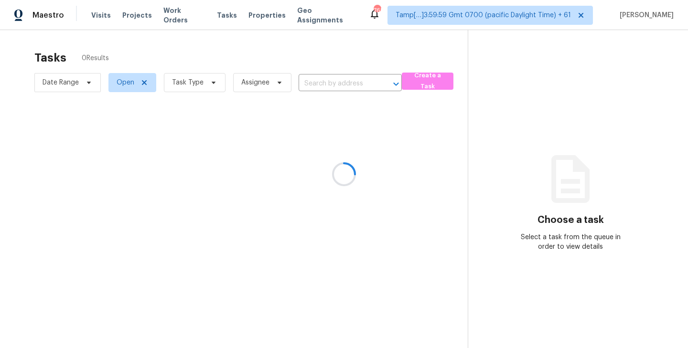
click at [329, 81] on div at bounding box center [344, 174] width 688 height 348
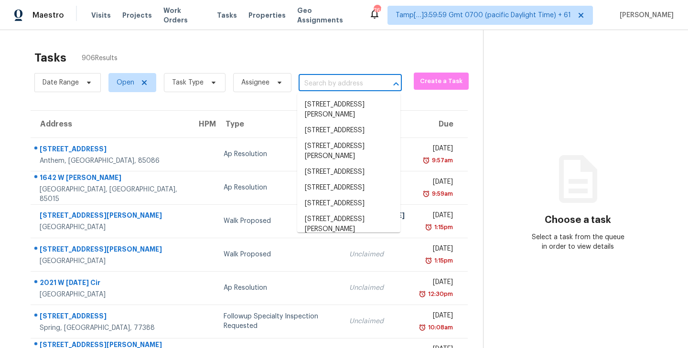
click at [319, 84] on input "text" at bounding box center [337, 83] width 76 height 15
paste input "[STREET_ADDRESS]"
type input "[STREET_ADDRESS]"
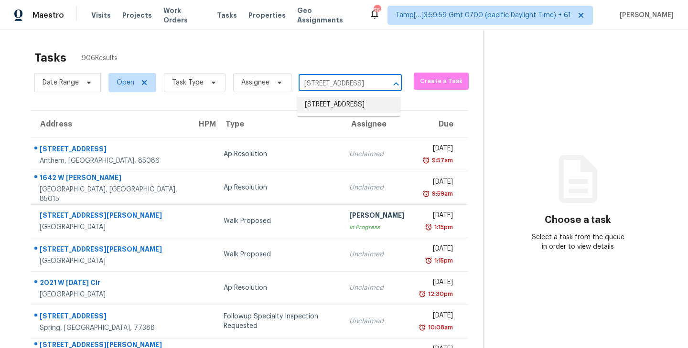
click at [333, 110] on li "[STREET_ADDRESS]" at bounding box center [348, 105] width 103 height 16
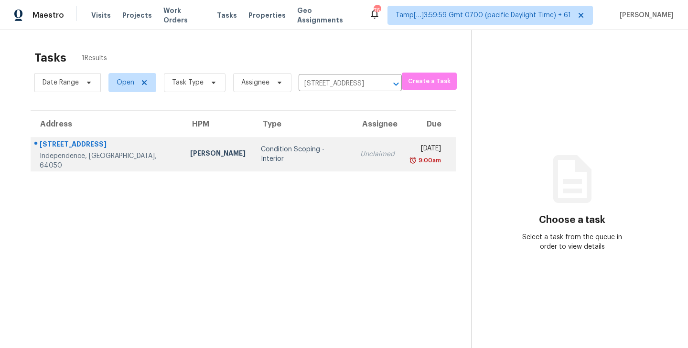
click at [287, 150] on div "Condition Scoping - Interior" at bounding box center [303, 154] width 84 height 19
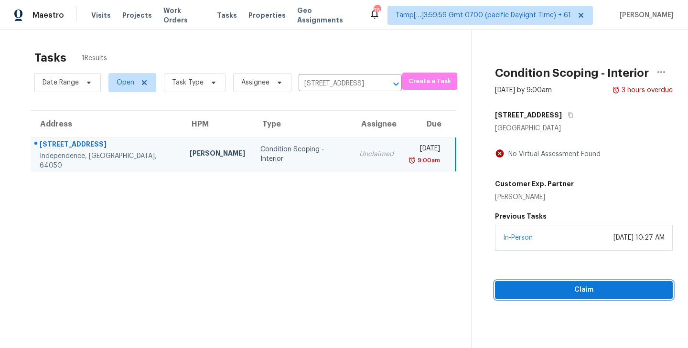
click at [585, 290] on span "Claim" at bounding box center [584, 290] width 163 height 12
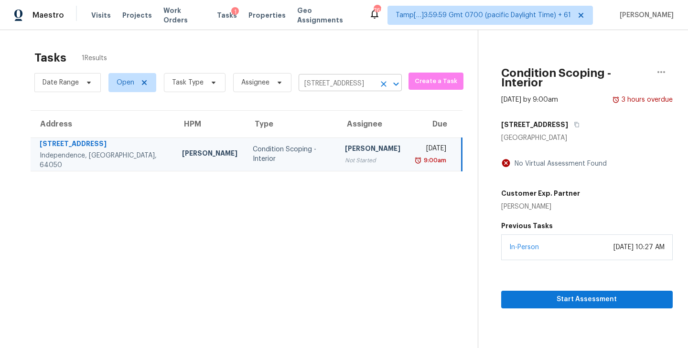
click at [379, 82] on icon "Clear" at bounding box center [384, 84] width 10 height 10
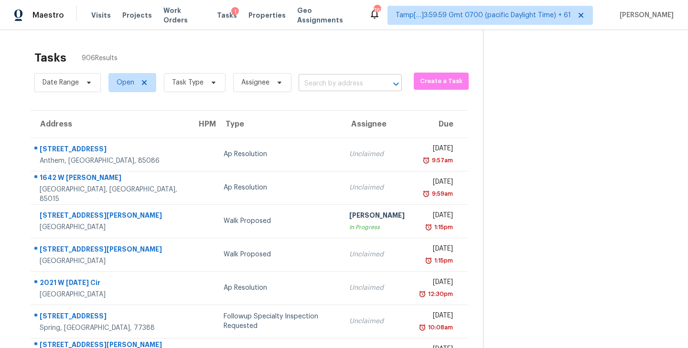
click at [316, 85] on input "text" at bounding box center [337, 83] width 76 height 15
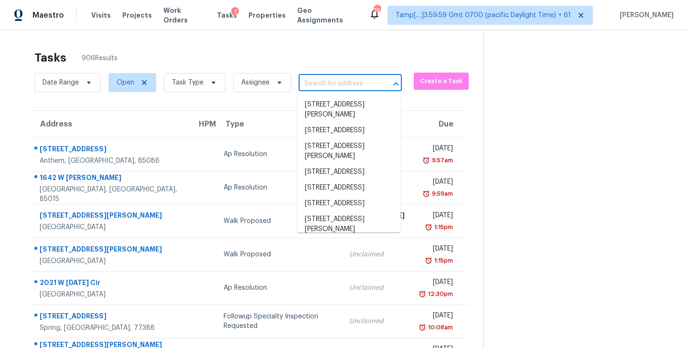
paste input "[STREET_ADDRESS][PERSON_NAME]"
type input "[STREET_ADDRESS][PERSON_NAME]"
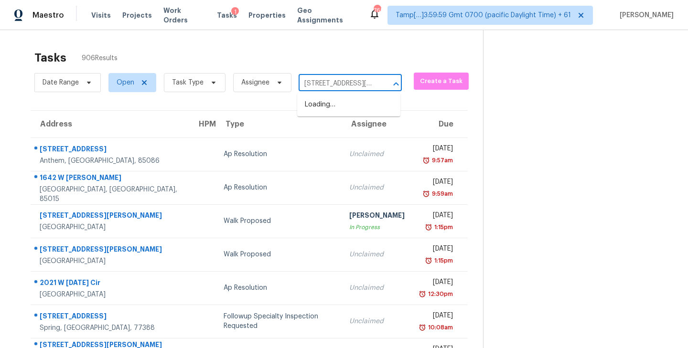
scroll to position [0, 51]
click at [325, 106] on li "[STREET_ADDRESS][PERSON_NAME]" at bounding box center [348, 110] width 103 height 26
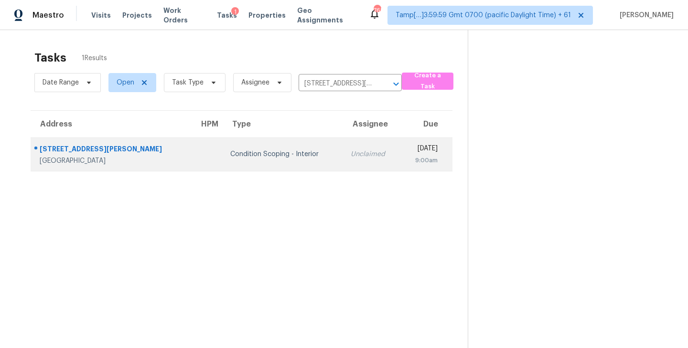
click at [288, 161] on td "Condition Scoping - Interior" at bounding box center [283, 154] width 120 height 33
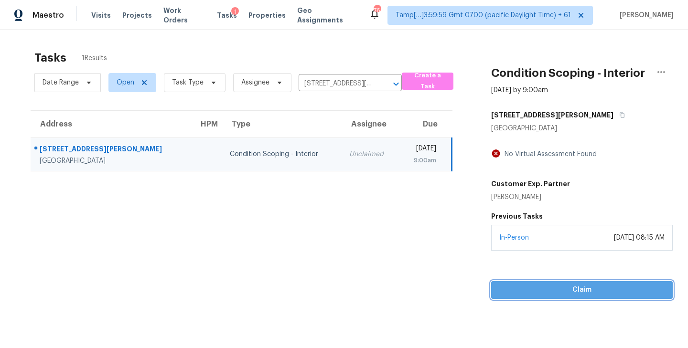
click at [585, 289] on span "Claim" at bounding box center [582, 290] width 166 height 12
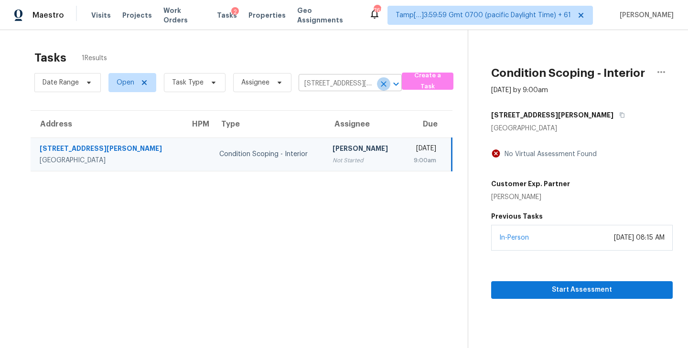
click at [380, 83] on icon "Clear" at bounding box center [384, 84] width 10 height 10
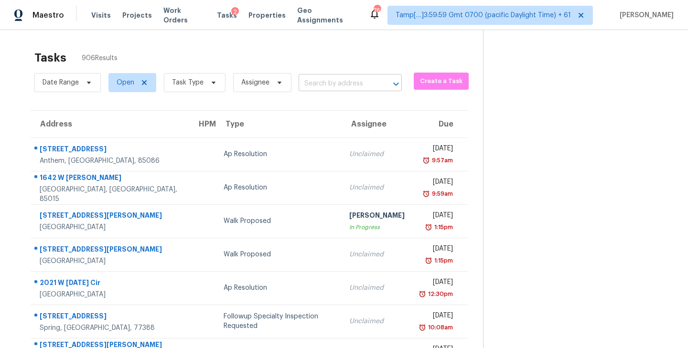
click at [322, 85] on input "text" at bounding box center [337, 83] width 76 height 15
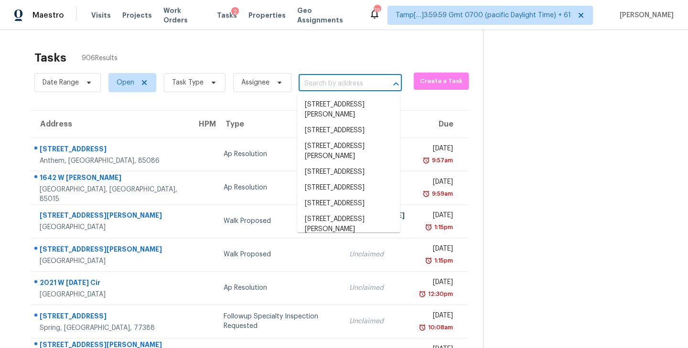
paste input "[STREET_ADDRESS][PERSON_NAME]"
type input "[STREET_ADDRESS][PERSON_NAME]"
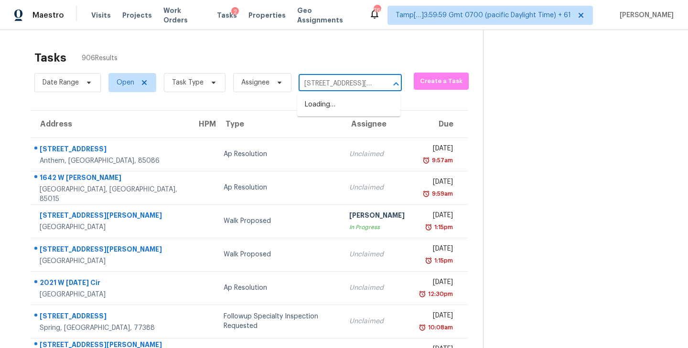
scroll to position [0, 57]
click at [325, 102] on li "[STREET_ADDRESS]" at bounding box center [348, 105] width 103 height 16
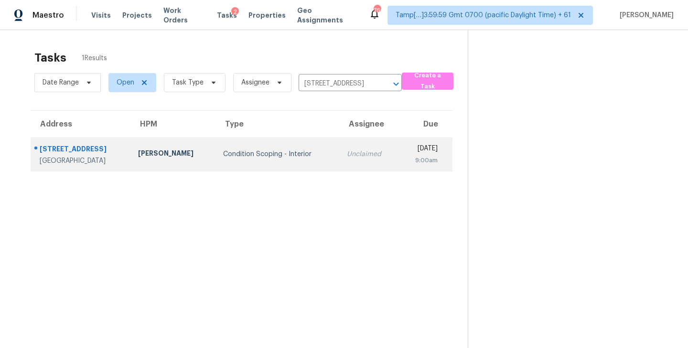
click at [339, 158] on td "Unclaimed" at bounding box center [368, 154] width 59 height 33
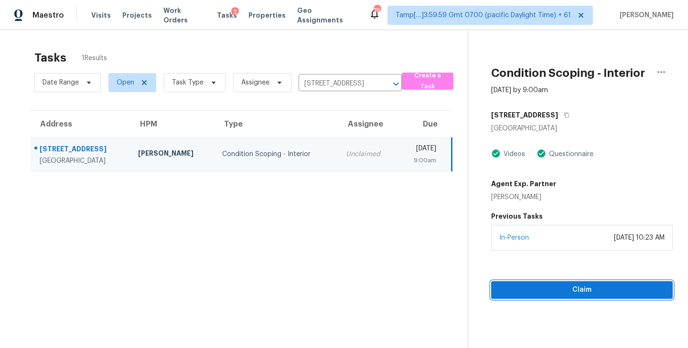
click at [580, 291] on span "Claim" at bounding box center [582, 290] width 166 height 12
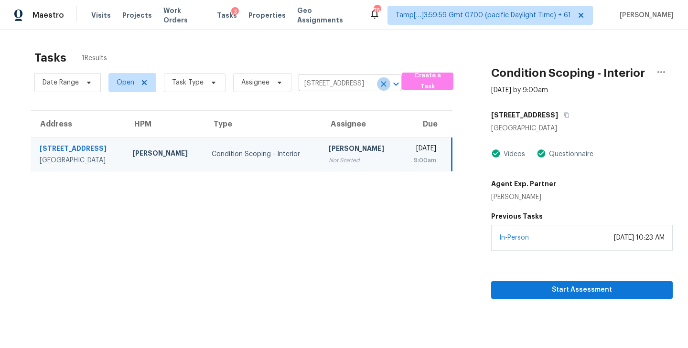
click at [381, 86] on icon "Clear" at bounding box center [384, 84] width 6 height 6
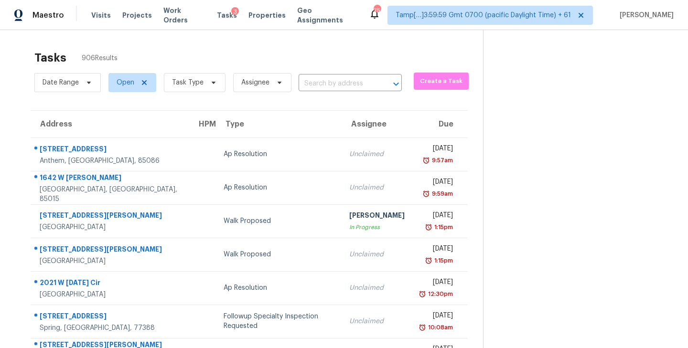
click at [317, 83] on input "text" at bounding box center [337, 83] width 76 height 15
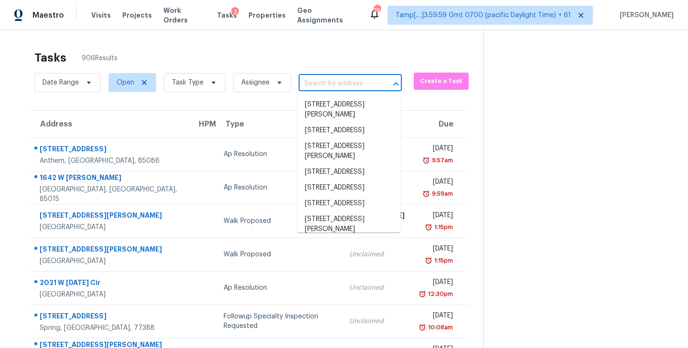
paste input "[STREET_ADDRESS][PERSON_NAME]"
type input "[STREET_ADDRESS][PERSON_NAME]"
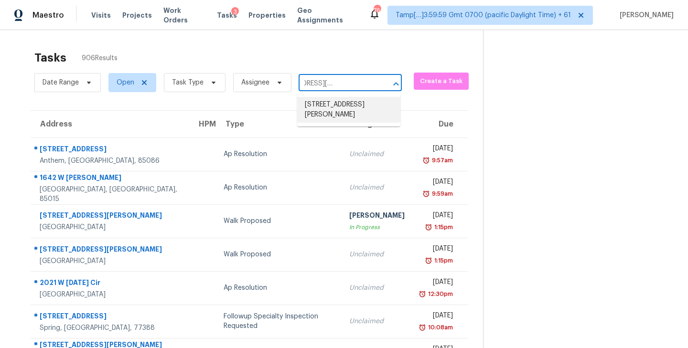
click at [321, 104] on li "[STREET_ADDRESS][PERSON_NAME]" at bounding box center [348, 110] width 103 height 26
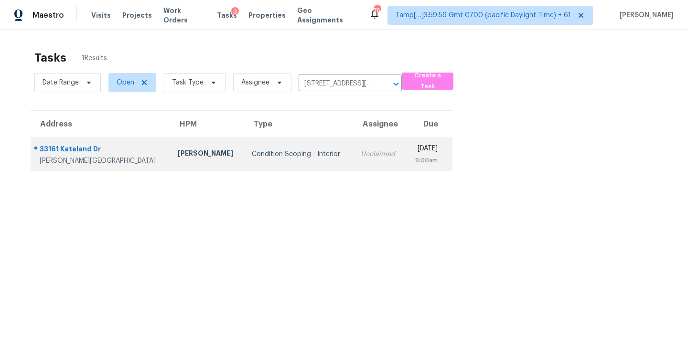
click at [265, 161] on td "Condition Scoping - Interior" at bounding box center [298, 154] width 109 height 33
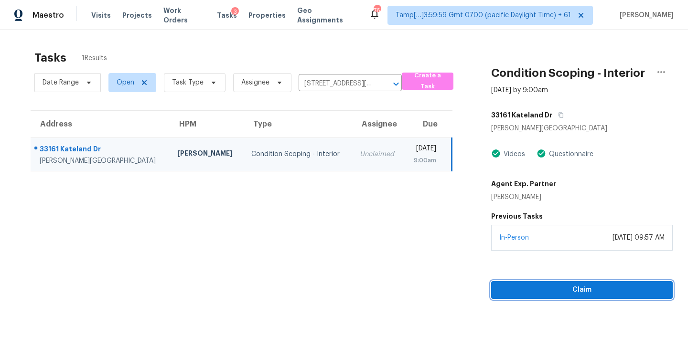
click at [580, 287] on span "Claim" at bounding box center [582, 290] width 166 height 12
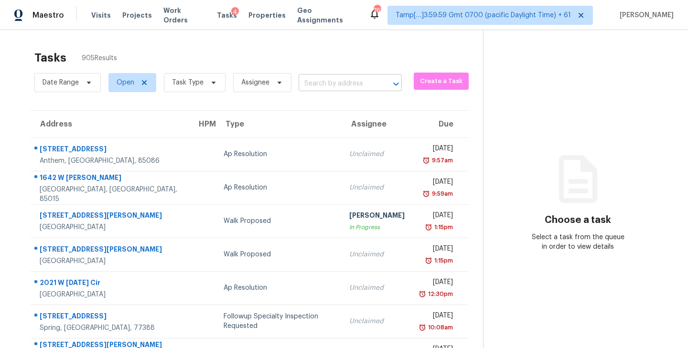
click at [321, 86] on input "text" at bounding box center [337, 83] width 76 height 15
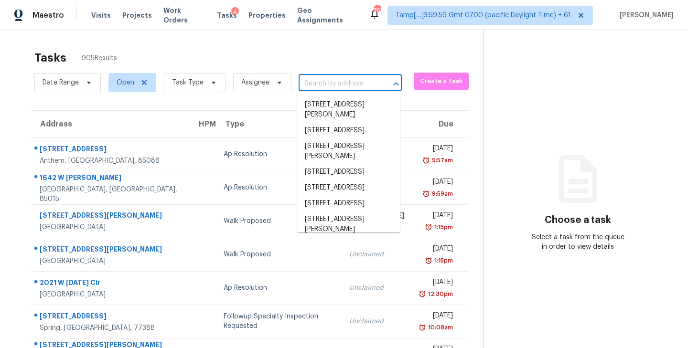
paste input "[STREET_ADDRESS]"
type input "[STREET_ADDRESS]"
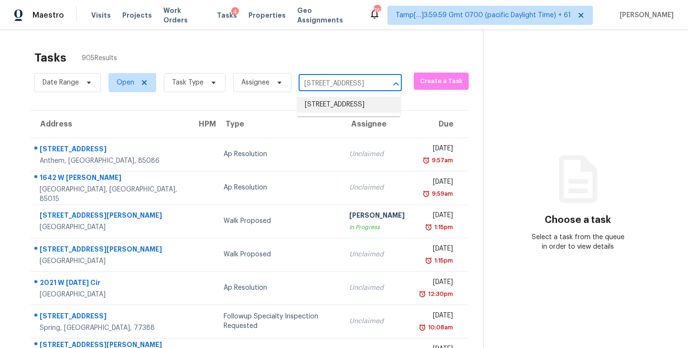
click at [330, 108] on li "[STREET_ADDRESS]" at bounding box center [348, 105] width 103 height 16
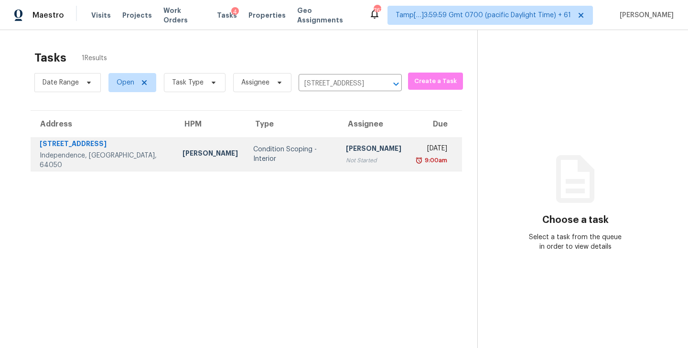
click at [346, 161] on div "Not Started" at bounding box center [373, 161] width 55 height 10
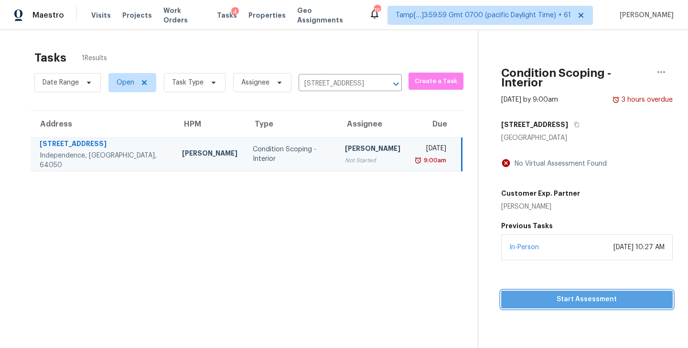
click at [583, 299] on span "Start Assessment" at bounding box center [587, 300] width 156 height 12
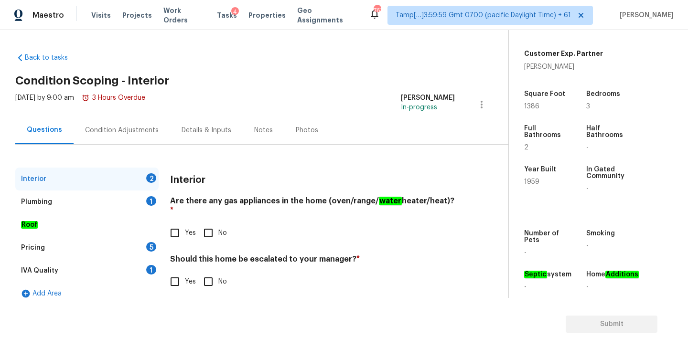
scroll to position [210, 0]
click at [530, 182] on span "1959" at bounding box center [531, 180] width 15 height 7
copy span "1959"
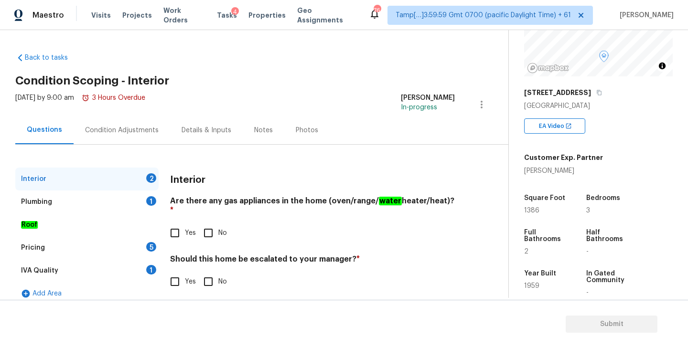
scroll to position [176, 0]
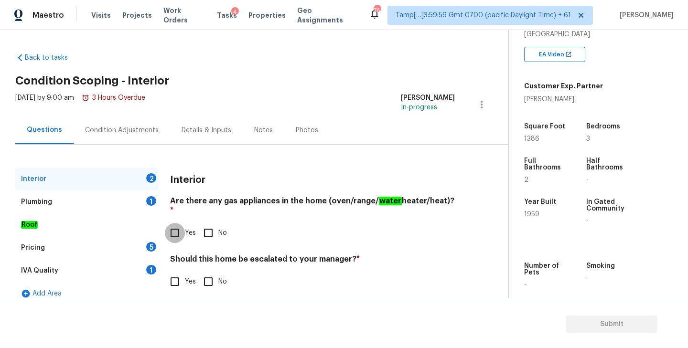
click at [177, 223] on input "Yes" at bounding box center [175, 233] width 20 height 20
checkbox input "true"
click at [172, 277] on input "Yes" at bounding box center [175, 282] width 20 height 20
checkbox input "true"
click at [108, 201] on div "Plumbing 1" at bounding box center [86, 202] width 143 height 23
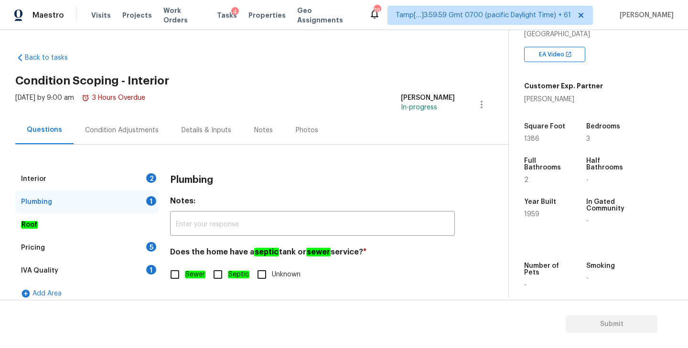
click at [175, 276] on input "Sewer" at bounding box center [175, 275] width 20 height 20
checkbox input "true"
click at [76, 271] on div "IVA Quality 1" at bounding box center [86, 271] width 143 height 23
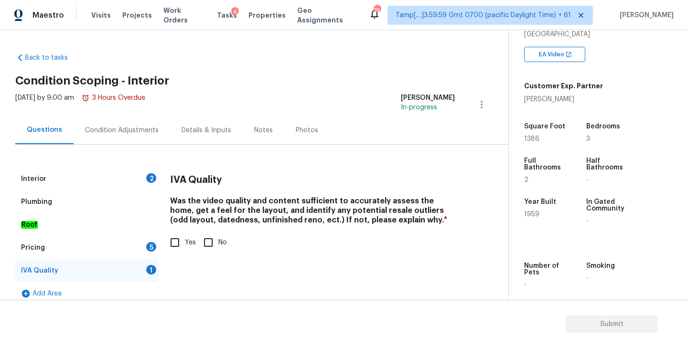
click at [177, 243] on input "Yes" at bounding box center [175, 243] width 20 height 20
checkbox input "true"
click at [65, 243] on div "Pricing 5" at bounding box center [86, 248] width 143 height 23
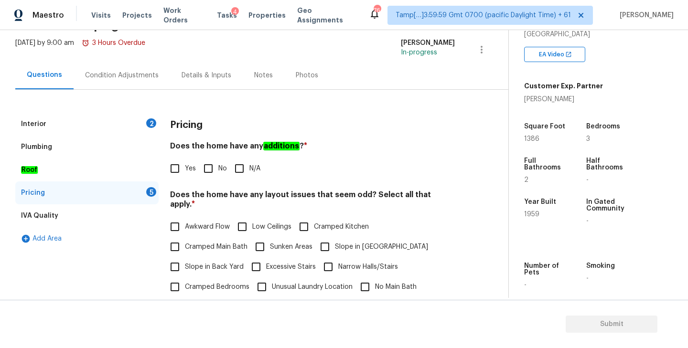
scroll to position [60, 0]
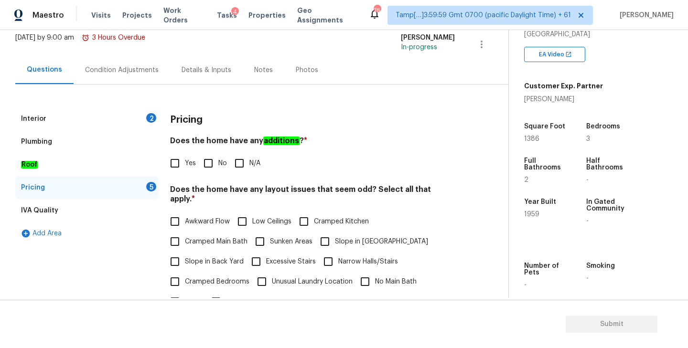
click at [207, 166] on input "No" at bounding box center [208, 163] width 20 height 20
checkbox input "true"
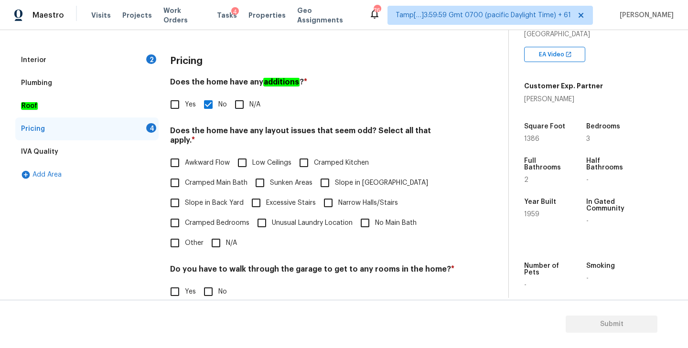
click at [308, 153] on input "Cramped Kitchen" at bounding box center [304, 163] width 20 height 20
checkbox input "true"
click at [173, 173] on input "Cramped Main Bath" at bounding box center [175, 183] width 20 height 20
checkbox input "true"
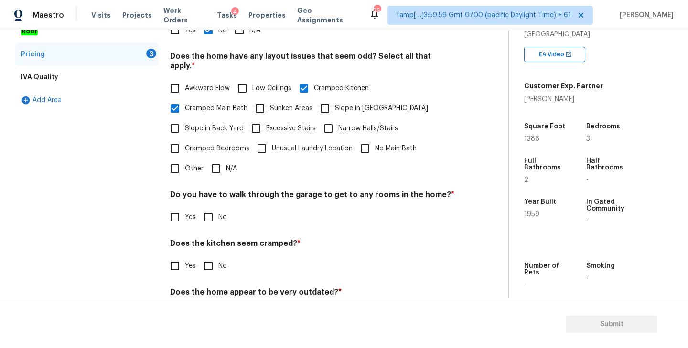
scroll to position [210, 0]
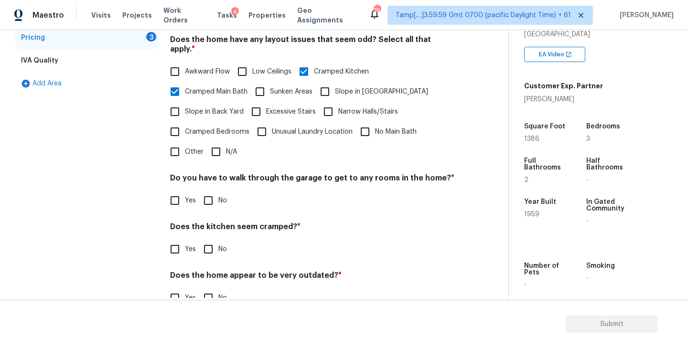
click at [205, 191] on input "No" at bounding box center [208, 201] width 20 height 20
checkbox input "true"
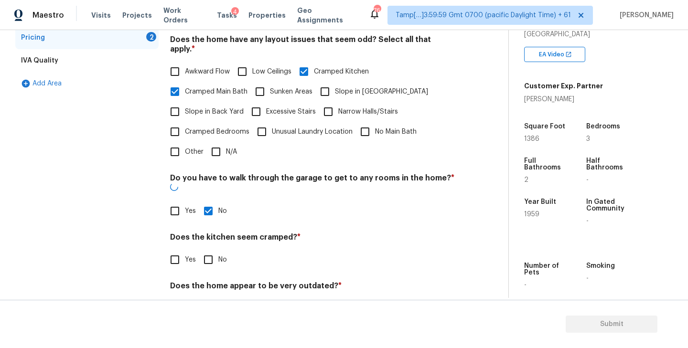
scroll to position [225, 0]
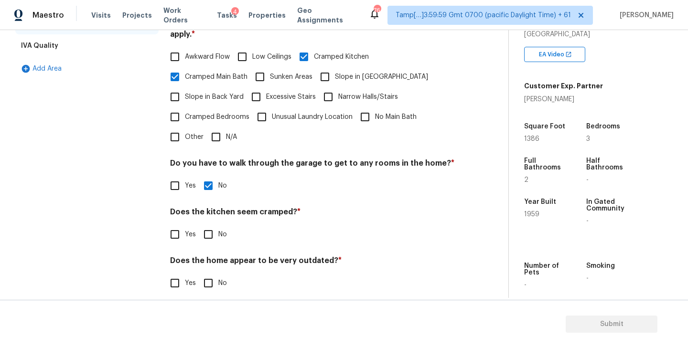
click at [174, 227] on input "Yes" at bounding box center [175, 235] width 20 height 20
checkbox input "true"
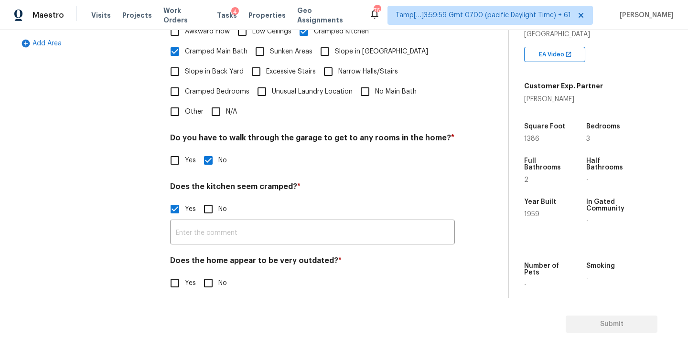
scroll to position [213, 0]
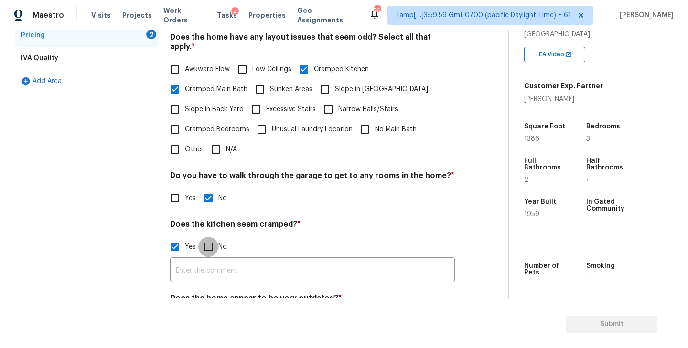
click at [209, 240] on input "No" at bounding box center [208, 247] width 20 height 20
checkbox input "true"
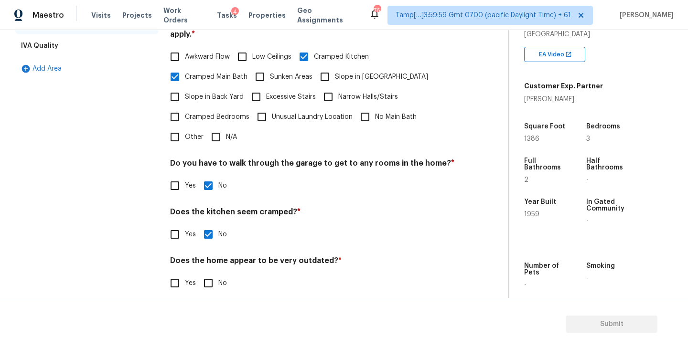
click at [174, 227] on input "Yes" at bounding box center [175, 235] width 20 height 20
checkbox input "true"
checkbox input "false"
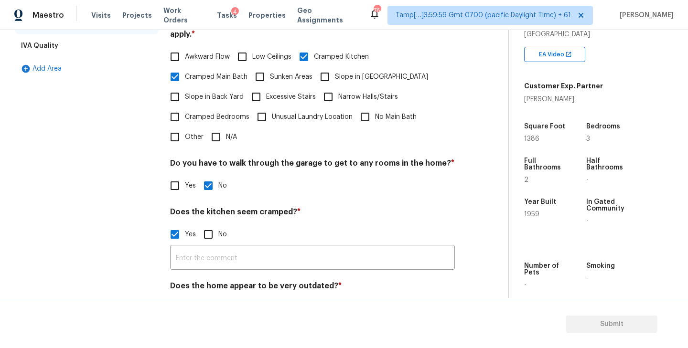
scroll to position [250, 0]
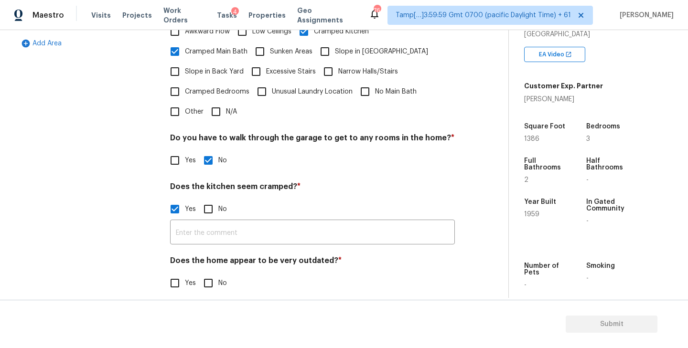
click at [207, 277] on input "No" at bounding box center [208, 283] width 20 height 20
checkbox input "true"
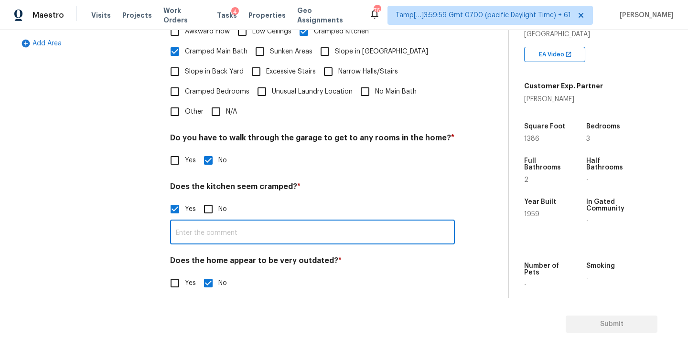
click at [198, 224] on input "text" at bounding box center [312, 233] width 285 height 22
type input "As per HPM notes and"
click at [208, 199] on input "No" at bounding box center [208, 209] width 20 height 20
checkbox input "true"
checkbox input "false"
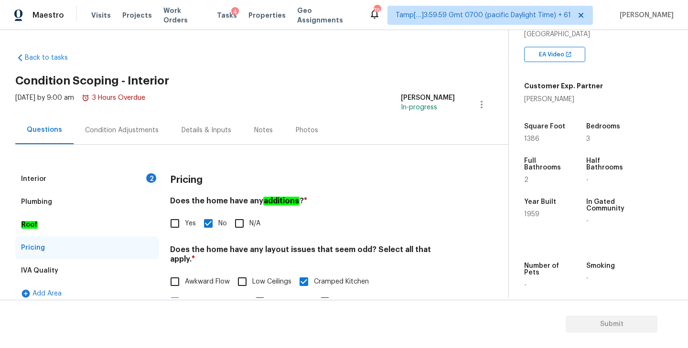
scroll to position [110, 0]
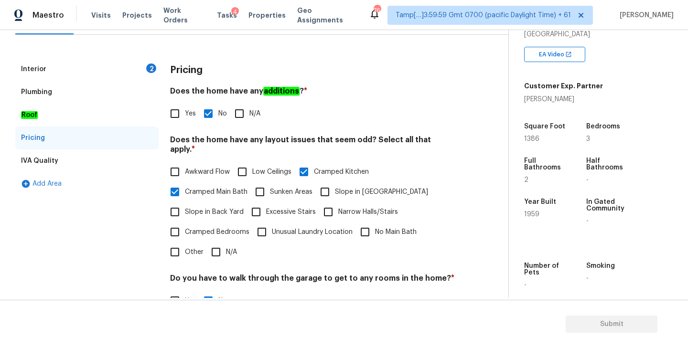
click at [110, 68] on div "Interior 2" at bounding box center [86, 69] width 143 height 23
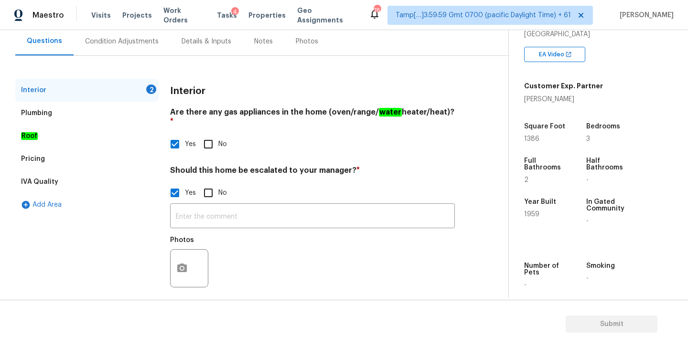
click at [130, 37] on div "Condition Adjustments" at bounding box center [122, 42] width 74 height 10
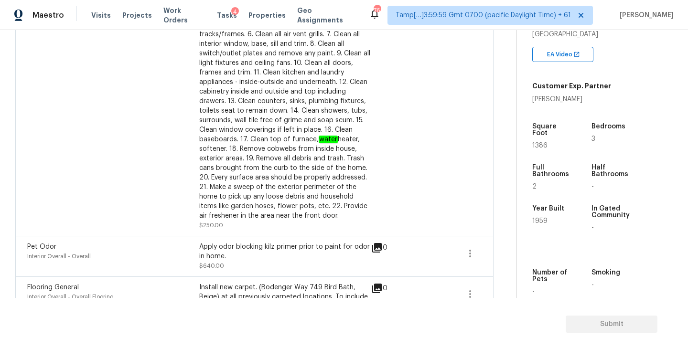
scroll to position [1227, 0]
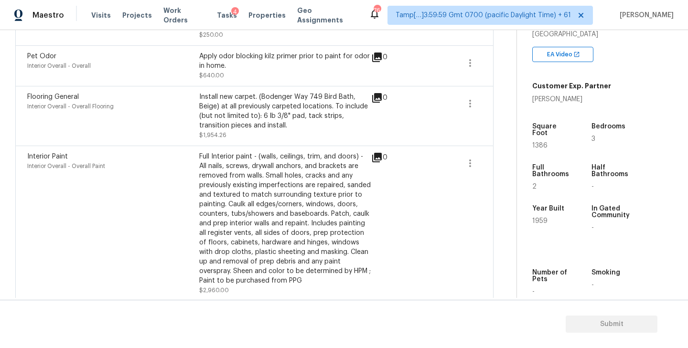
click at [381, 153] on icon at bounding box center [377, 158] width 10 height 10
click at [468, 158] on icon "button" at bounding box center [470, 163] width 11 height 11
click at [504, 150] on link "Edit" at bounding box center [524, 155] width 81 height 14
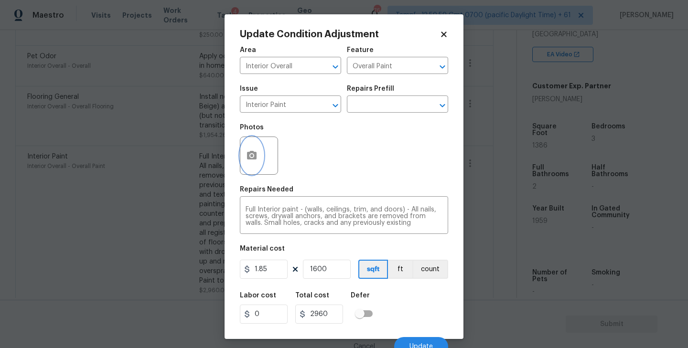
click at [250, 153] on icon "button" at bounding box center [252, 155] width 10 height 9
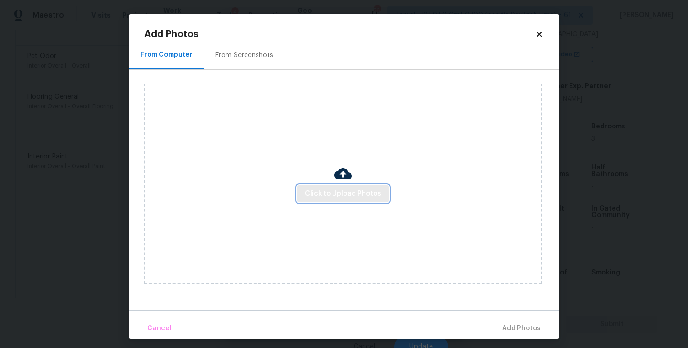
click at [343, 193] on span "Click to Upload Photos" at bounding box center [343, 194] width 76 height 12
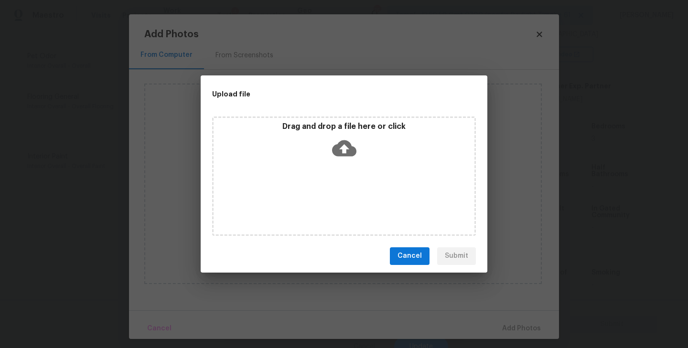
click at [337, 143] on icon at bounding box center [344, 148] width 24 height 16
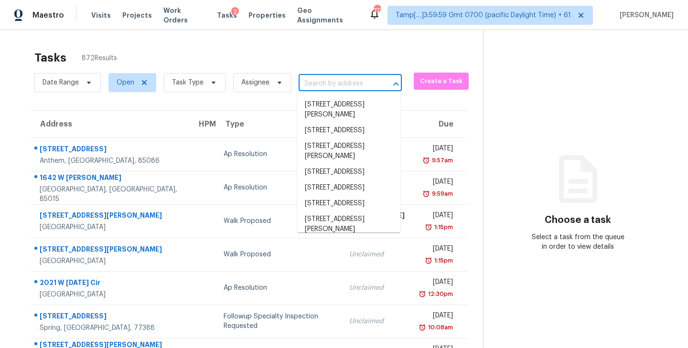
click at [328, 79] on input "text" at bounding box center [337, 83] width 76 height 15
paste input "[STREET_ADDRESS][PERSON_NAME]"
type input "[STREET_ADDRESS][PERSON_NAME]"
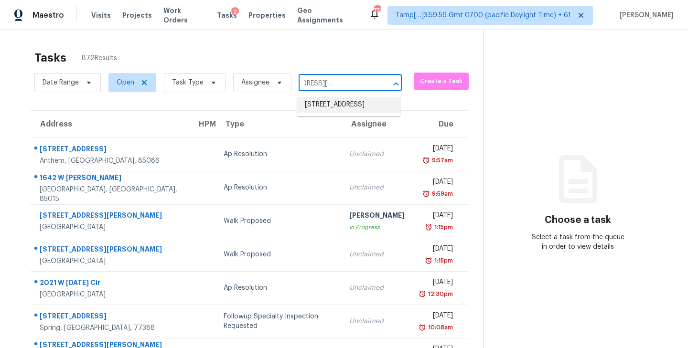
click at [341, 109] on li "[STREET_ADDRESS]" at bounding box center [348, 105] width 103 height 16
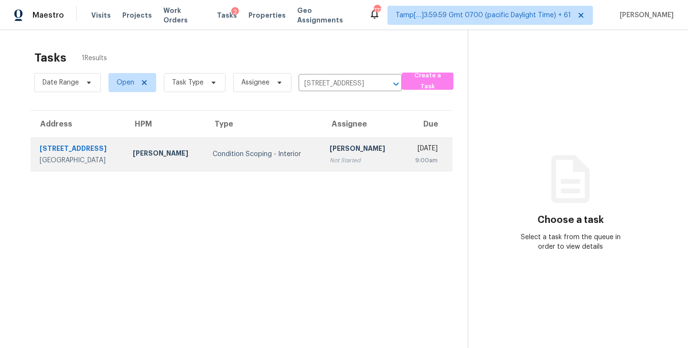
click at [330, 156] on div "[PERSON_NAME]" at bounding box center [362, 150] width 65 height 12
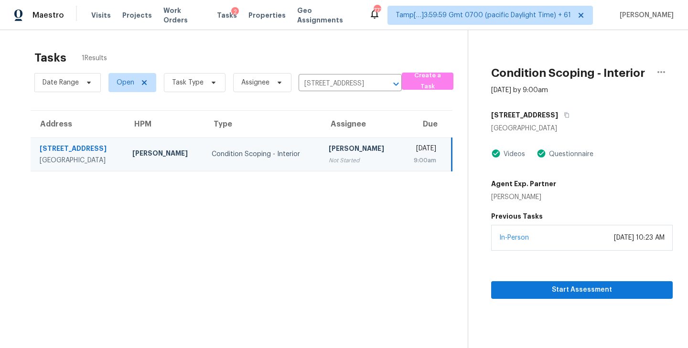
click at [436, 49] on div "Tasks 1 Results" at bounding box center [251, 57] width 434 height 25
click at [593, 296] on span "Start Assessment" at bounding box center [582, 290] width 166 height 12
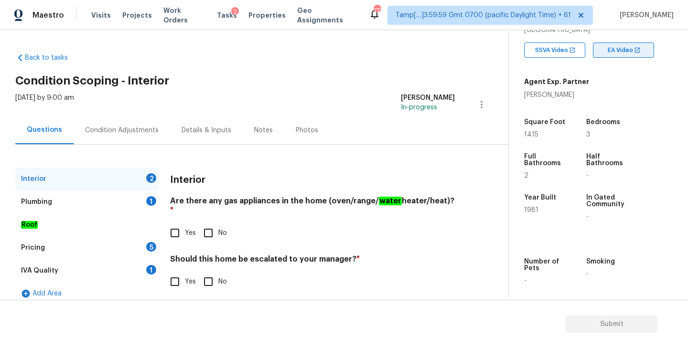
scroll to position [181, 0]
click at [336, 71] on div "Back to tasks Condition Scoping - Interior [DATE] by 9:00 am [PERSON_NAME] In-p…" at bounding box center [261, 176] width 493 height 263
click at [385, 55] on div "Back to tasks Condition Scoping - Interior [DATE] by 9:00 am [PERSON_NAME] In-p…" at bounding box center [261, 176] width 493 height 263
